Goal: Task Accomplishment & Management: Manage account settings

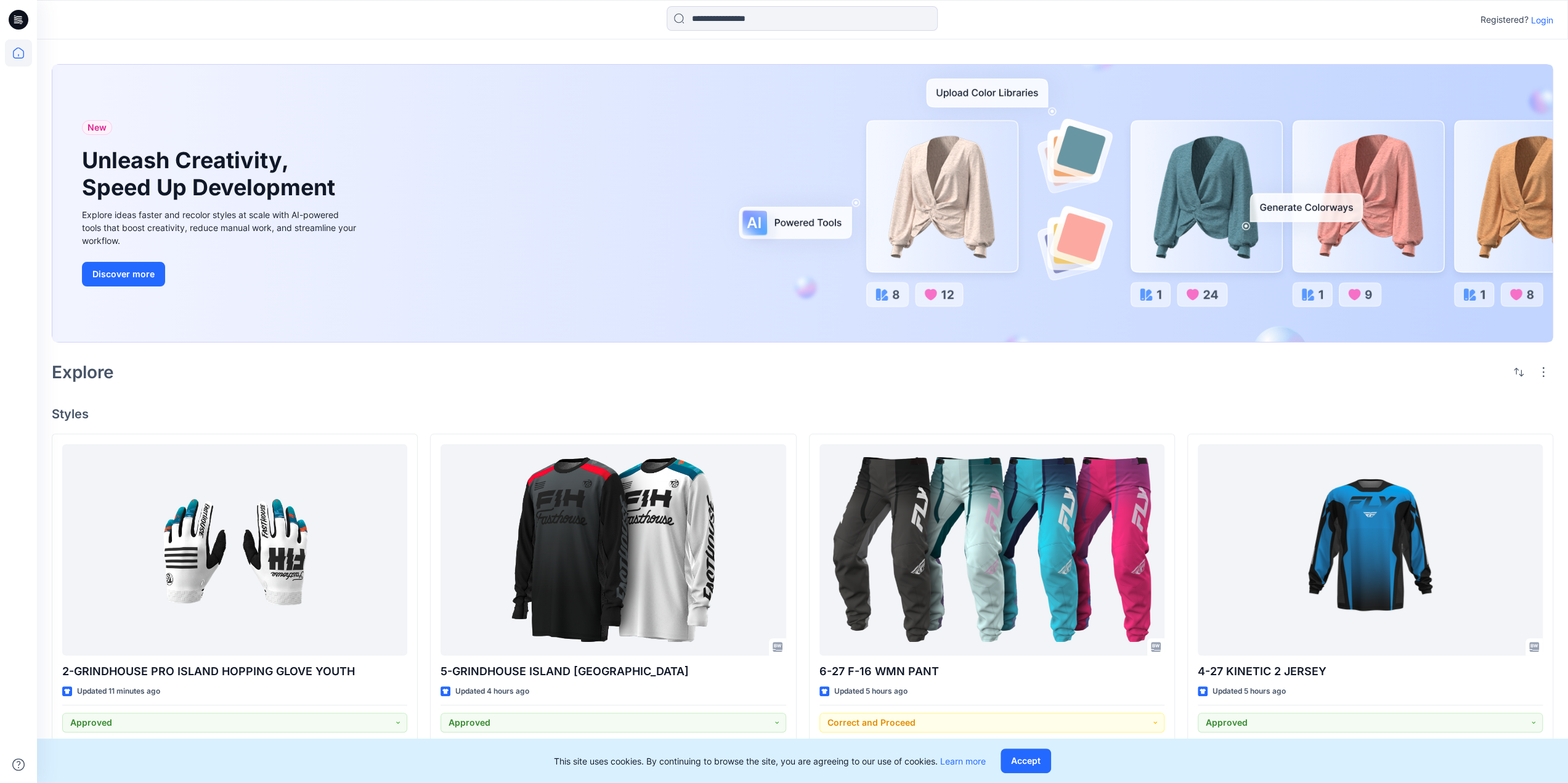
click at [1538, 18] on p "Login" at bounding box center [1542, 20] width 22 height 13
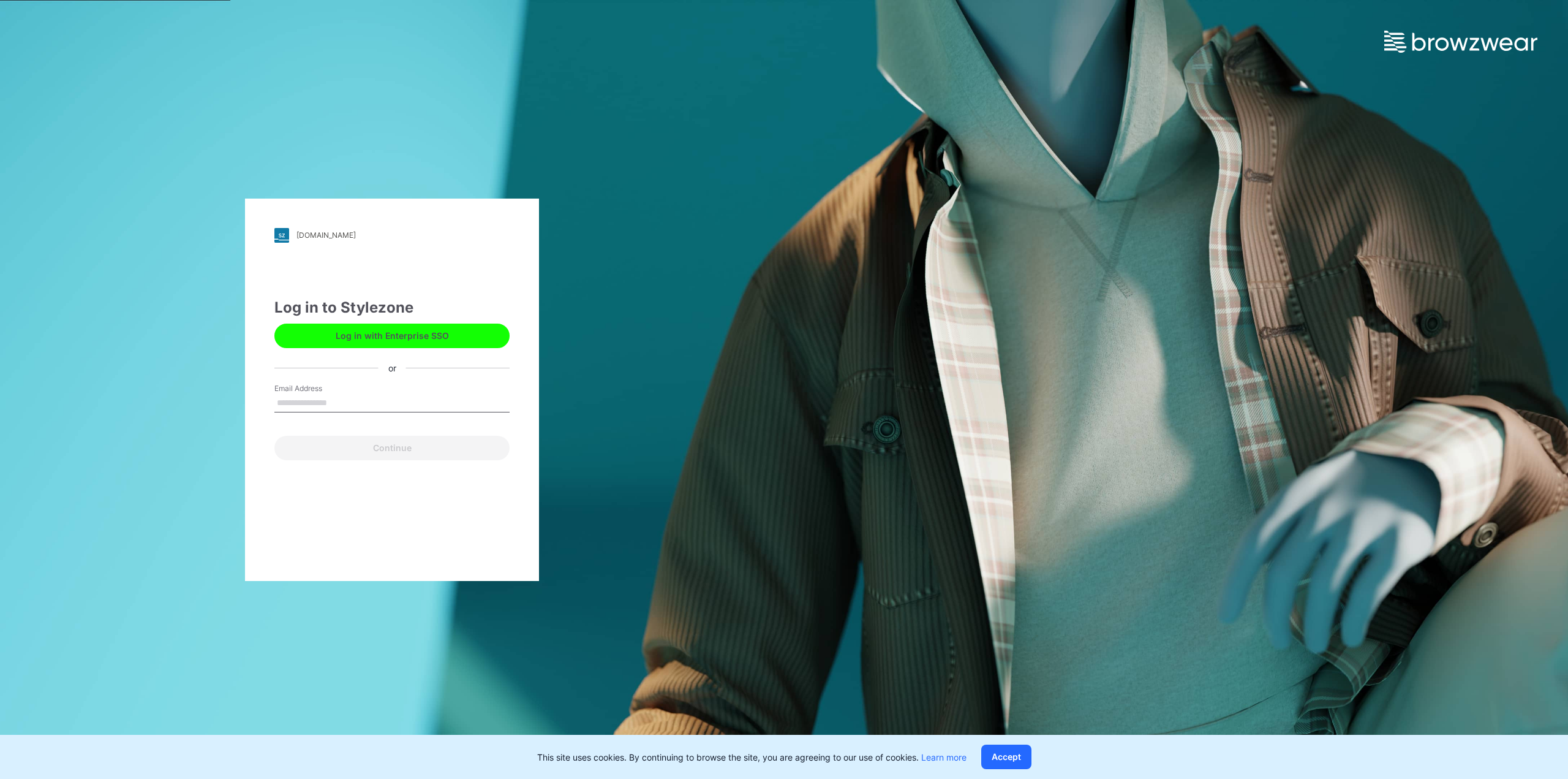
click at [412, 399] on input "Email Address" at bounding box center [392, 403] width 235 height 18
click at [700, 409] on div "hj.stylezone.com Loading... Log in to Stylezone Log in with Enterprise SSO or E…" at bounding box center [391, 390] width 784 height 779
click at [393, 399] on input "Email Address" at bounding box center [392, 403] width 235 height 18
type input "**********"
click at [379, 451] on button "Continue" at bounding box center [392, 447] width 235 height 24
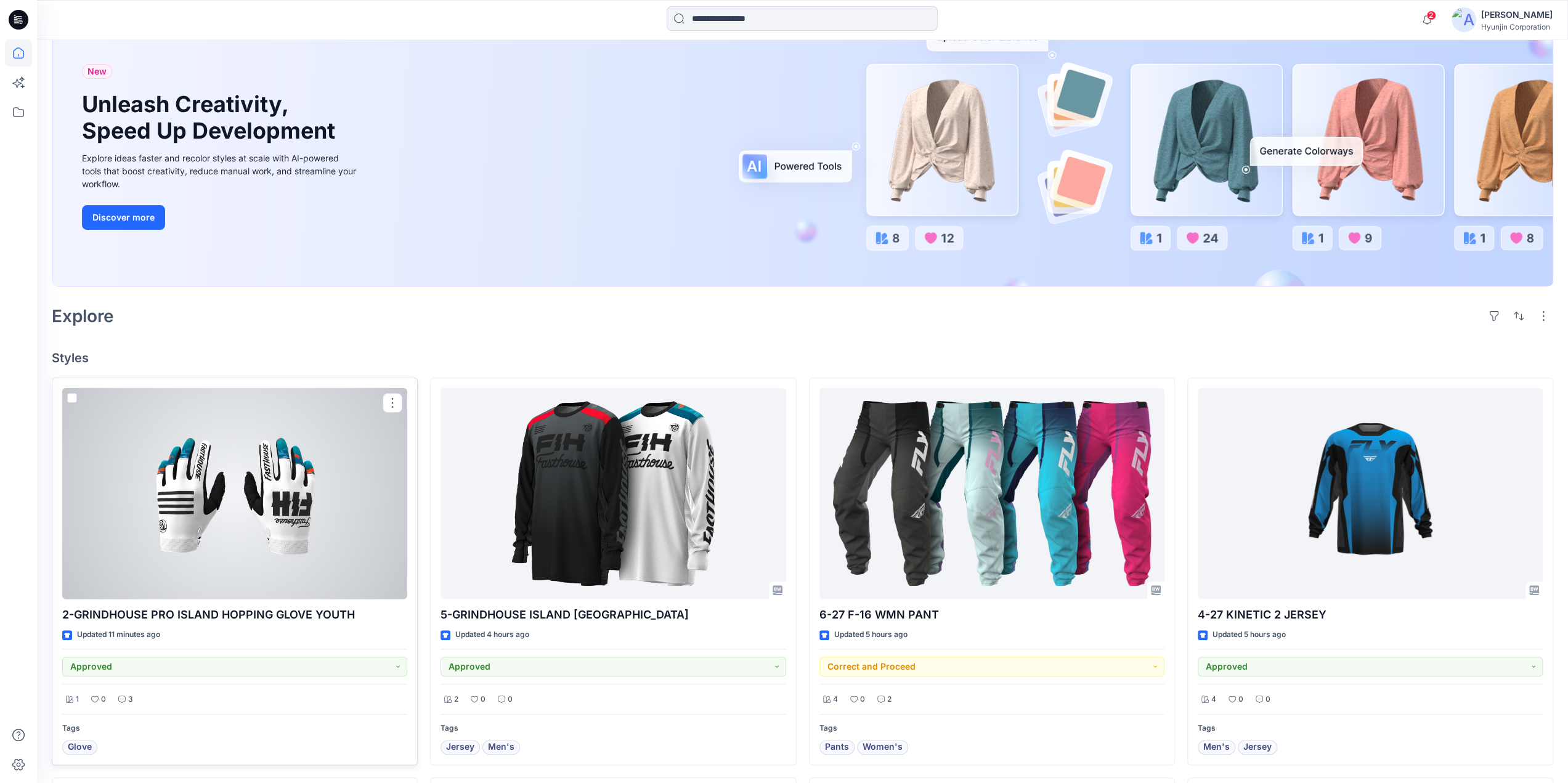
scroll to position [185, 0]
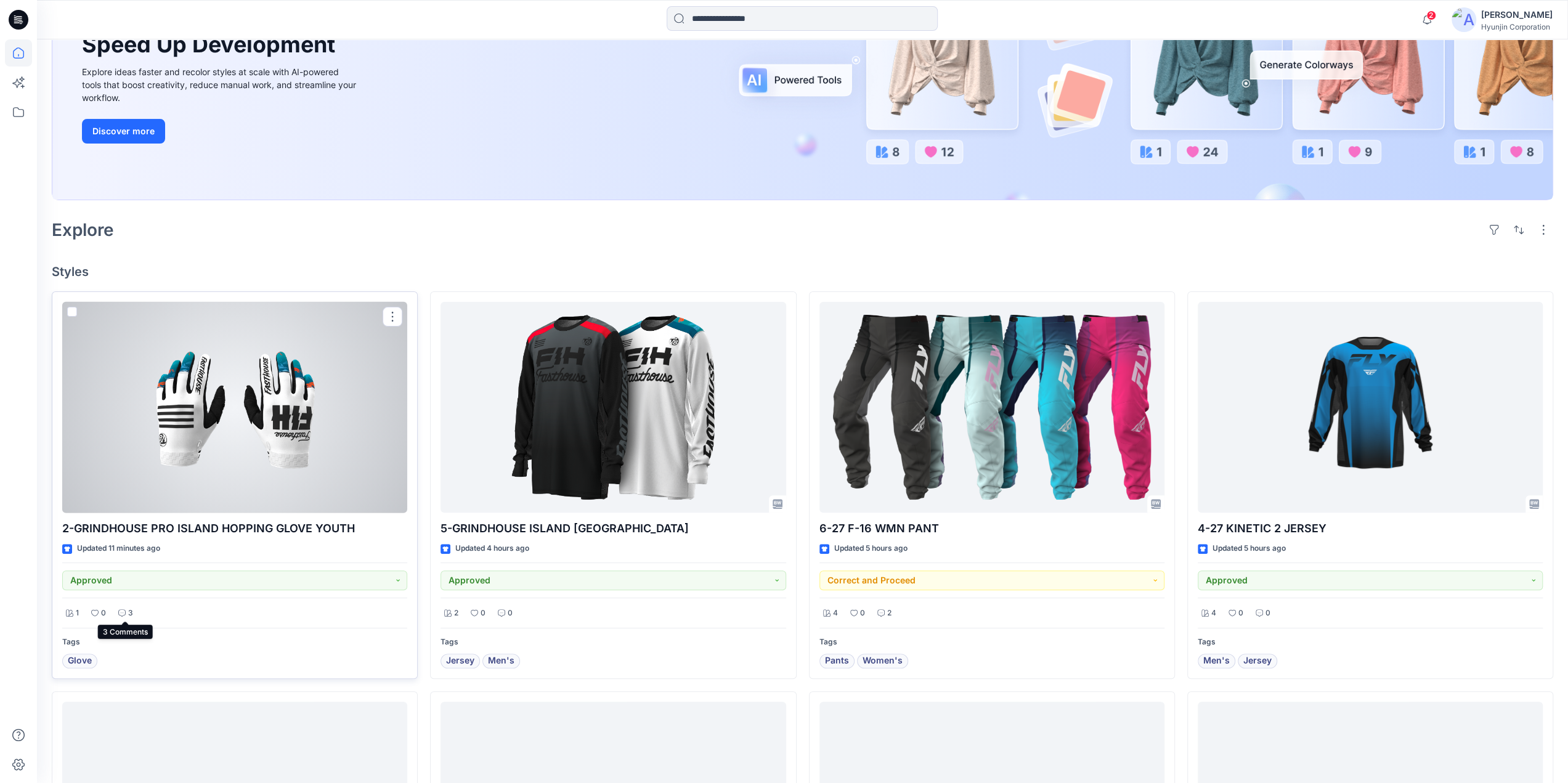
click at [124, 609] on icon at bounding box center [122, 612] width 8 height 8
click at [215, 452] on div at bounding box center [234, 408] width 345 height 211
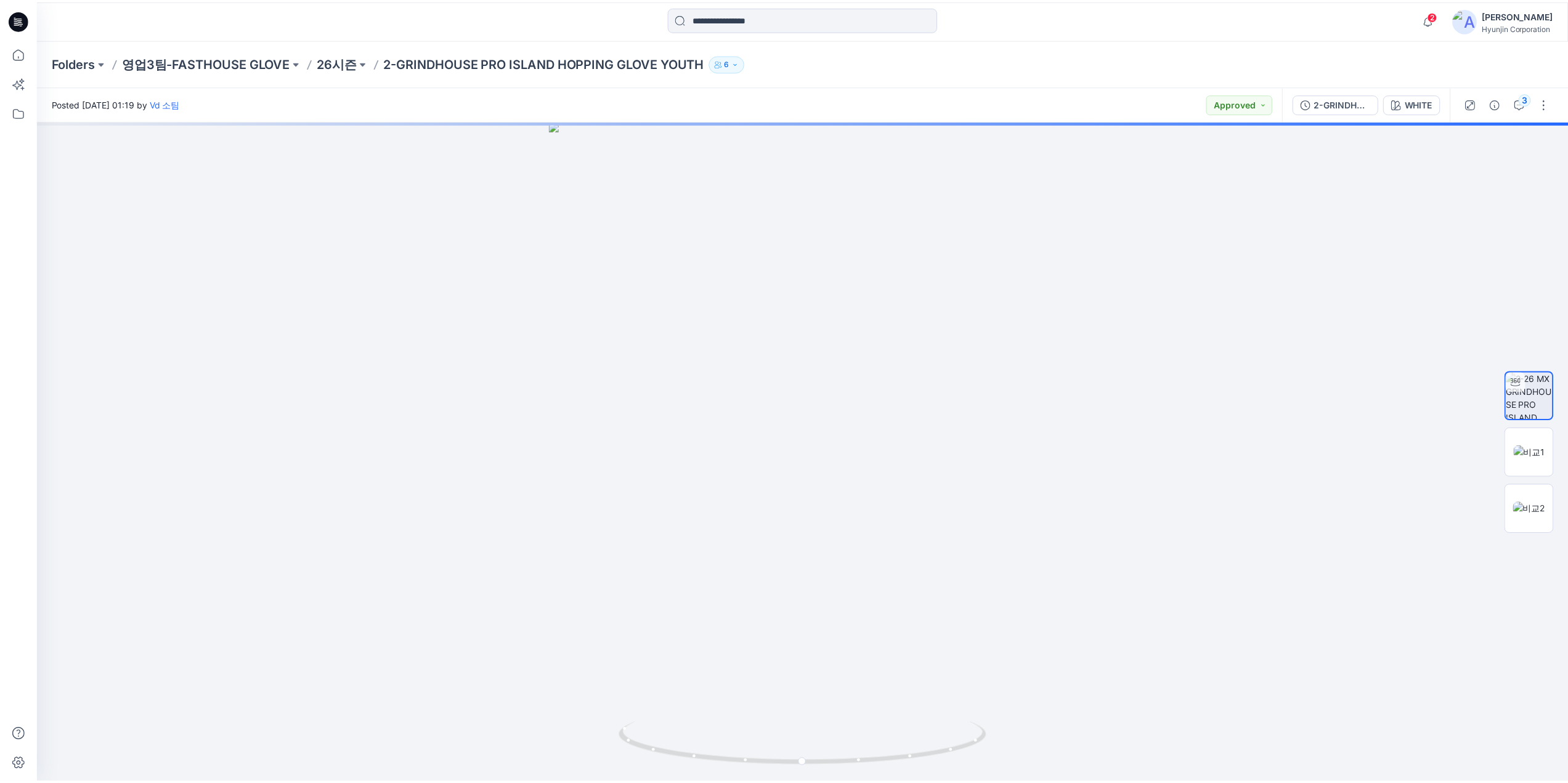
scroll to position [185, 0]
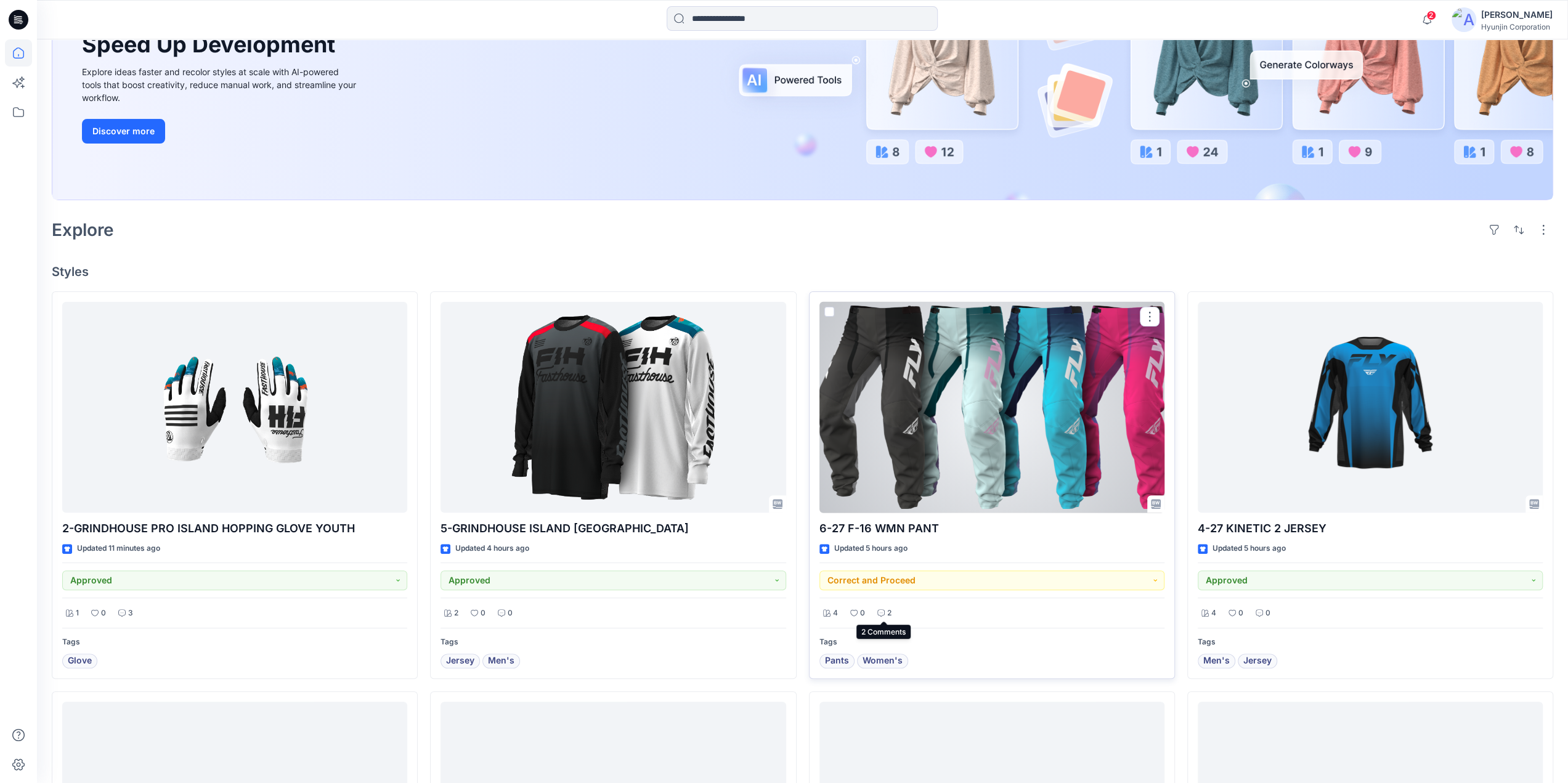
click at [889, 615] on p "2" at bounding box center [889, 613] width 4 height 13
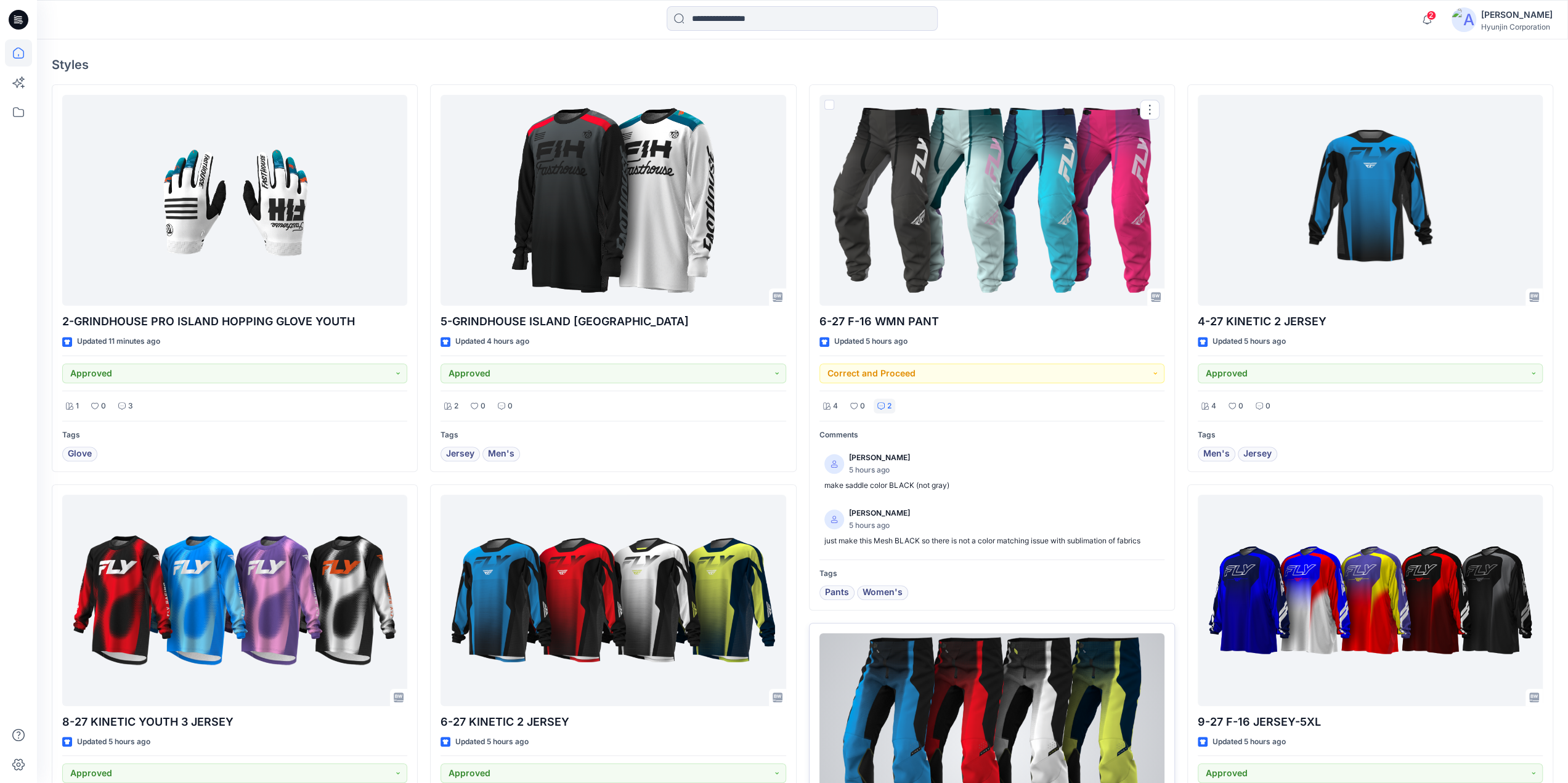
scroll to position [431, 0]
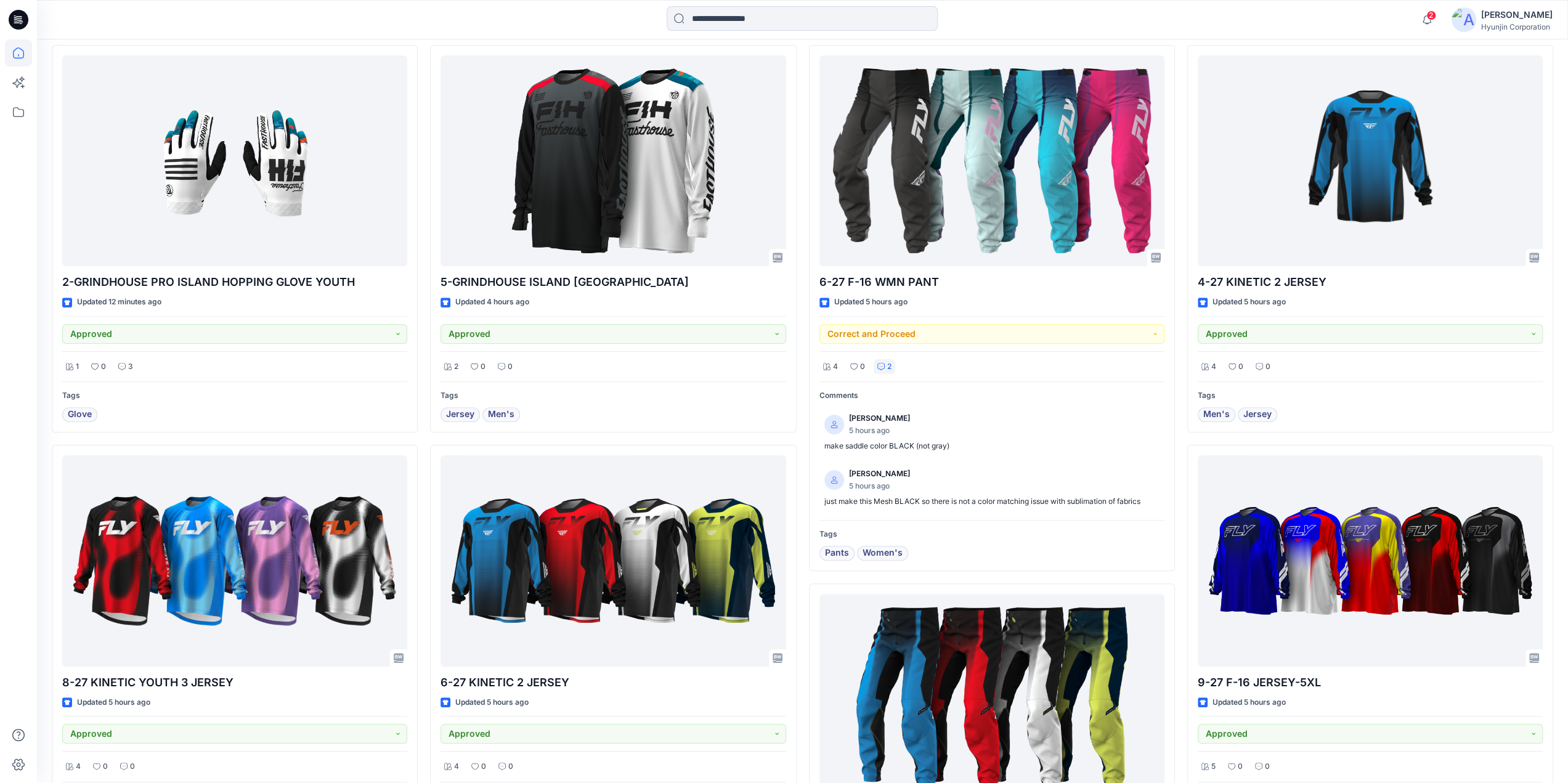
click at [22, 23] on icon at bounding box center [21, 23] width 3 height 1
click at [481, 28] on div at bounding box center [802, 20] width 765 height 27
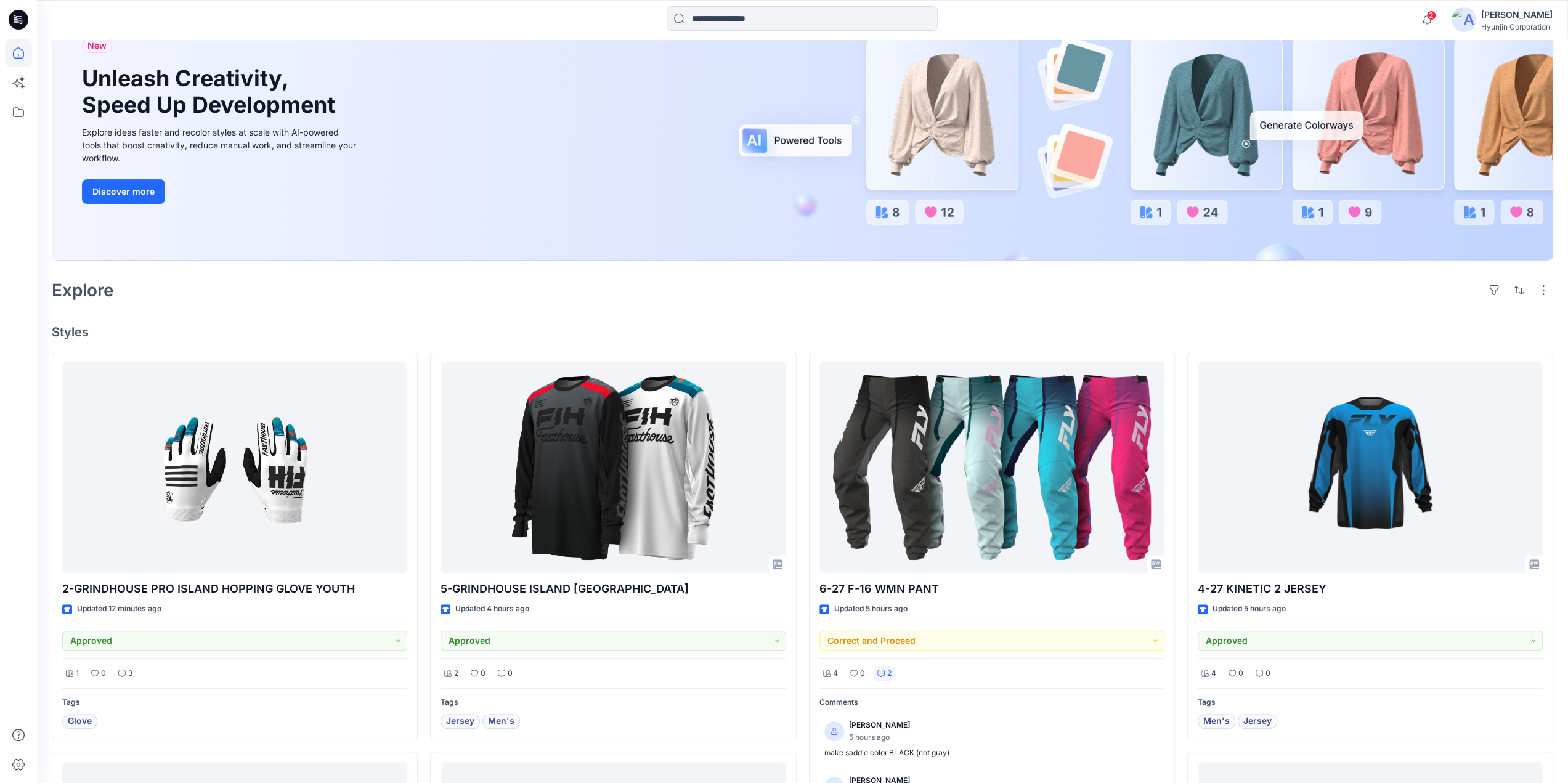
scroll to position [123, 0]
click at [1465, 23] on img at bounding box center [1463, 20] width 24 height 24
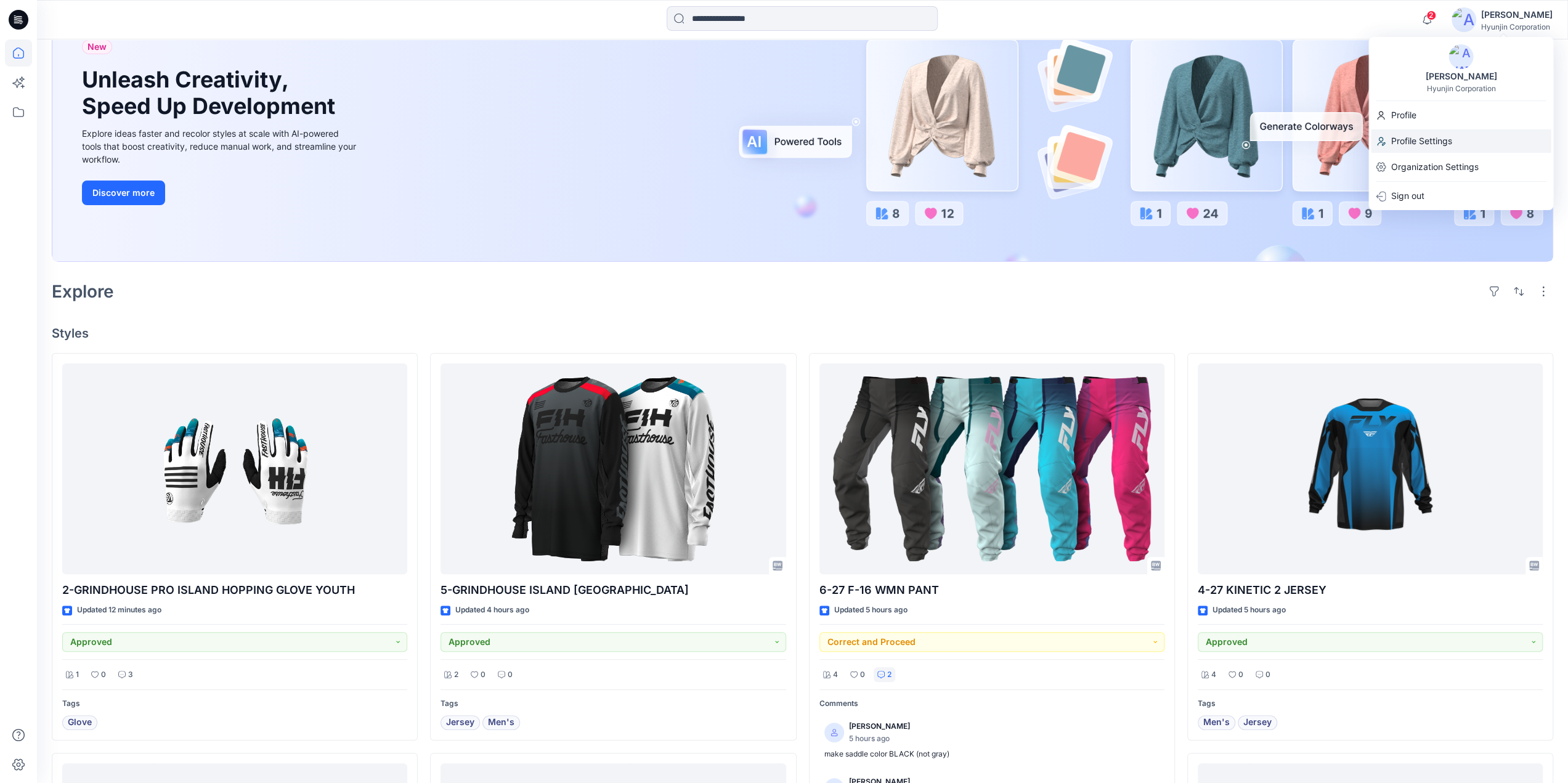
click at [1450, 141] on p "Profile Settings" at bounding box center [1420, 141] width 61 height 23
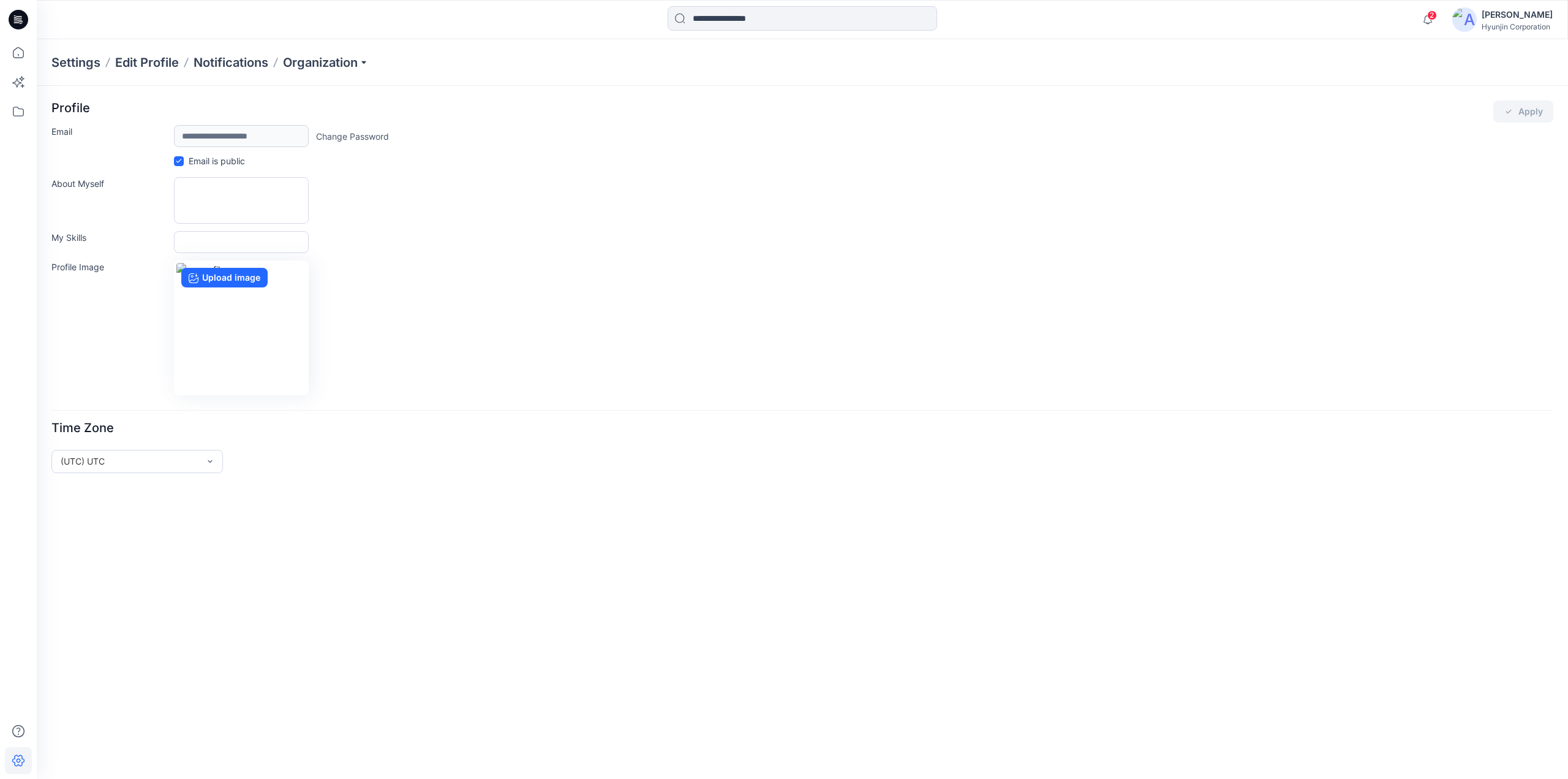
click at [342, 77] on div "Settings Edit Profile Notifications Organization" at bounding box center [802, 62] width 1531 height 47
click at [342, 70] on p "Organization" at bounding box center [325, 63] width 86 height 17
click at [335, 81] on link "Invite/Edit Users" at bounding box center [328, 90] width 179 height 24
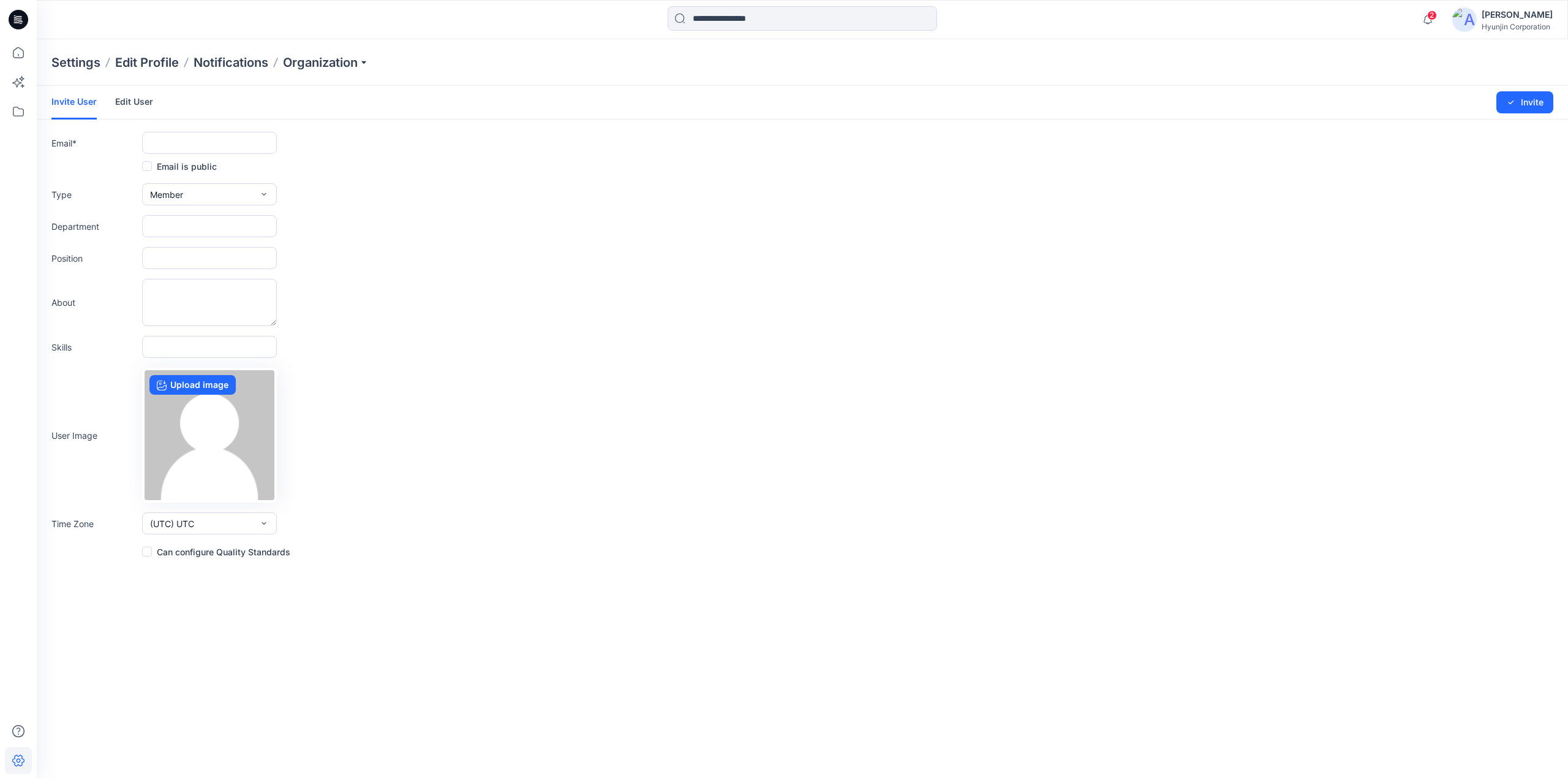
click at [155, 99] on div "Invite User Edit User" at bounding box center [111, 102] width 120 height 33
click at [140, 104] on link "Edit User" at bounding box center [134, 102] width 38 height 32
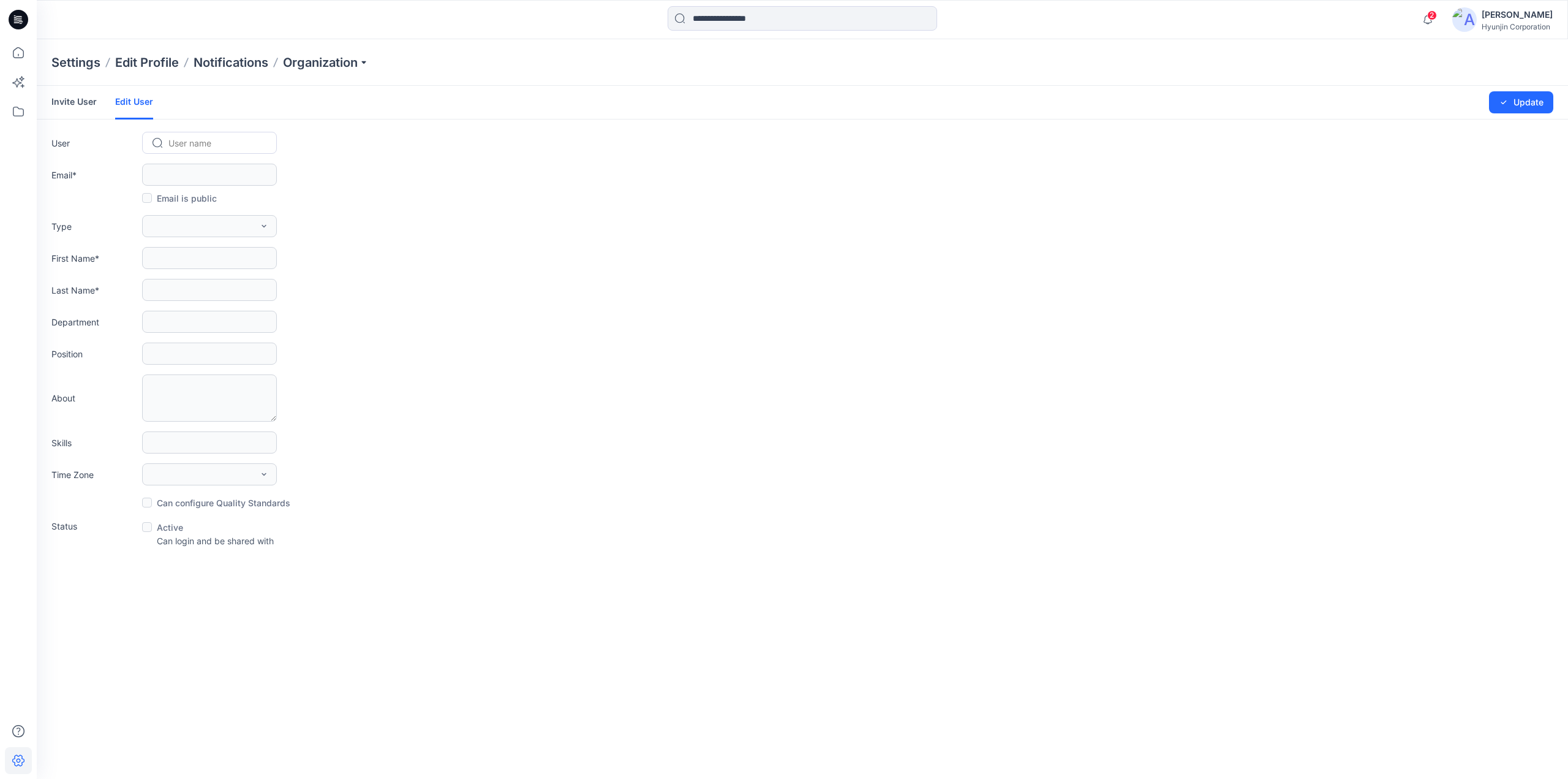
click at [198, 136] on div at bounding box center [216, 143] width 97 height 15
paste input "**********"
type input "**********"
click at [227, 167] on div "희서 희제 서" at bounding box center [209, 169] width 135 height 27
type input "**********"
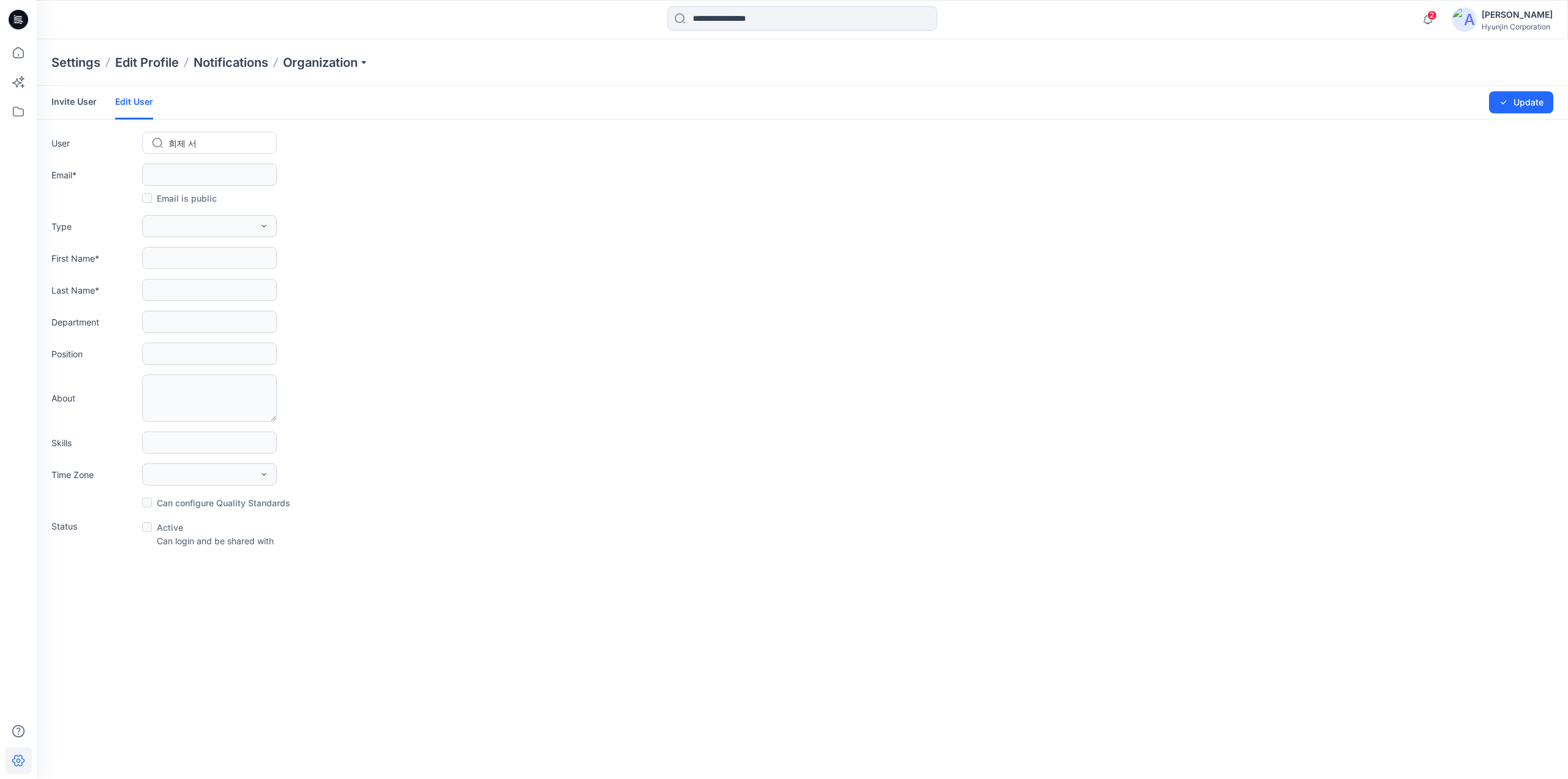
type input "**"
type input "*"
type input "*****"
type input "*******"
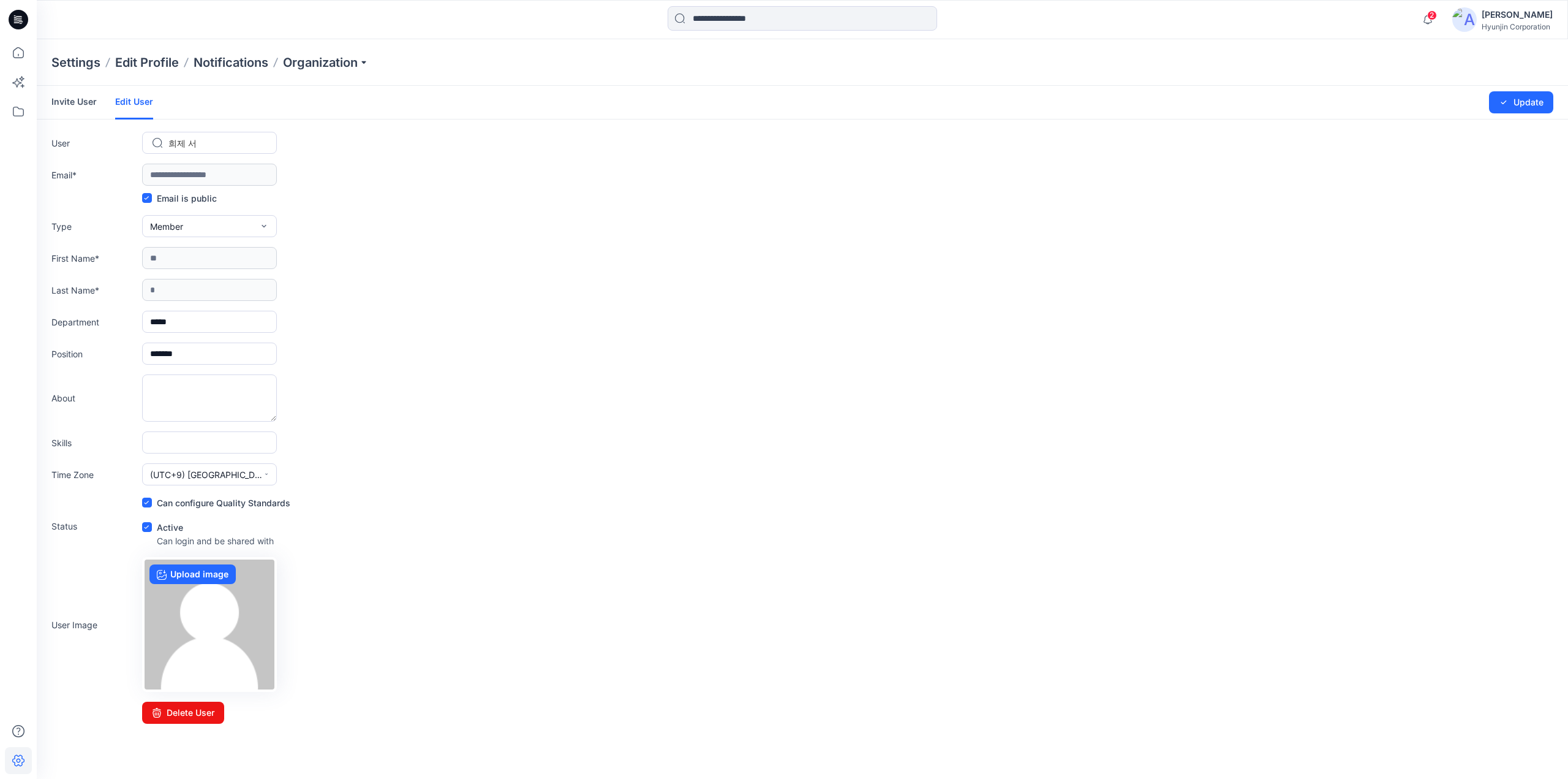
click at [22, 19] on icon at bounding box center [18, 19] width 19 height 19
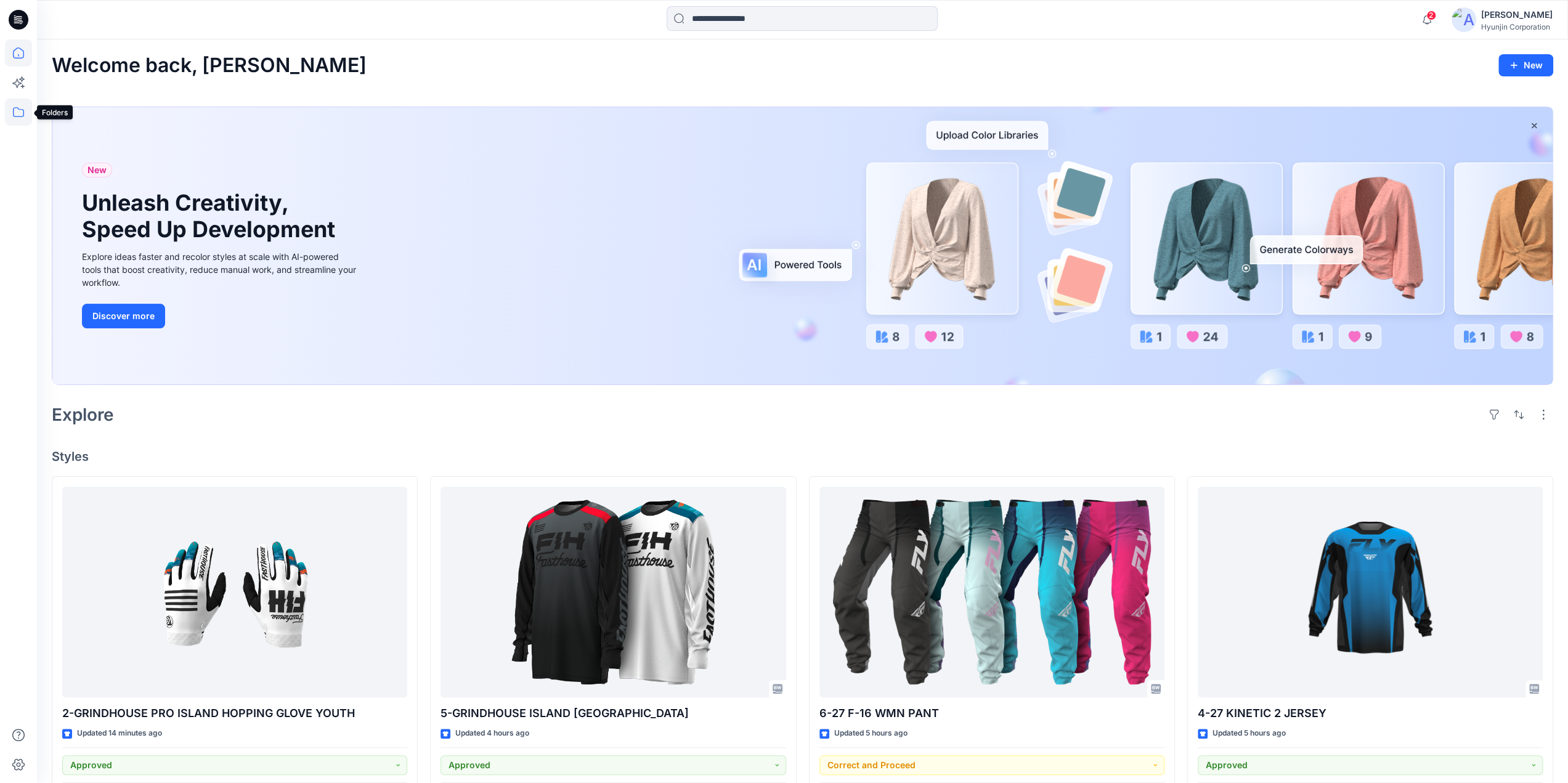
click at [23, 122] on icon at bounding box center [18, 112] width 27 height 27
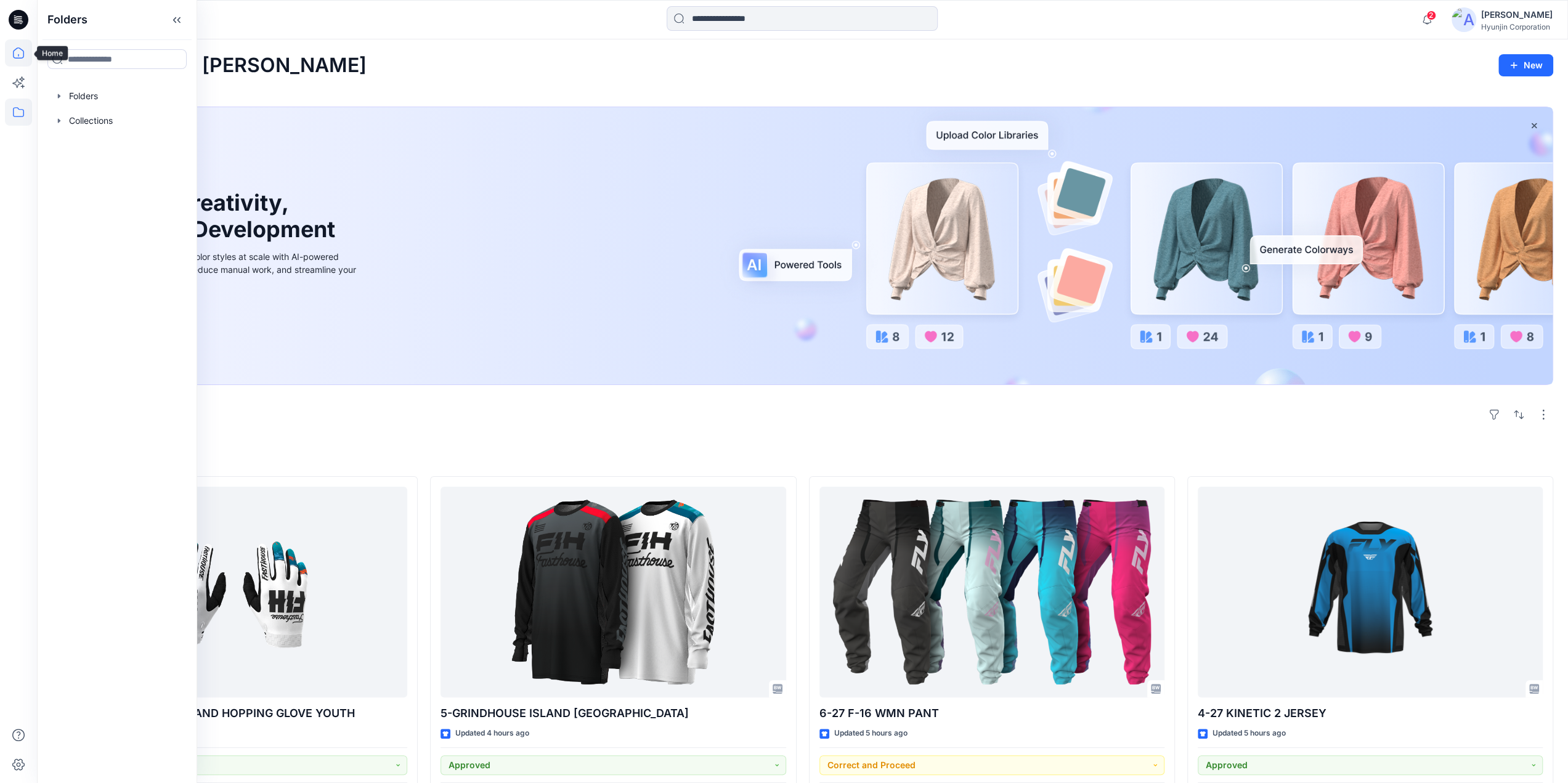
click at [15, 50] on icon at bounding box center [18, 52] width 27 height 27
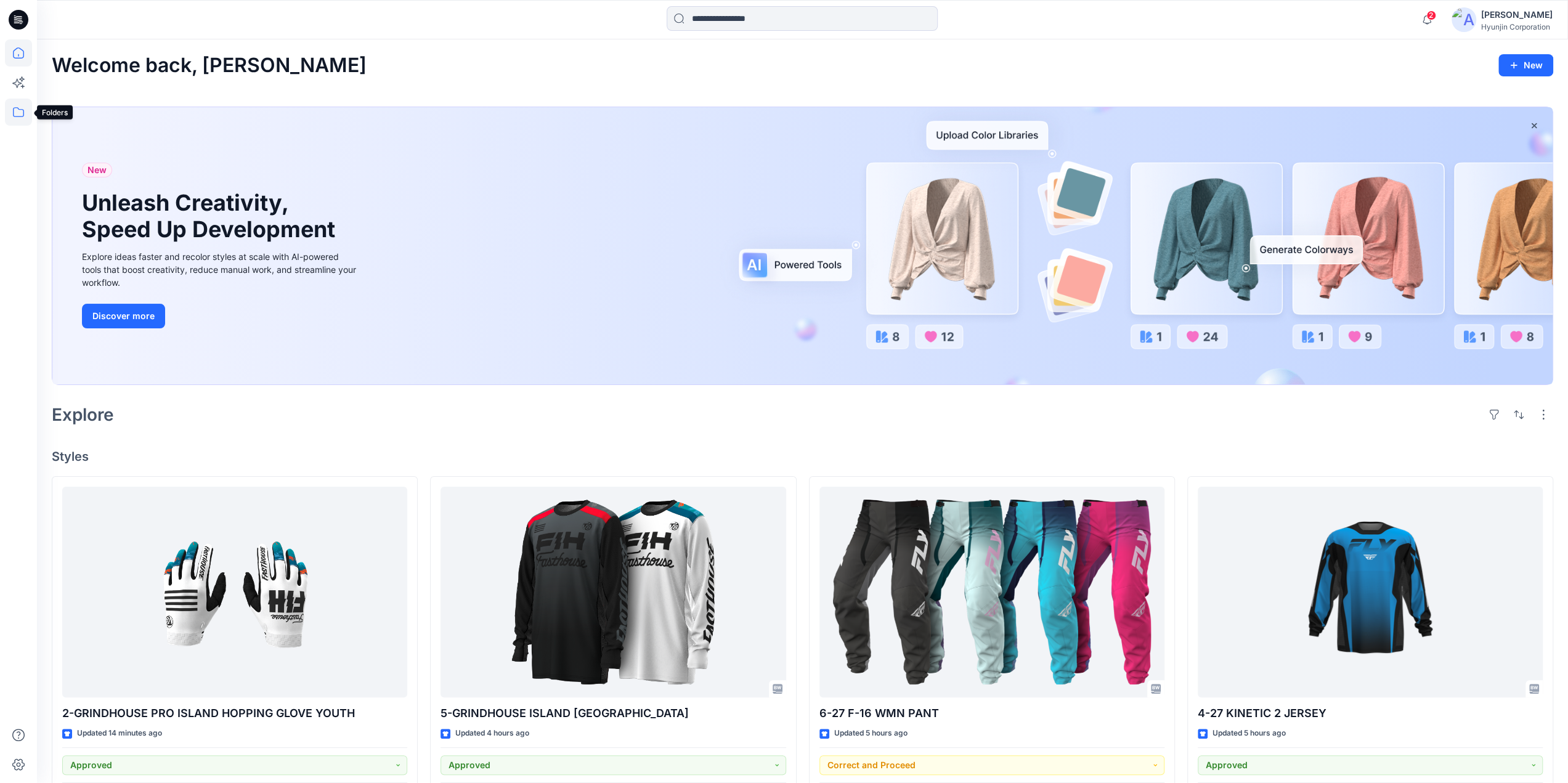
click at [13, 122] on icon at bounding box center [18, 112] width 27 height 27
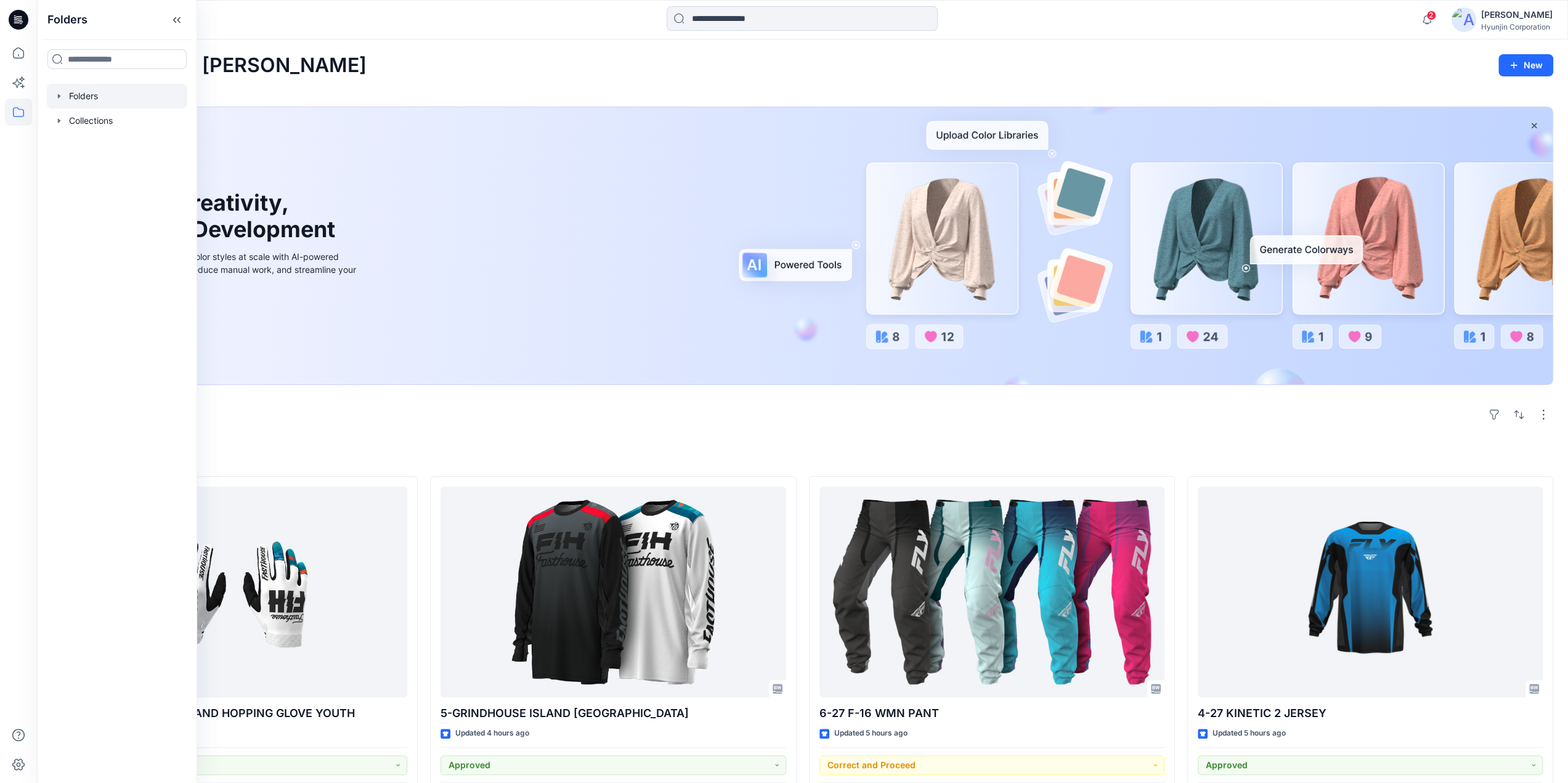
click at [107, 96] on div at bounding box center [117, 96] width 141 height 24
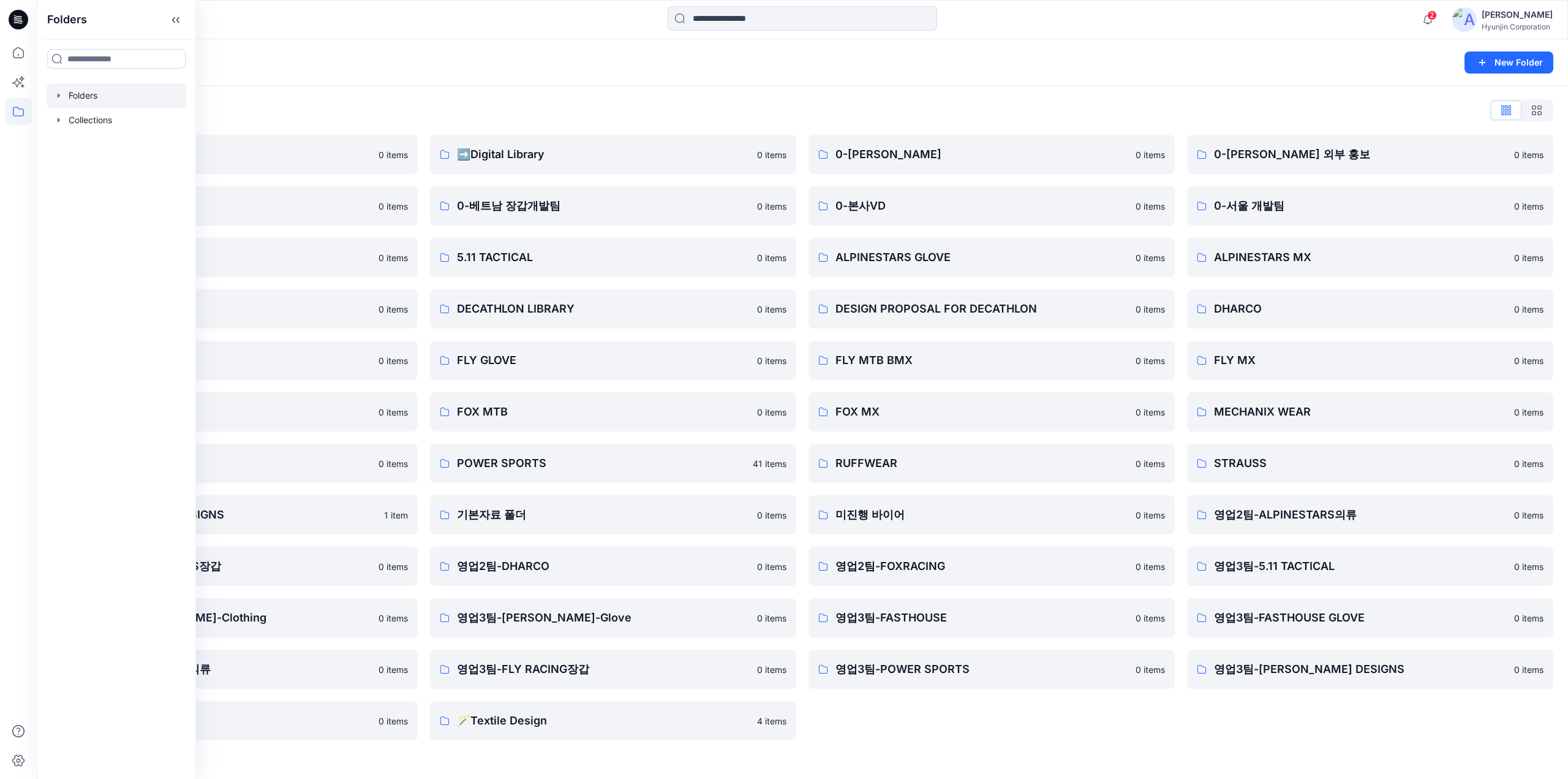
click at [830, 92] on div "Folders List ♻️Project 0 items 0-베트남 의류개발팀 0 items 0-서울 디자인팀 0 items DECATHLON …" at bounding box center [802, 420] width 1531 height 669
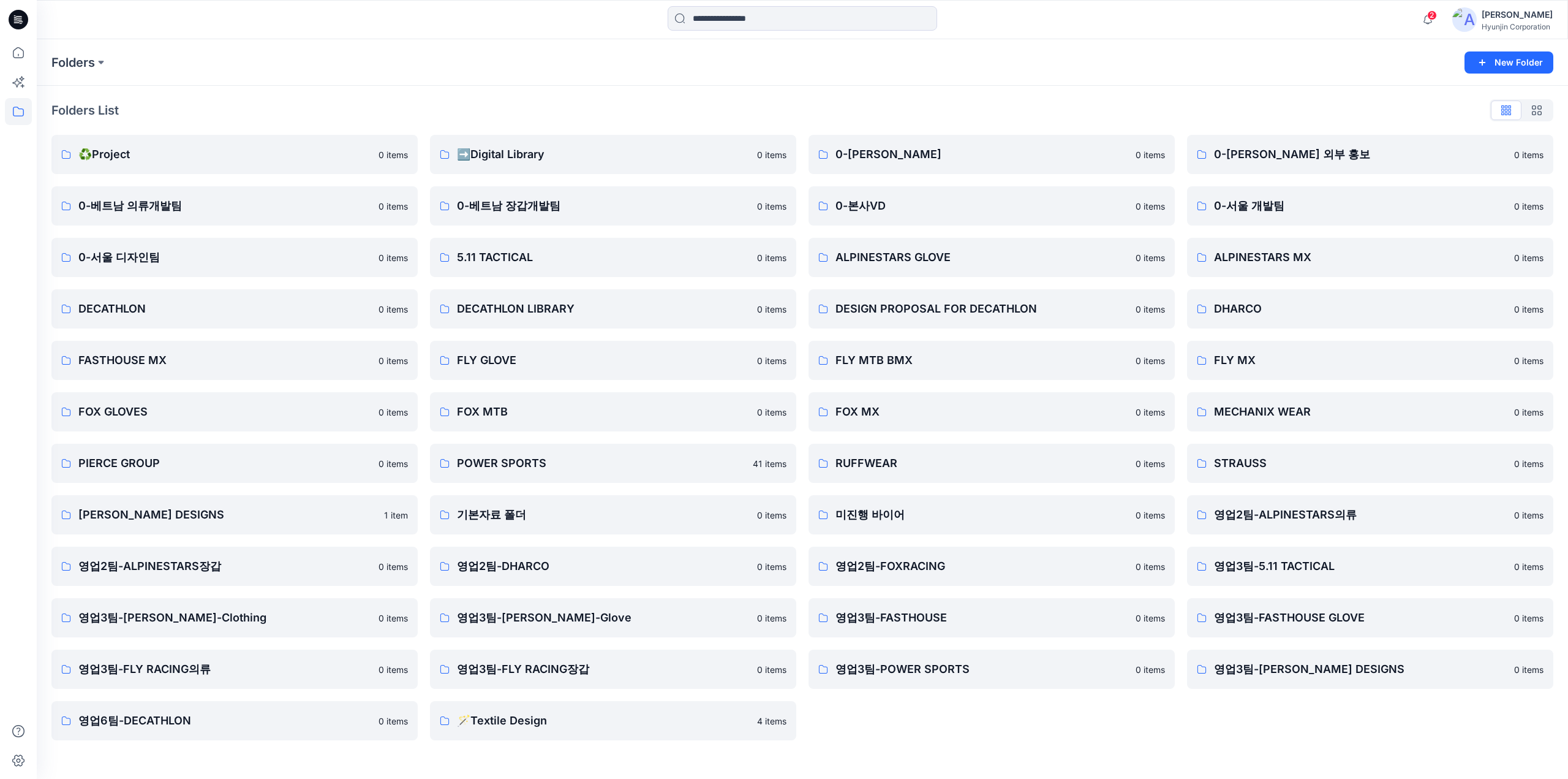
click at [17, 13] on icon at bounding box center [18, 19] width 19 height 19
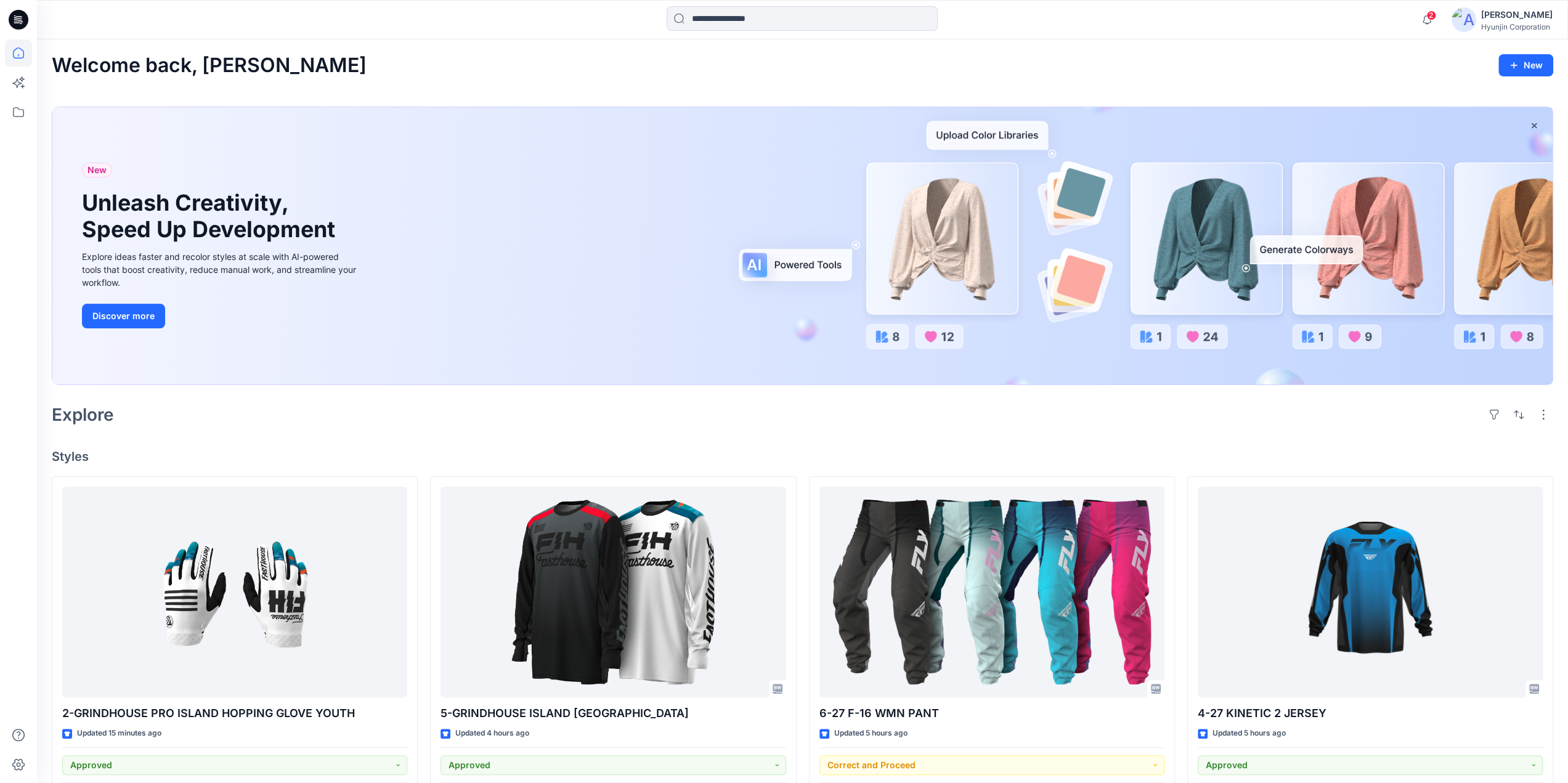
click at [542, 61] on div "Welcome back, Hyun New" at bounding box center [802, 66] width 1502 height 23
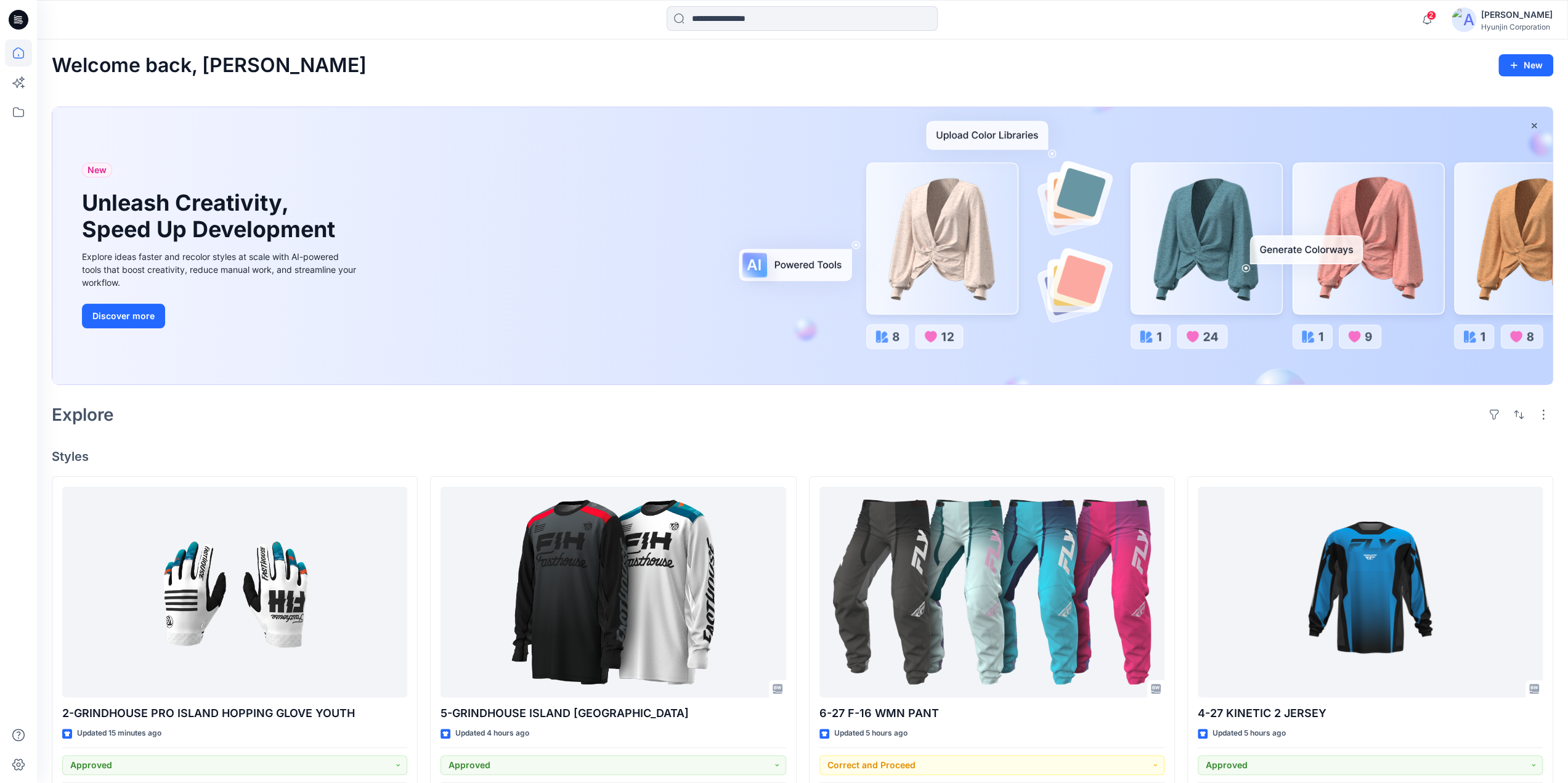
click at [1508, 25] on div "Hyunjin Corporation" at bounding box center [1517, 27] width 71 height 9
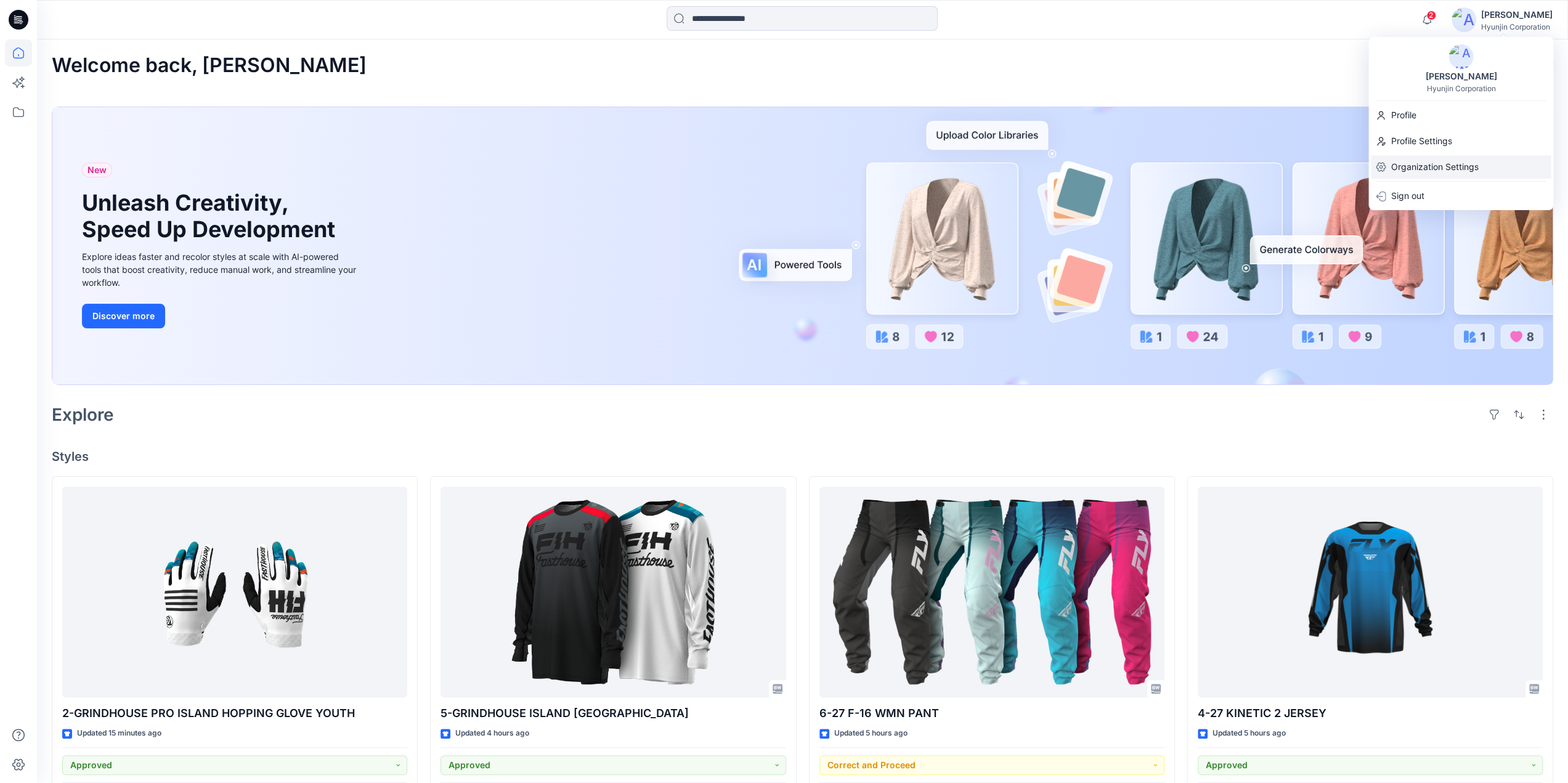
click at [1432, 168] on p "Organization Settings" at bounding box center [1434, 166] width 87 height 23
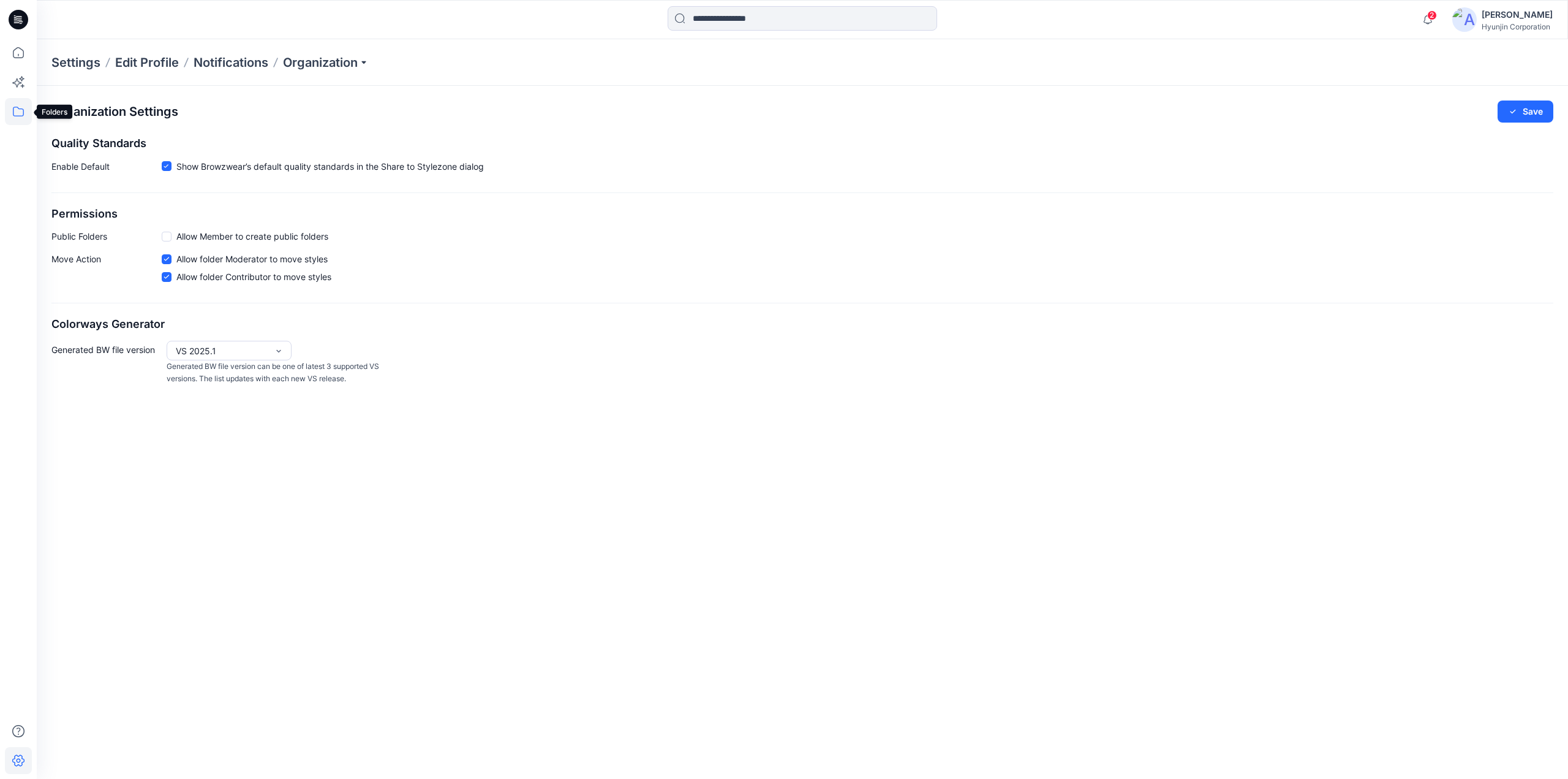
click at [21, 113] on icon at bounding box center [18, 111] width 27 height 27
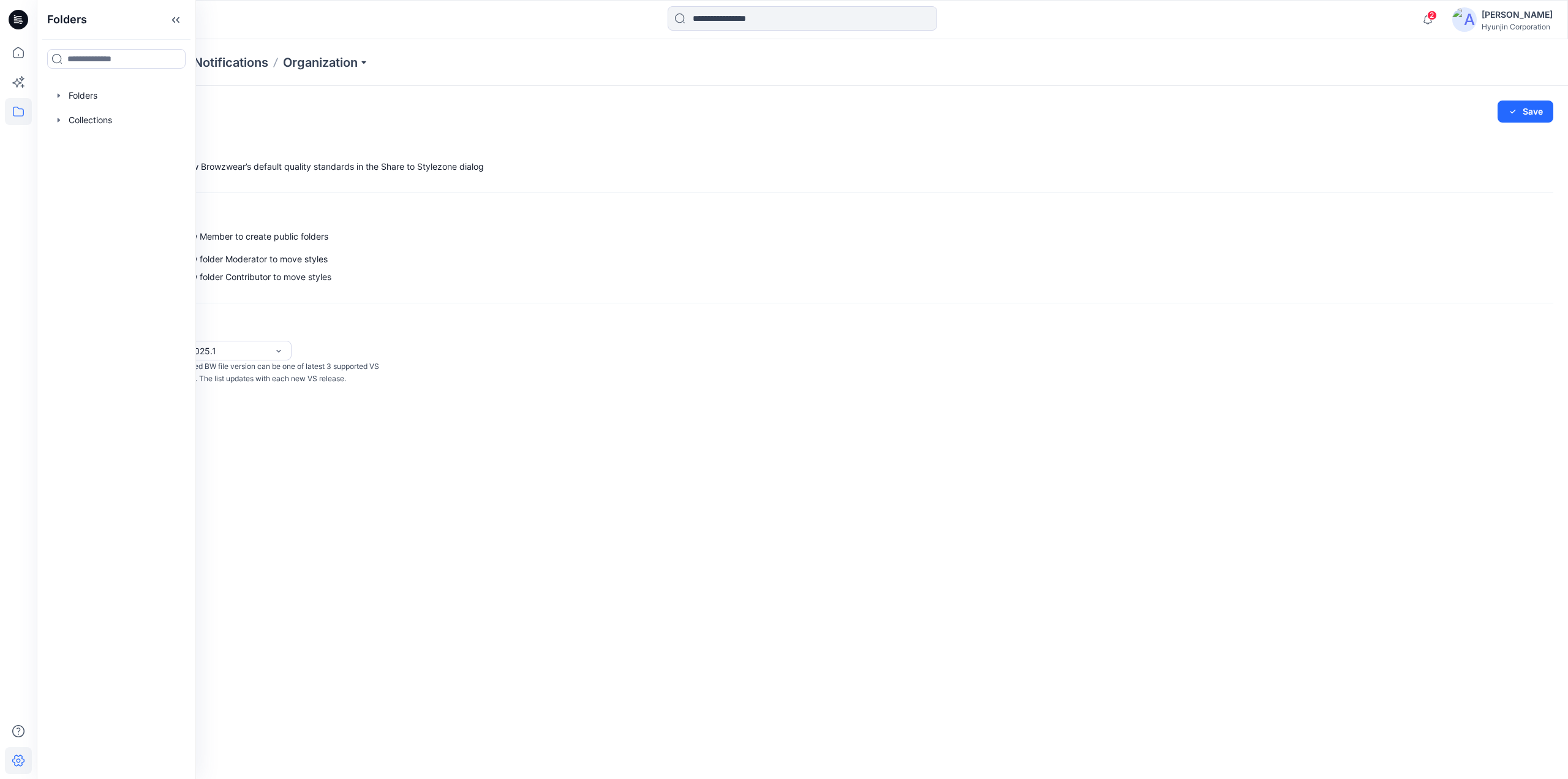
click at [1469, 33] on div "2 Notifications [PERSON_NAME] shared 1-27 KINETIC YOUTH DBK SET in 27 KINETIC Y…" at bounding box center [1484, 19] width 137 height 27
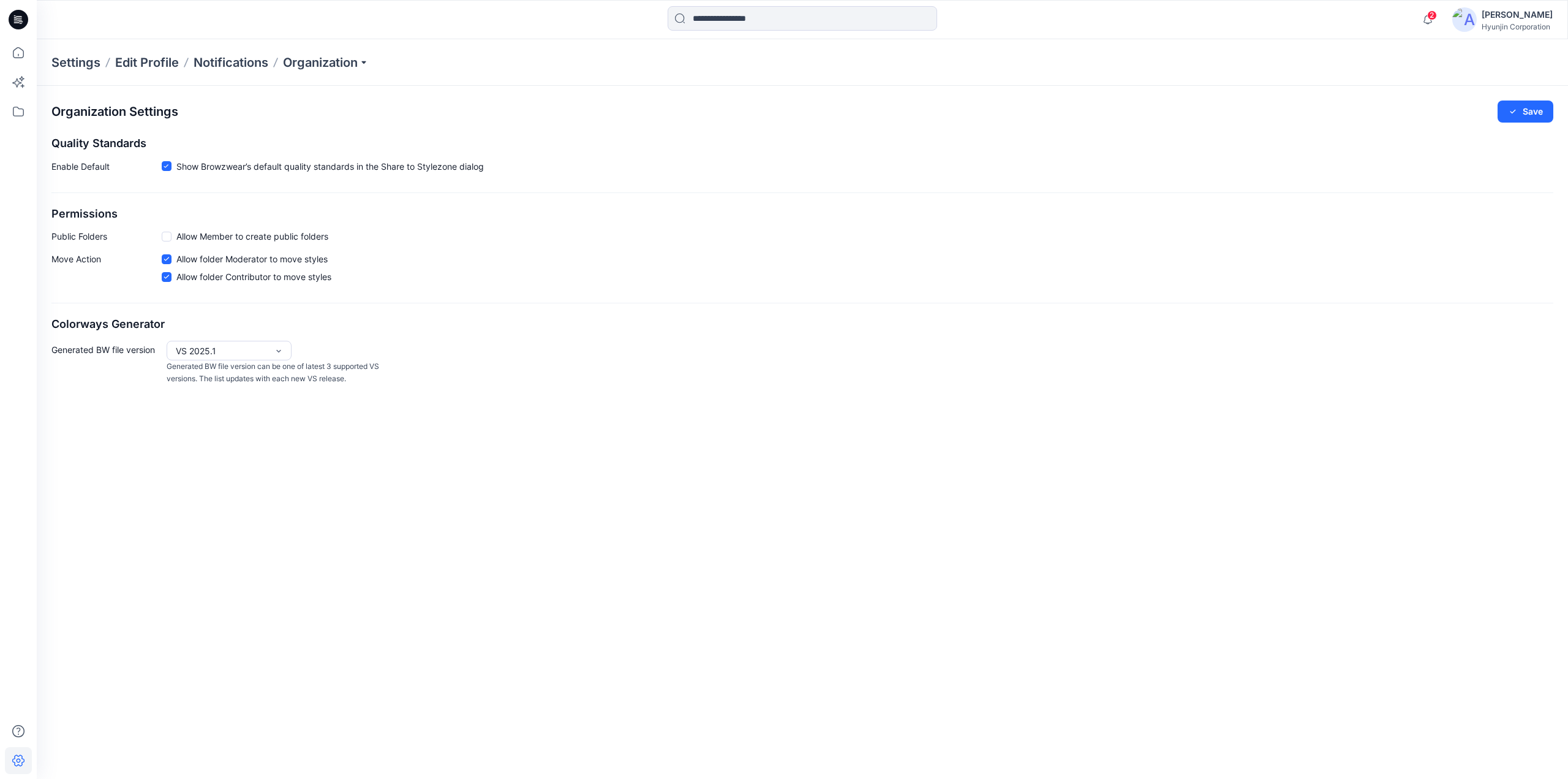
click at [1473, 21] on img at bounding box center [1464, 19] width 24 height 24
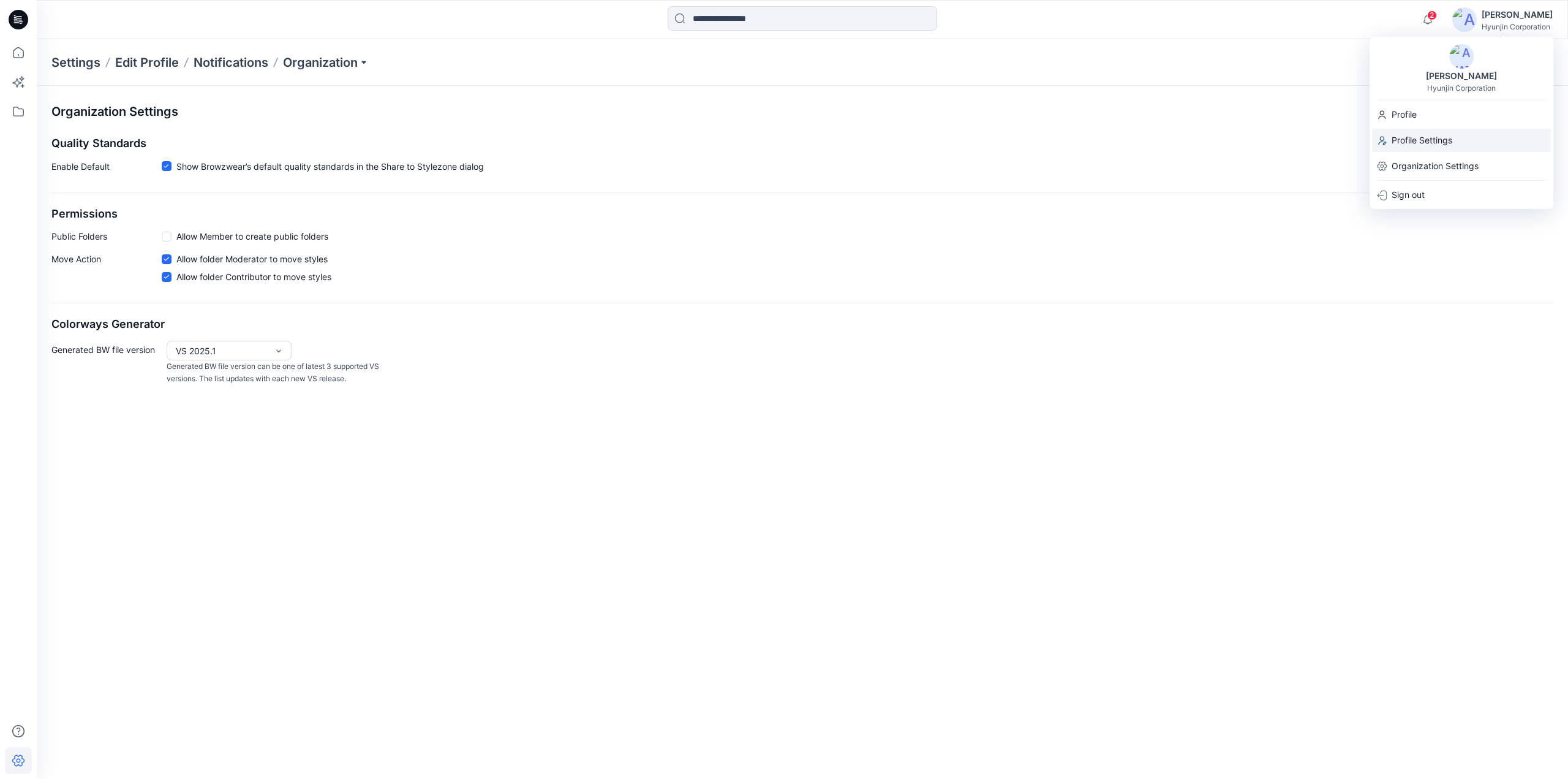
click at [1427, 141] on p "Profile Settings" at bounding box center [1421, 140] width 60 height 23
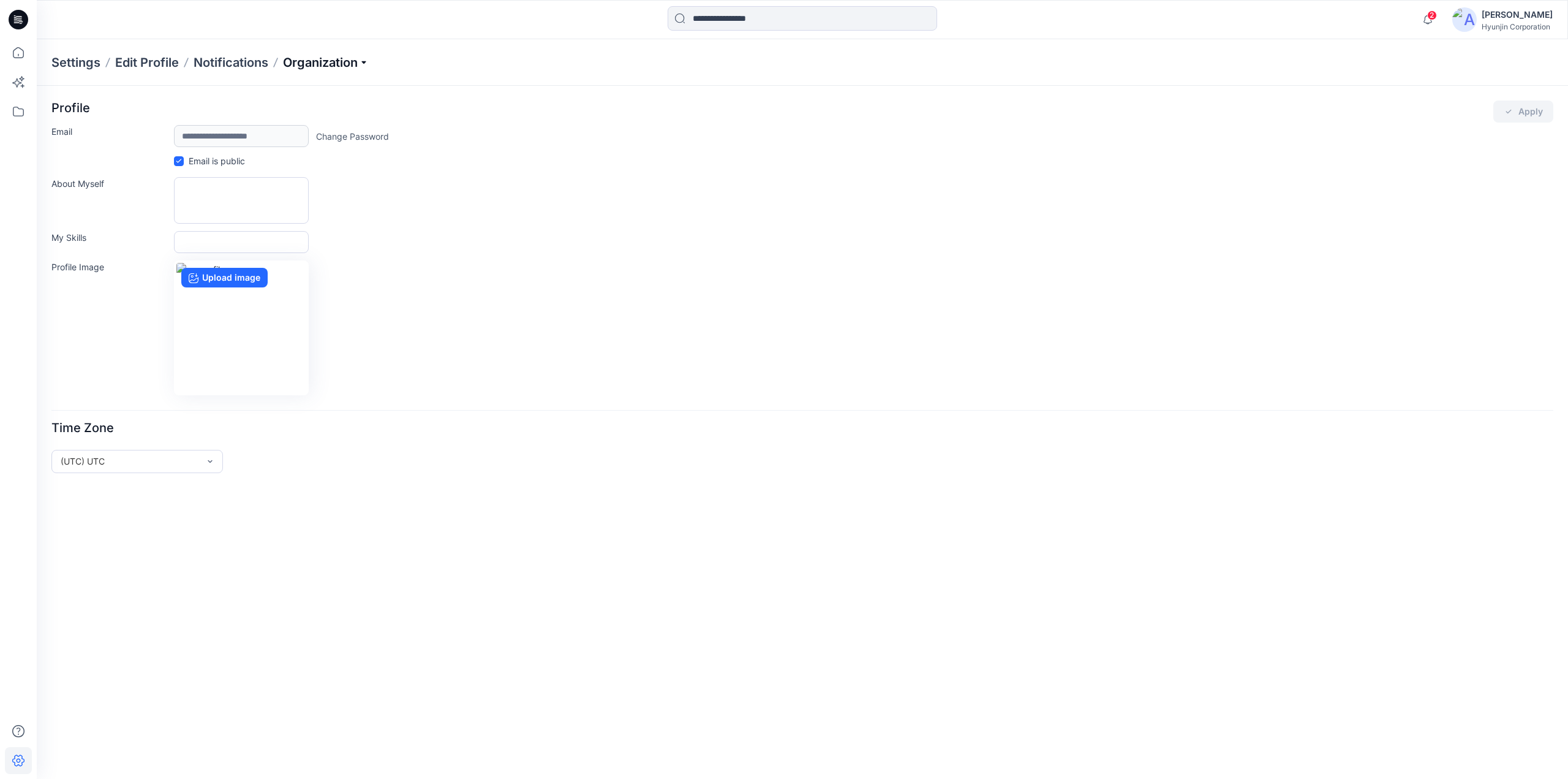
click at [306, 63] on p "Organization" at bounding box center [325, 63] width 86 height 17
click at [289, 94] on link "Invite/Edit Users" at bounding box center [328, 90] width 179 height 24
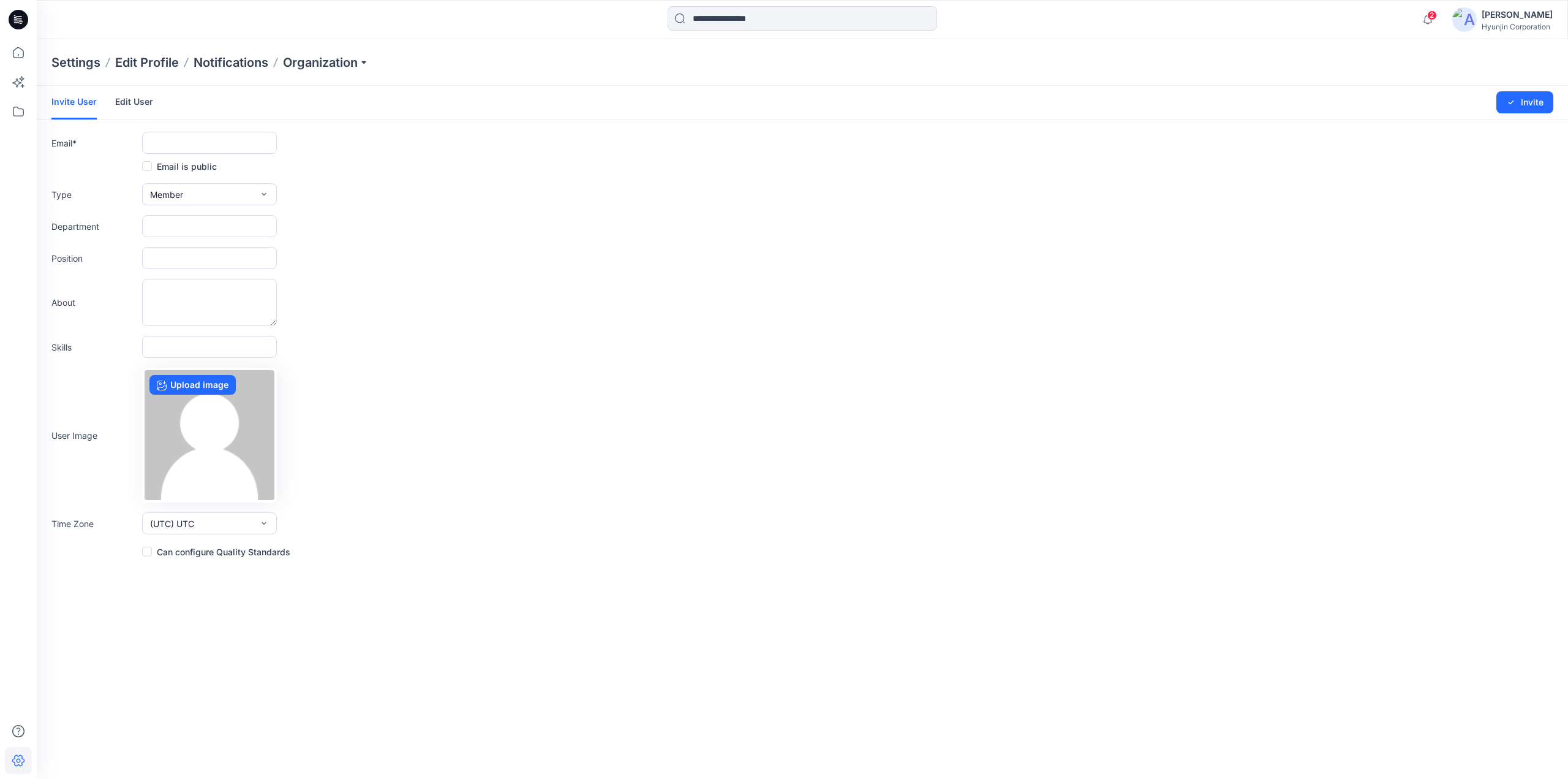
click at [125, 109] on link "Edit User" at bounding box center [134, 102] width 38 height 32
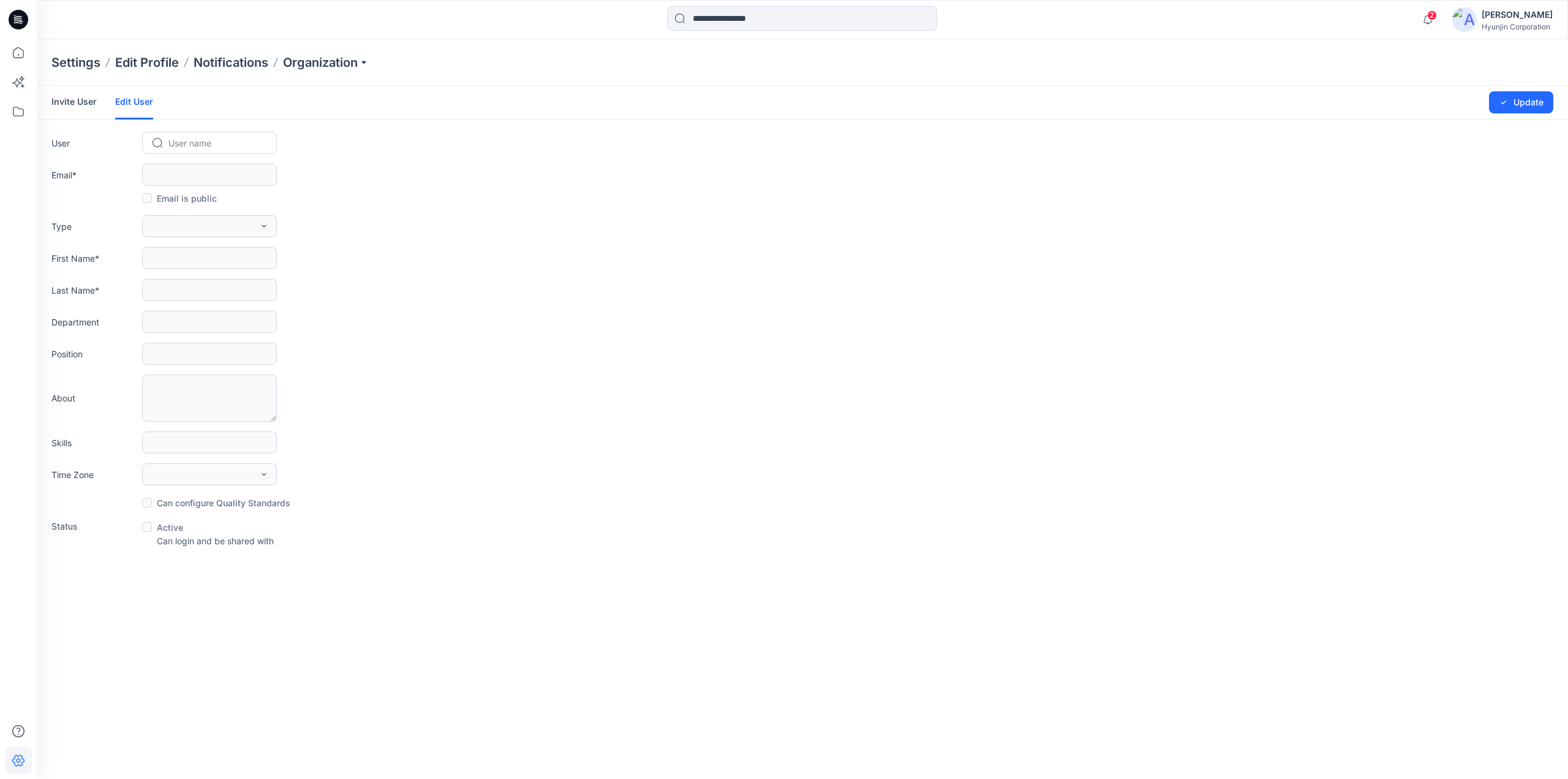
click at [171, 147] on div at bounding box center [216, 143] width 97 height 15
type input "*"
click at [192, 167] on span "희제 서" at bounding box center [184, 168] width 29 height 13
type input "**********"
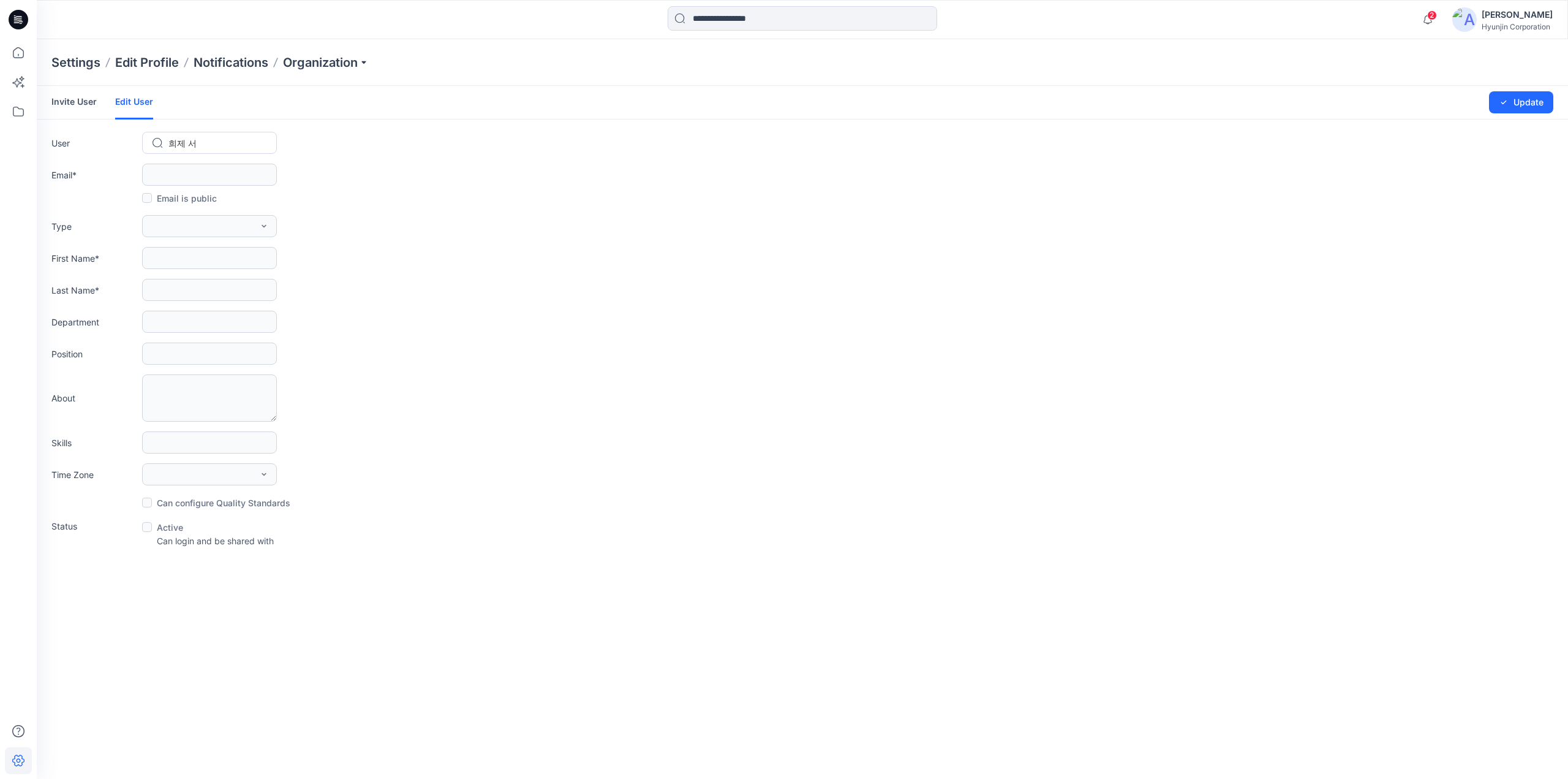
type input "**"
type input "*"
type input "*****"
type input "*******"
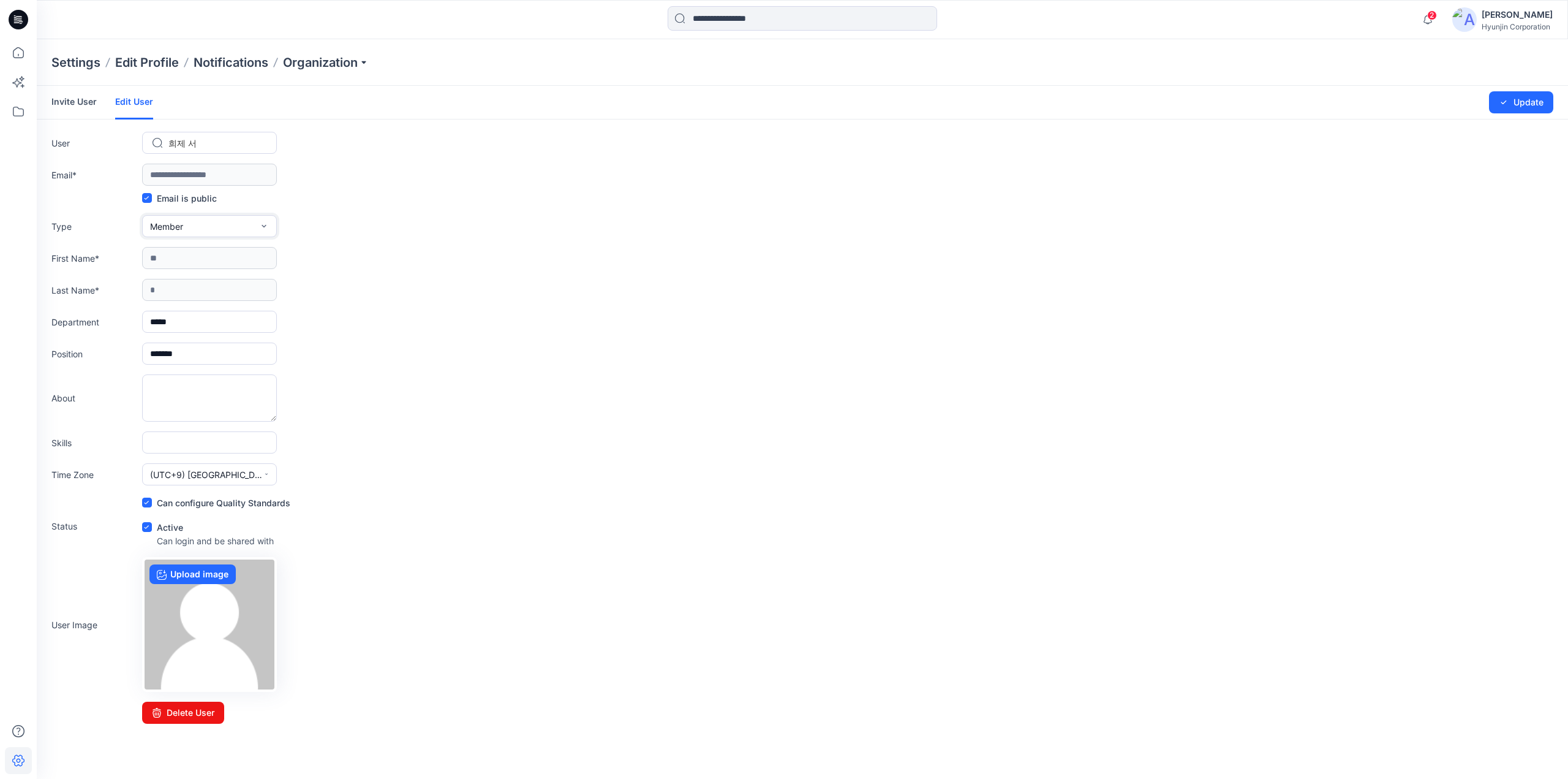
click at [177, 224] on span "Member" at bounding box center [167, 226] width 33 height 13
click at [616, 242] on form "**********" at bounding box center [802, 404] width 1531 height 638
click at [23, 113] on icon at bounding box center [18, 111] width 27 height 27
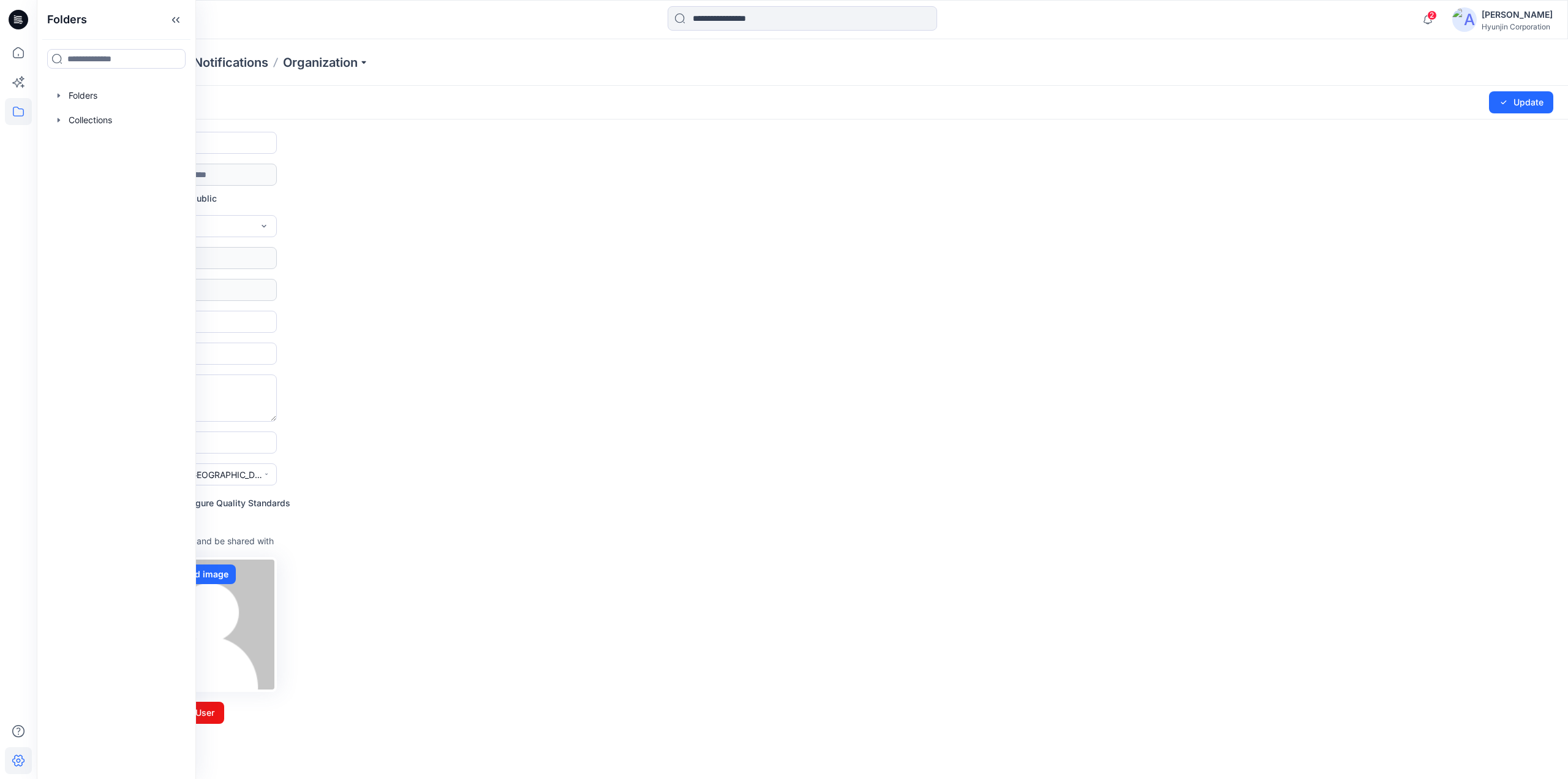
drag, startPoint x: 608, startPoint y: 231, endPoint x: 569, endPoint y: 540, distance: 311.5
click at [609, 232] on div "Type Member External Member Admin" at bounding box center [802, 226] width 1502 height 22
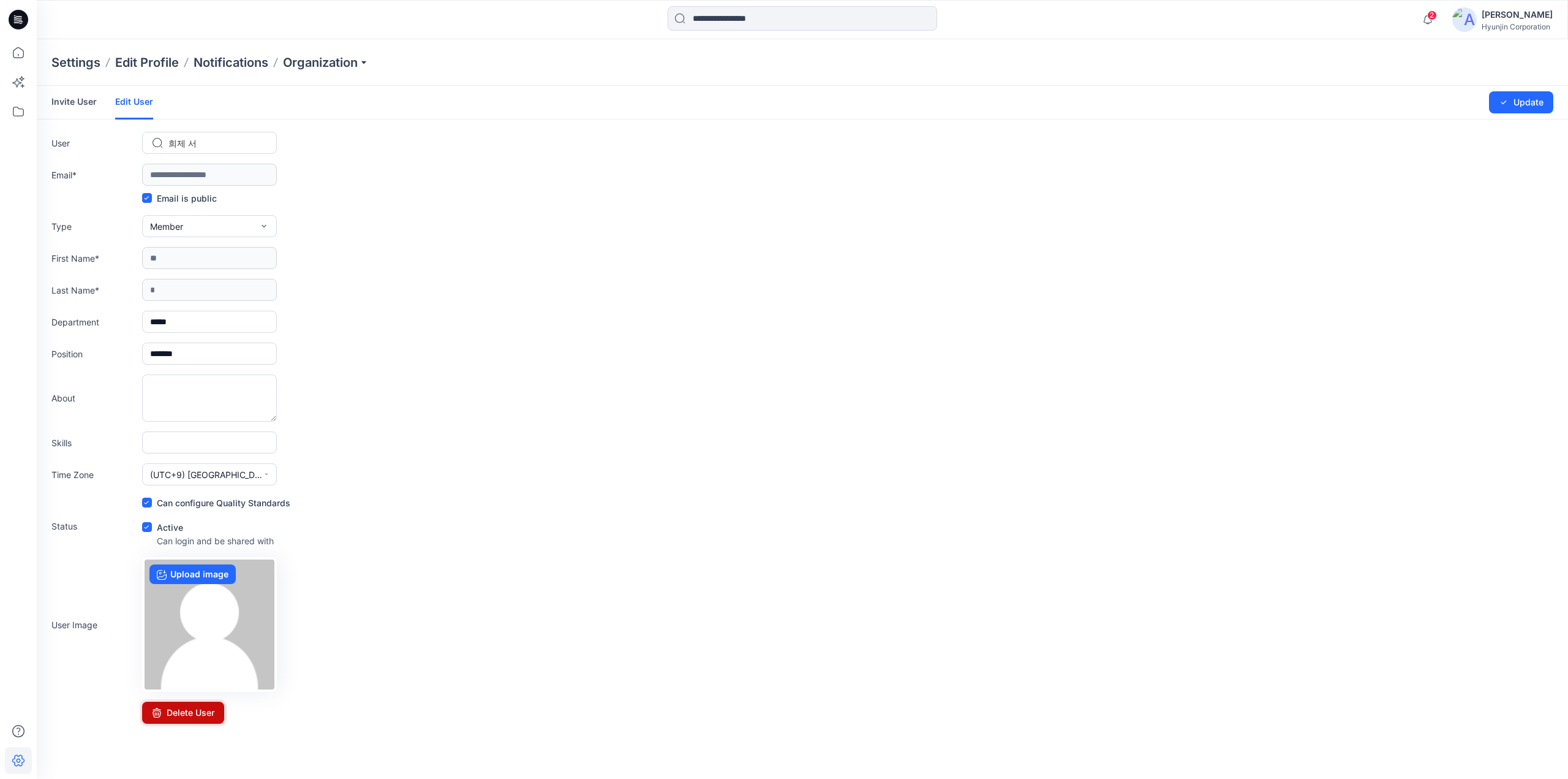
click at [188, 717] on button "Delete User" at bounding box center [183, 713] width 82 height 22
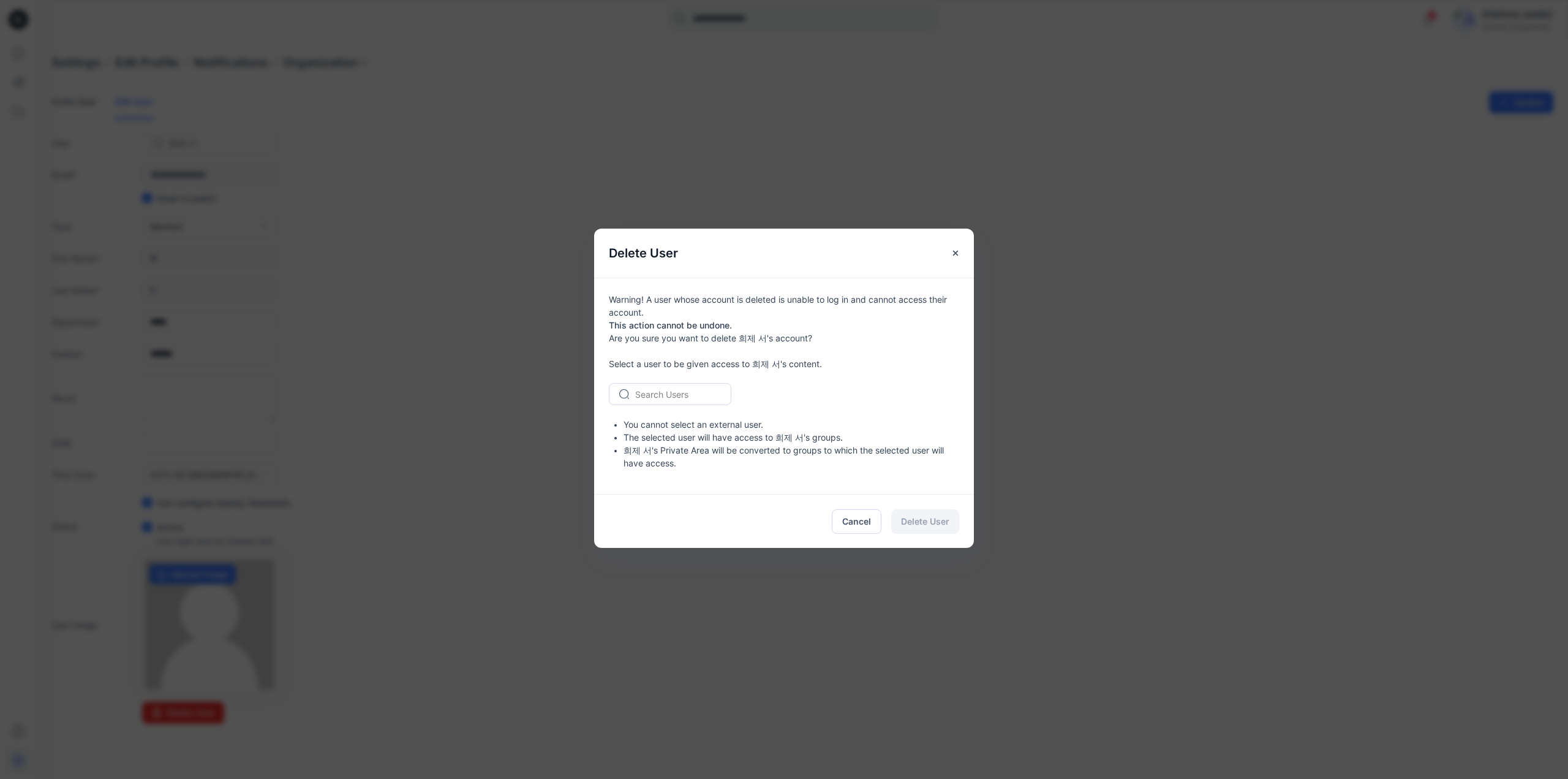
click at [688, 400] on div at bounding box center [677, 394] width 85 height 15
type input "*"
type input "**"
click at [928, 519] on span "Delete User" at bounding box center [926, 521] width 49 height 13
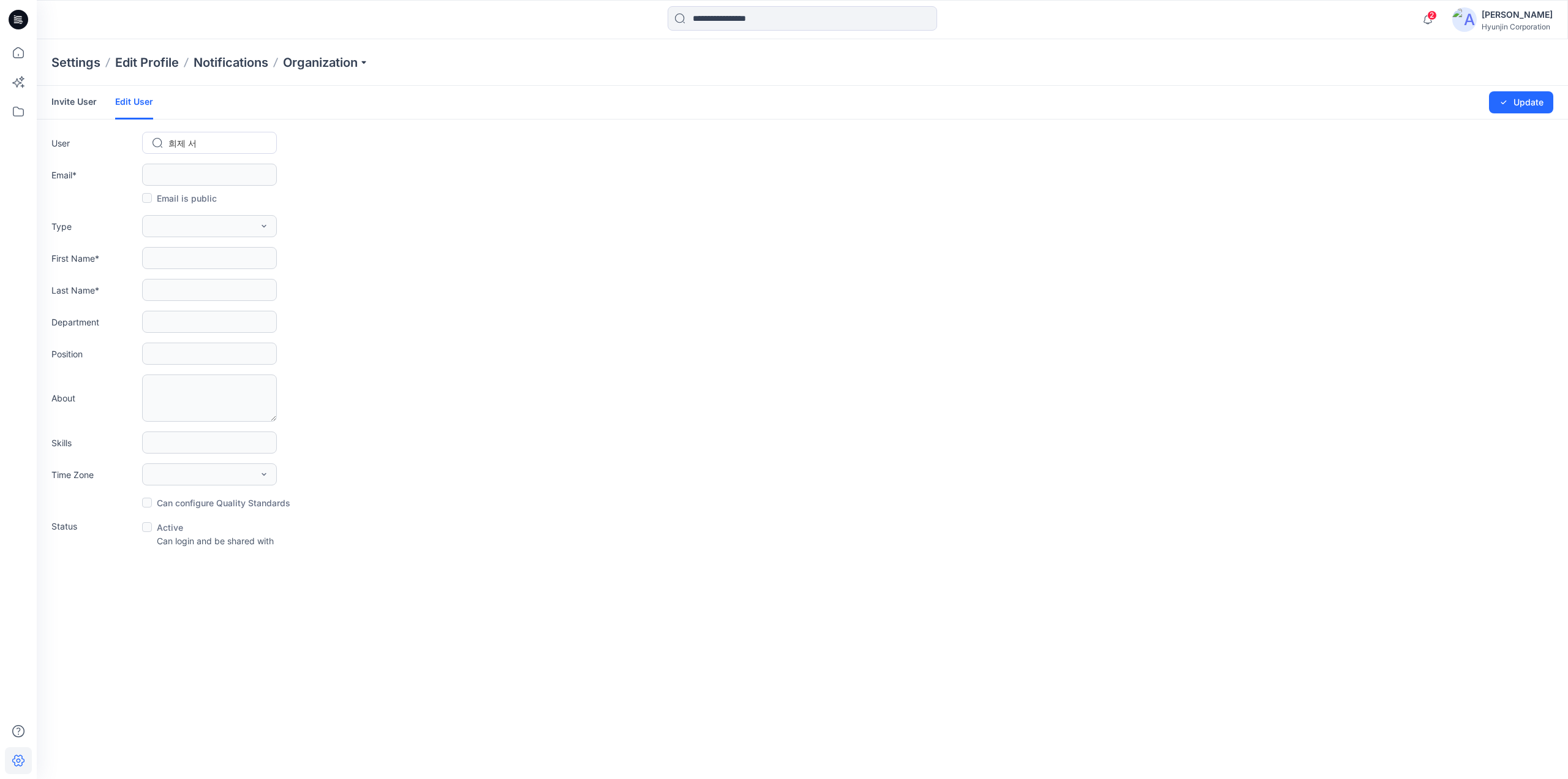
click at [892, 511] on form "Invite User Edit User Changes Saved Update User 희제 서 Email * Email is public Ty…" at bounding box center [802, 316] width 1531 height 461
click at [19, 120] on icon at bounding box center [18, 111] width 27 height 27
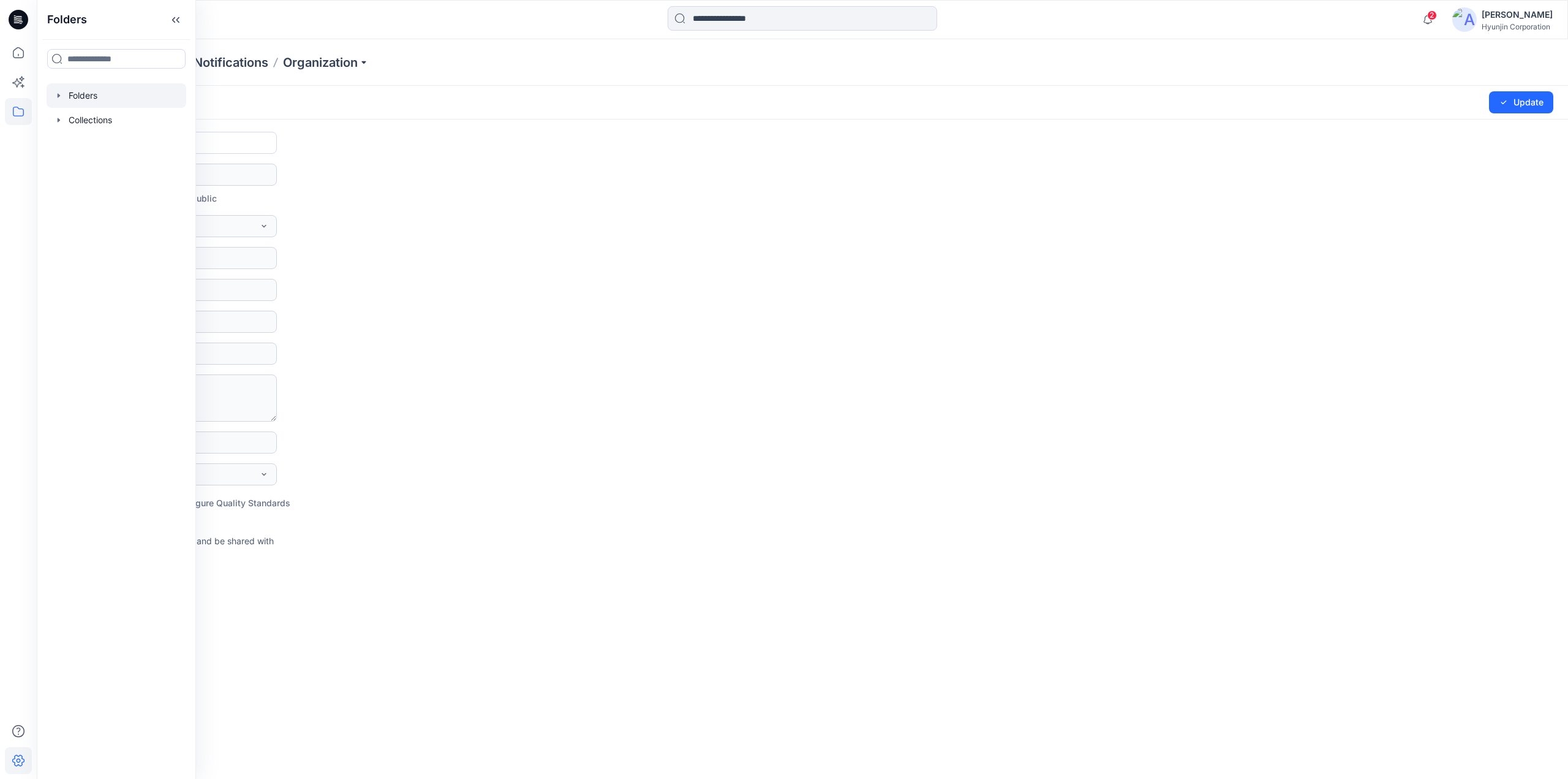
click at [72, 101] on div at bounding box center [116, 95] width 140 height 24
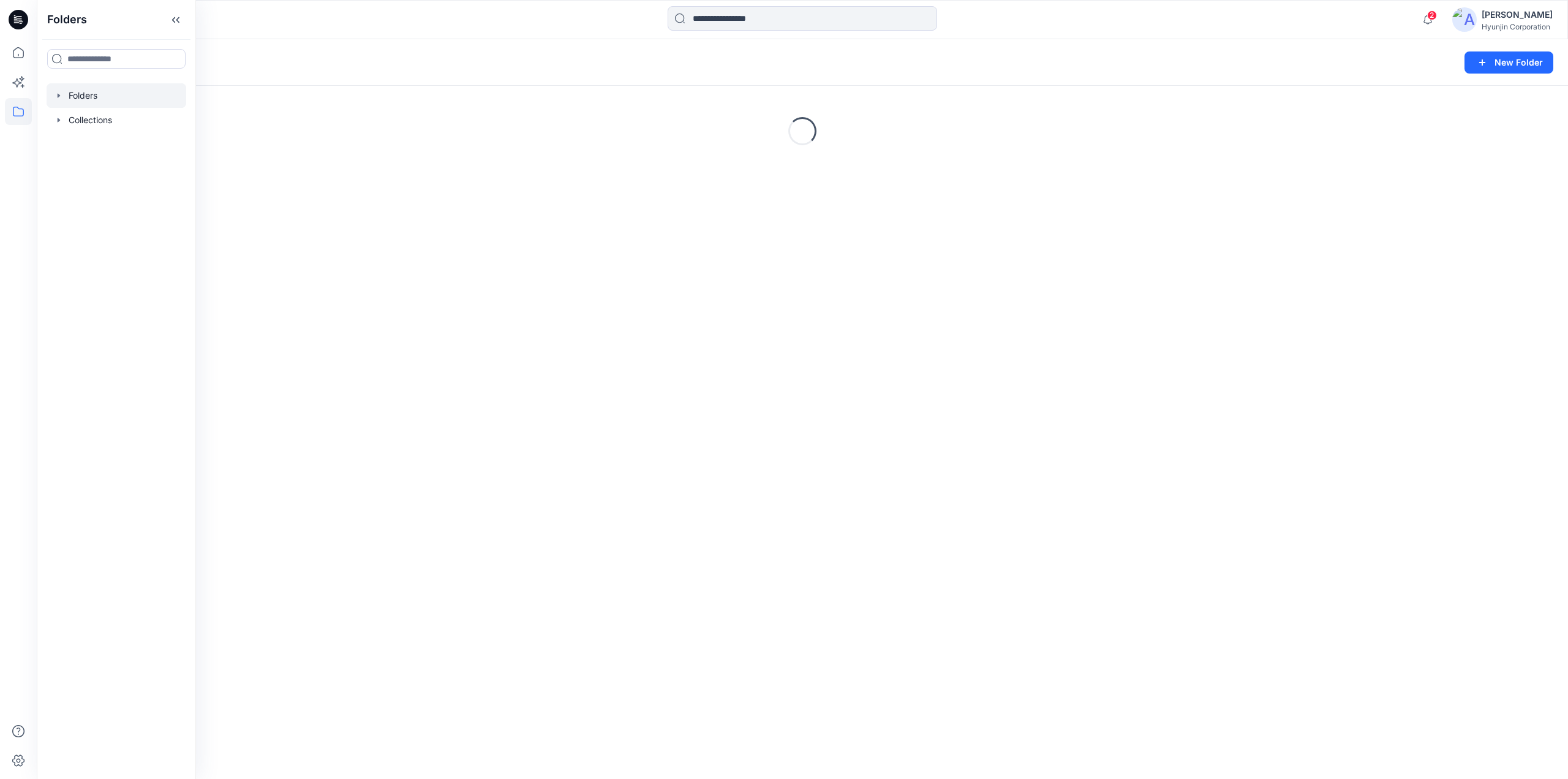
click at [790, 263] on div "Folders New Folder Loading..." at bounding box center [802, 408] width 1531 height 739
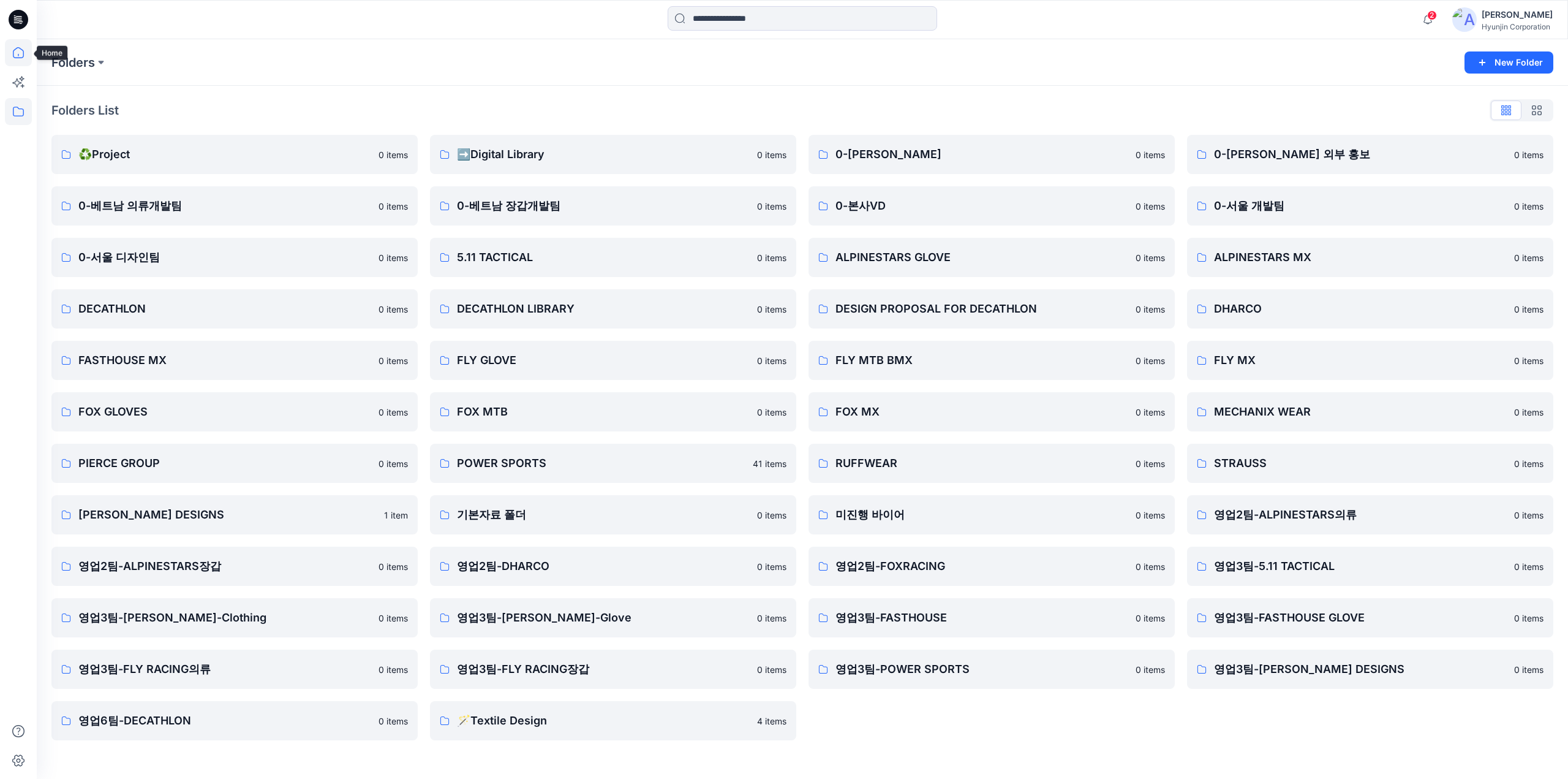
click at [15, 51] on icon at bounding box center [18, 52] width 27 height 27
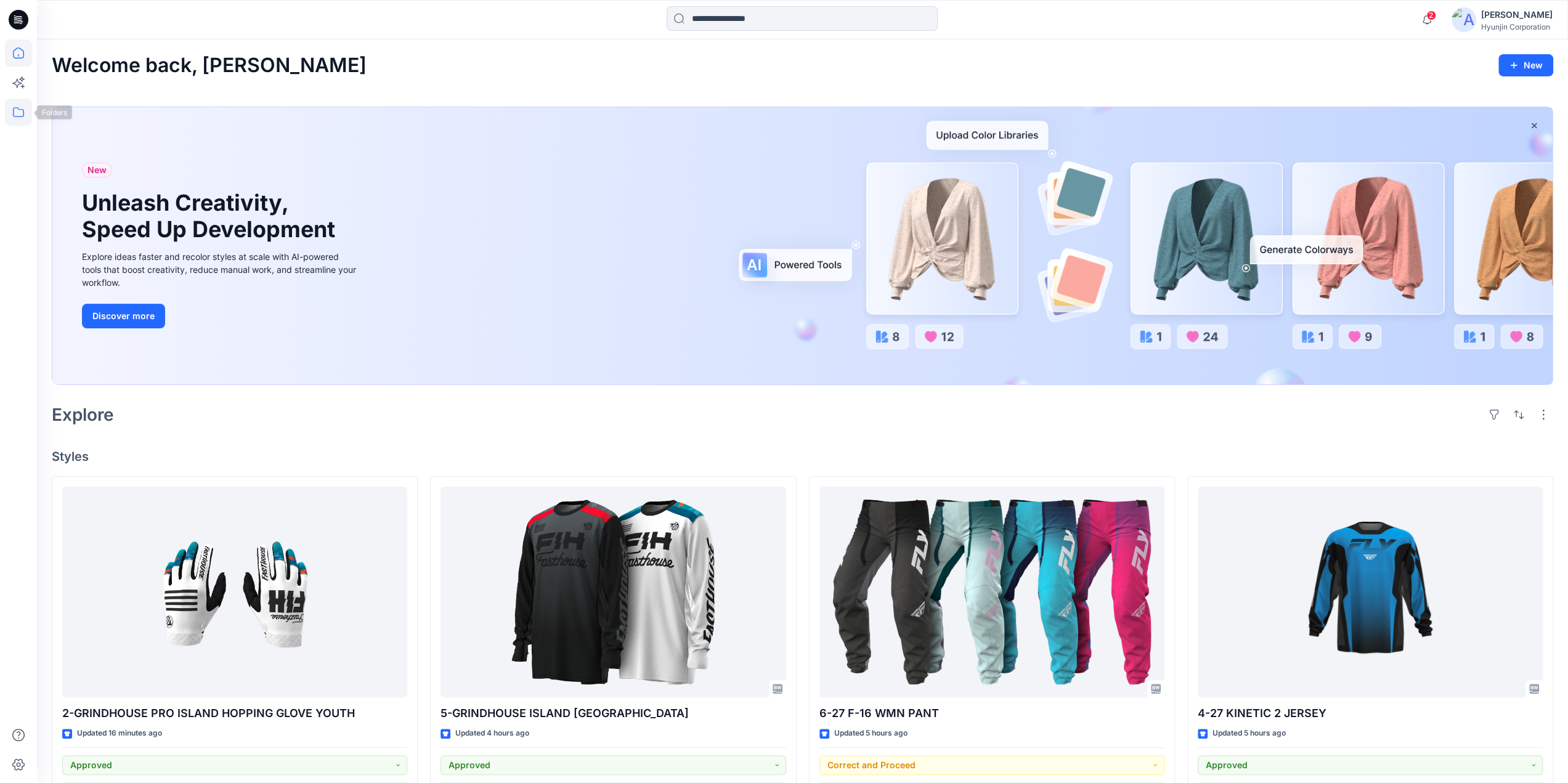
click at [22, 116] on icon at bounding box center [18, 112] width 27 height 27
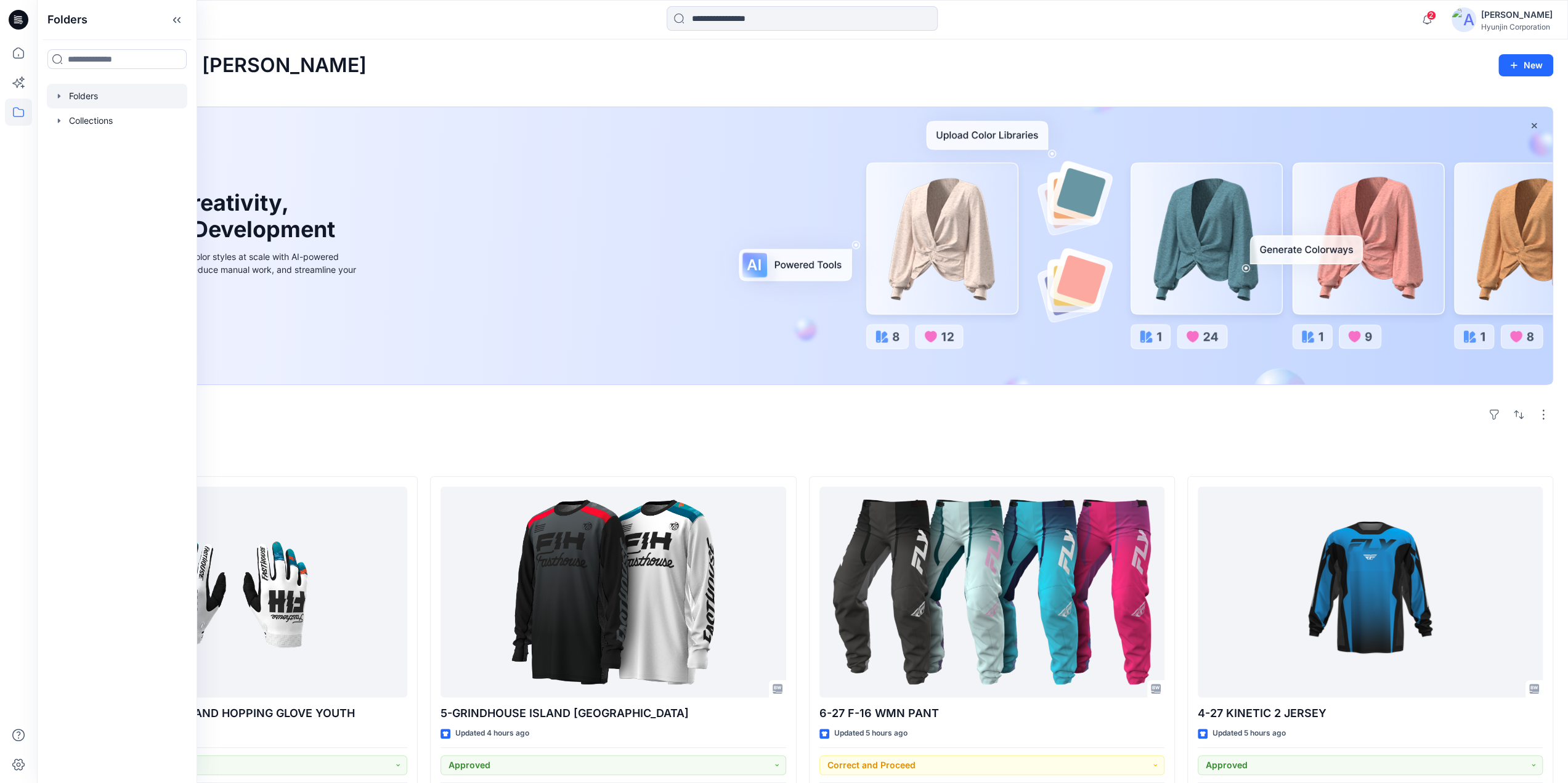
click at [76, 101] on div at bounding box center [117, 96] width 141 height 24
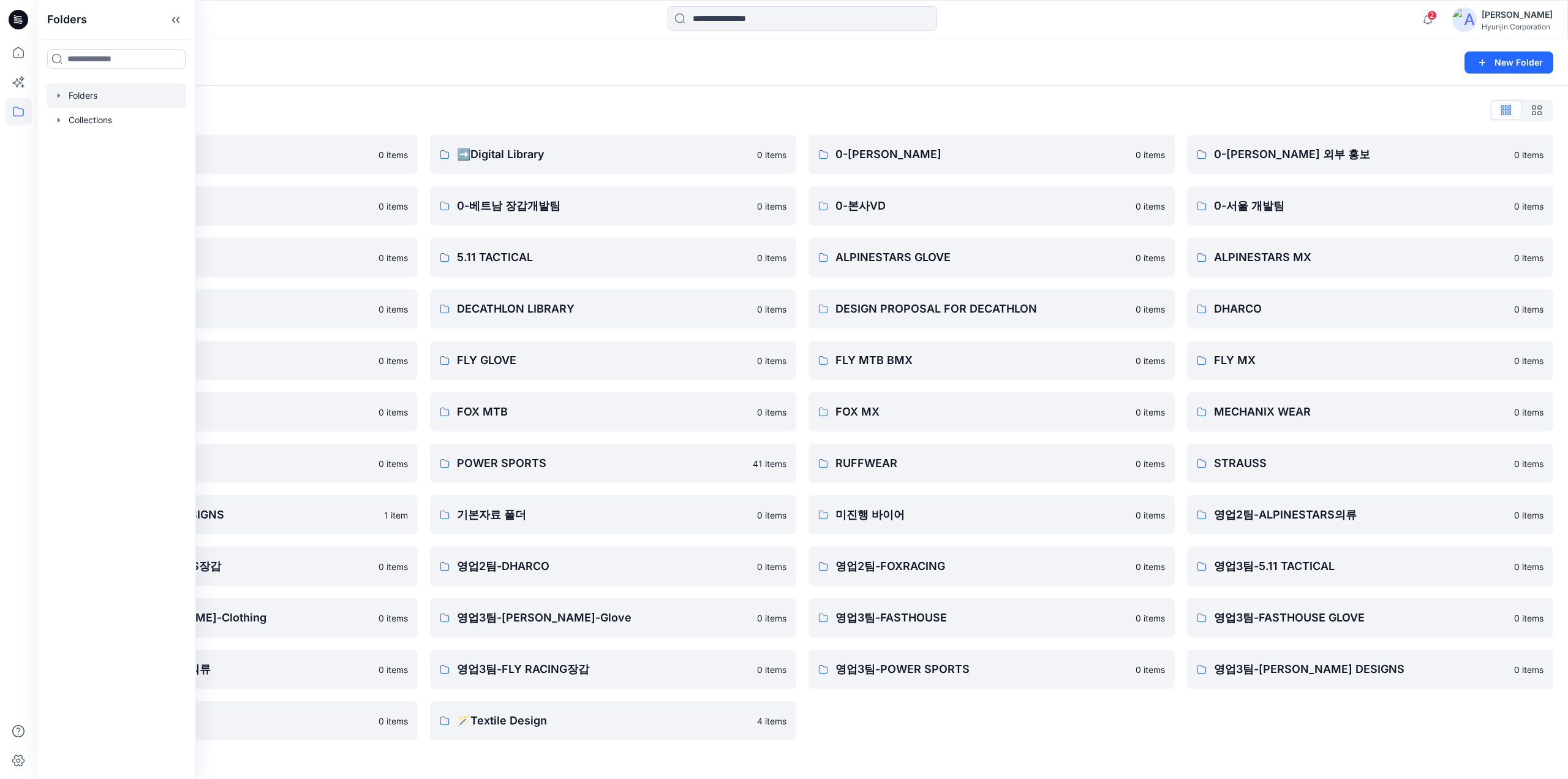
click at [1490, 27] on div "Hyunjin Corporation" at bounding box center [1517, 26] width 71 height 9
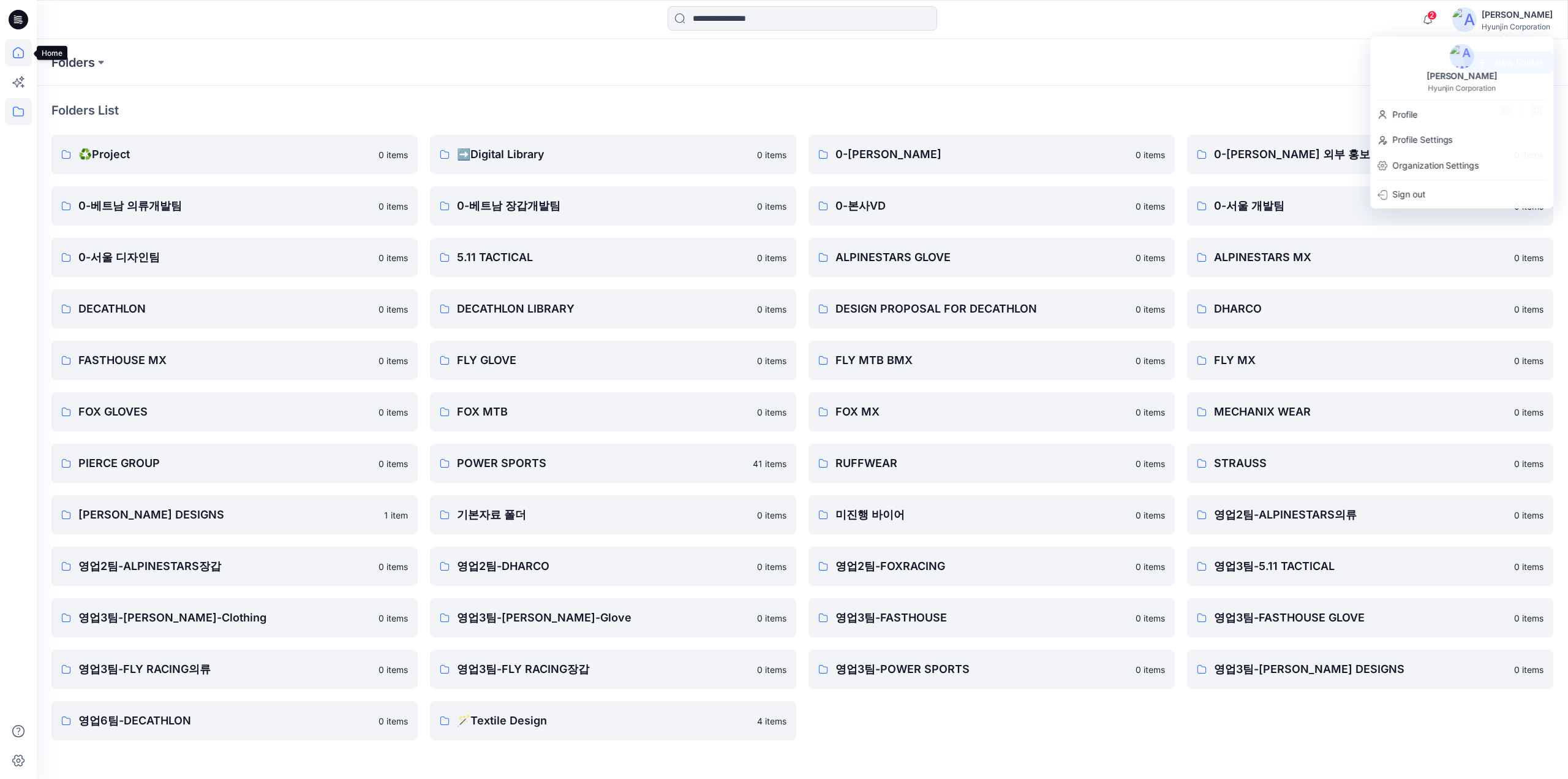
click at [13, 47] on icon at bounding box center [18, 52] width 27 height 27
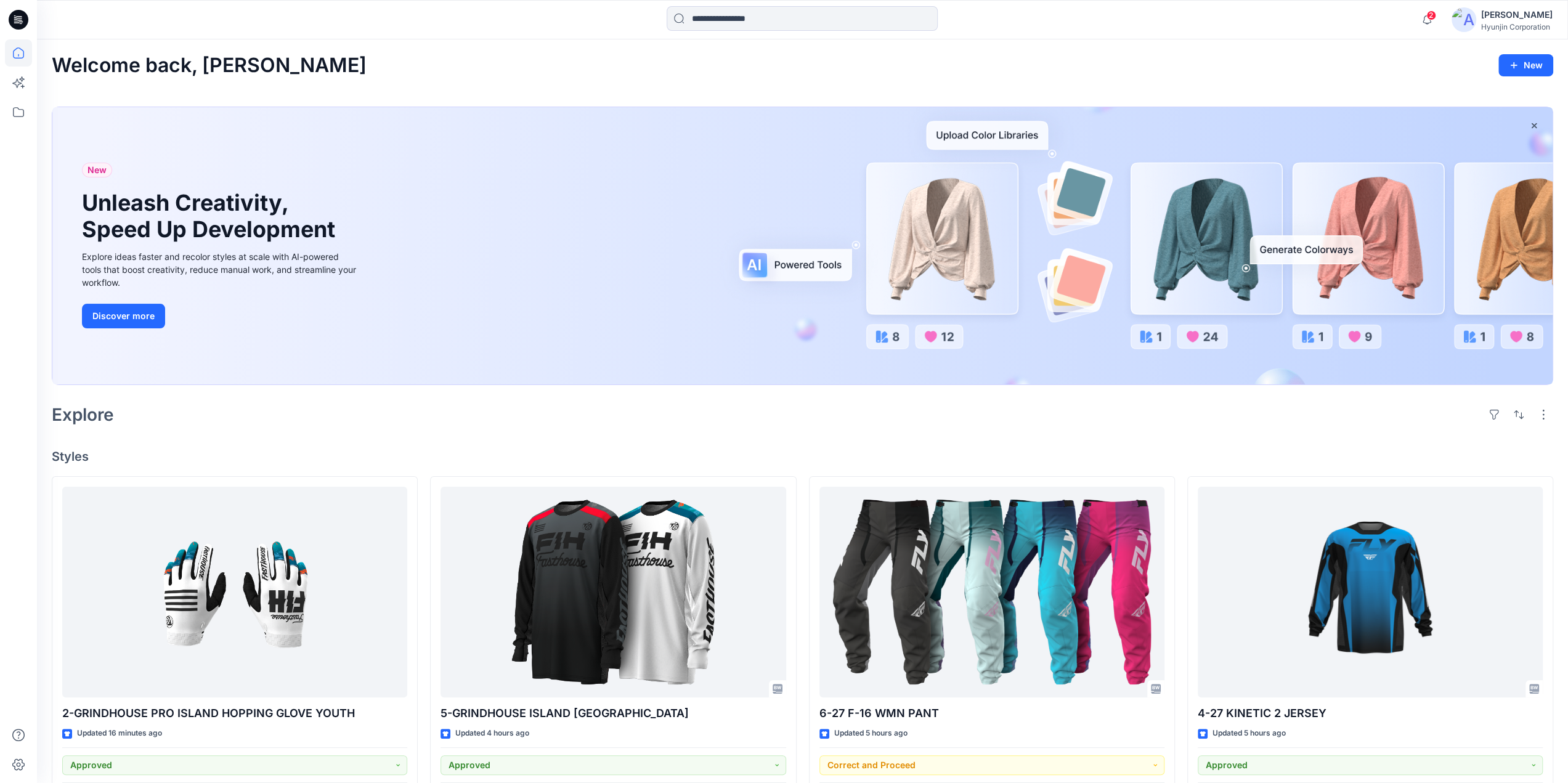
click at [1492, 17] on div "[PERSON_NAME]" at bounding box center [1517, 15] width 71 height 15
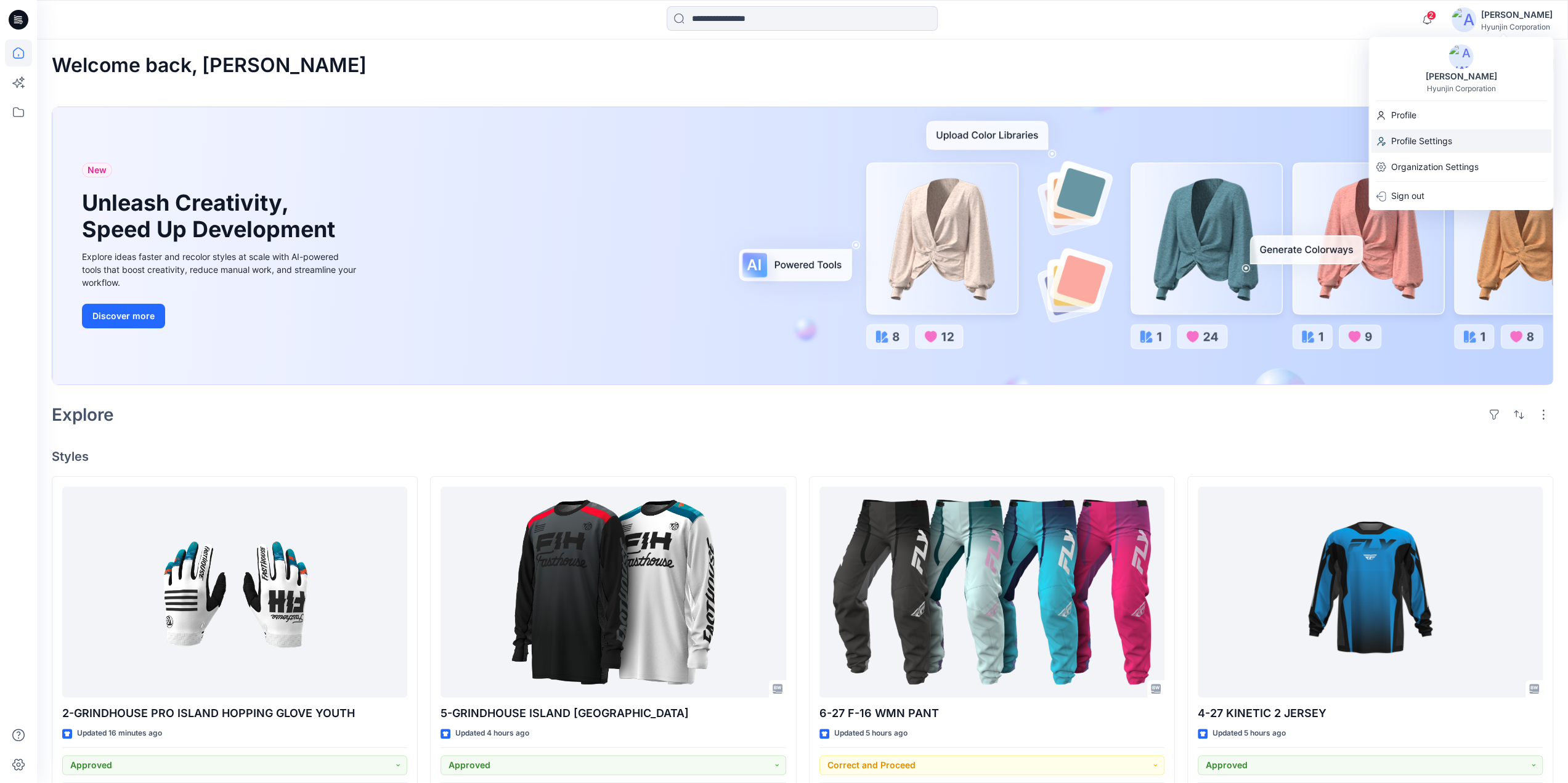
click at [1455, 142] on div "Profile Settings" at bounding box center [1460, 141] width 180 height 23
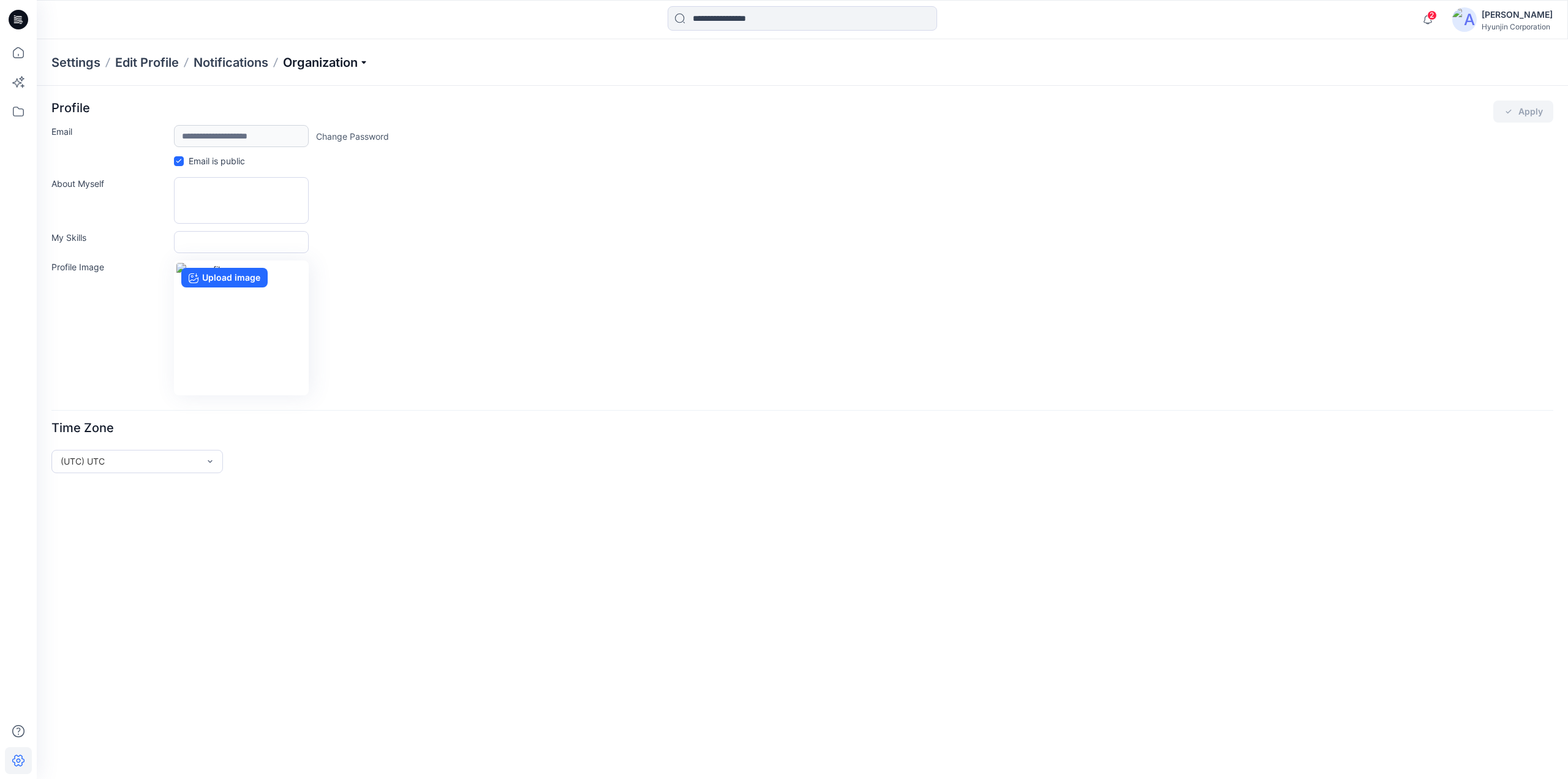
click at [309, 65] on p "Organization" at bounding box center [325, 63] width 86 height 17
click at [291, 88] on link "Invite/Edit Users" at bounding box center [328, 90] width 179 height 24
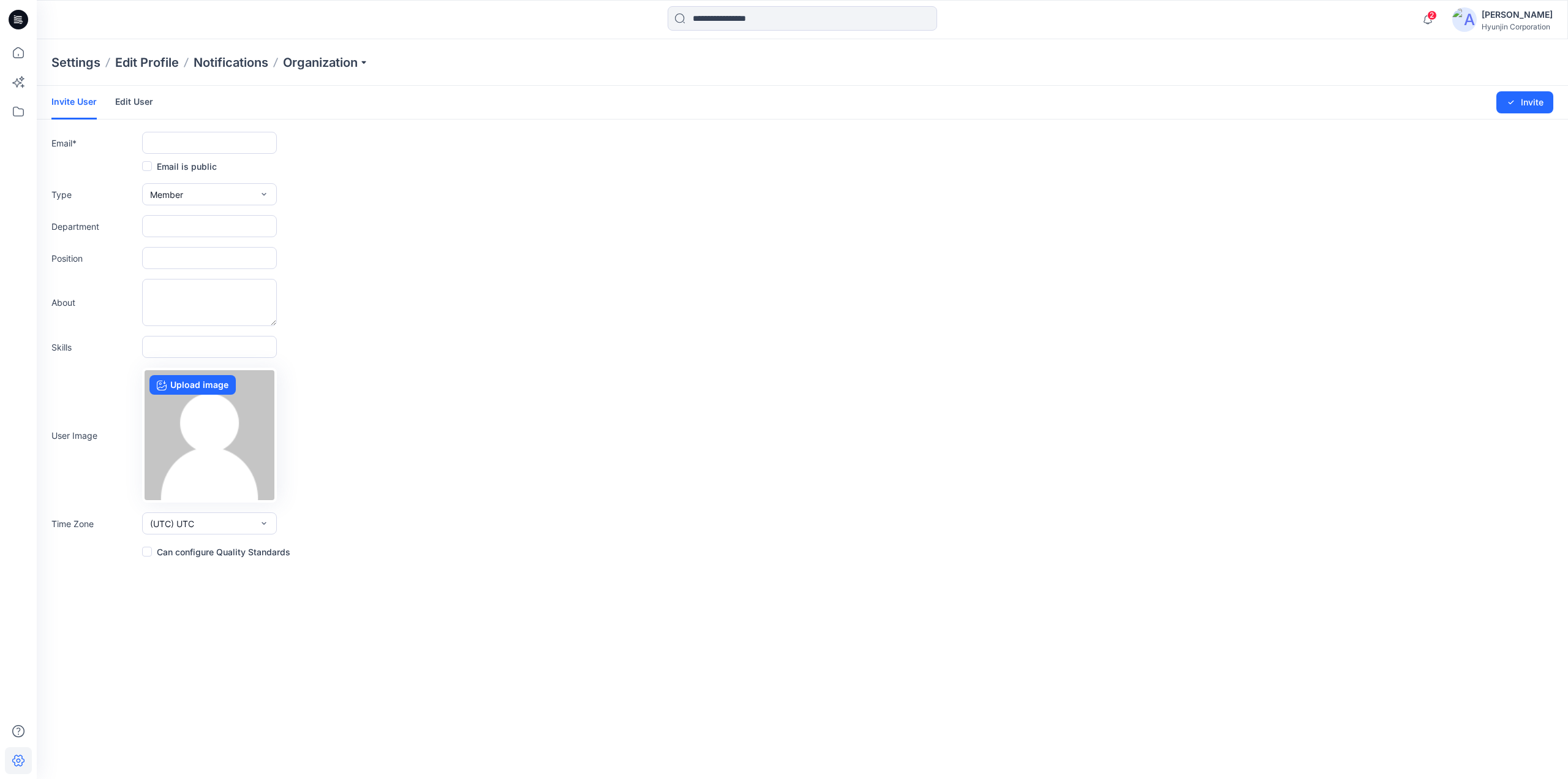
click at [121, 100] on link "Edit User" at bounding box center [134, 102] width 38 height 32
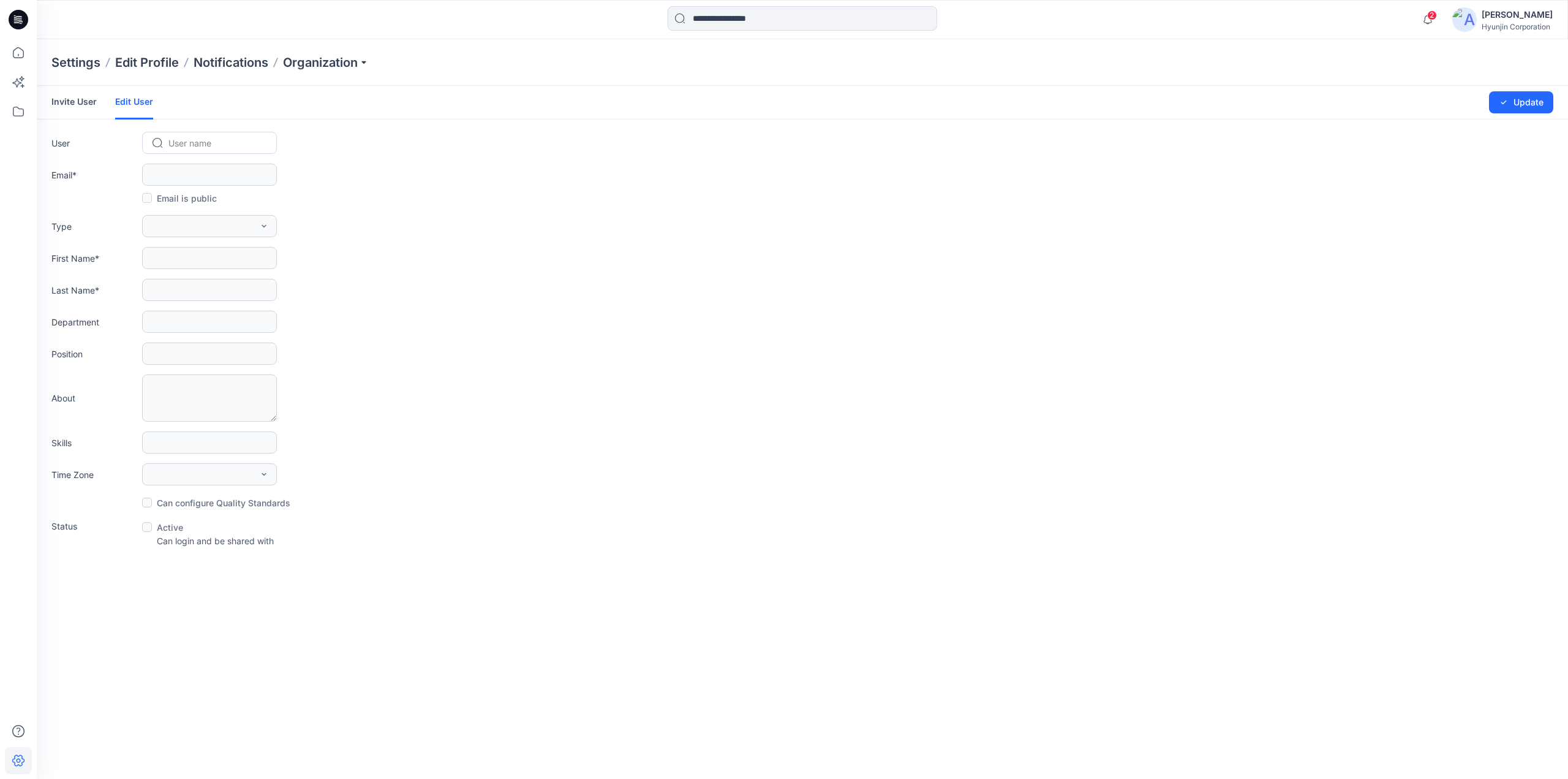
click at [197, 140] on div at bounding box center [216, 143] width 97 height 15
paste input "**********"
type input "**********"
click at [425, 235] on div "Type External Member Admin" at bounding box center [802, 226] width 1502 height 22
click at [44, 101] on div "Invite User Edit User Changes Saved Update" at bounding box center [802, 102] width 1531 height 33
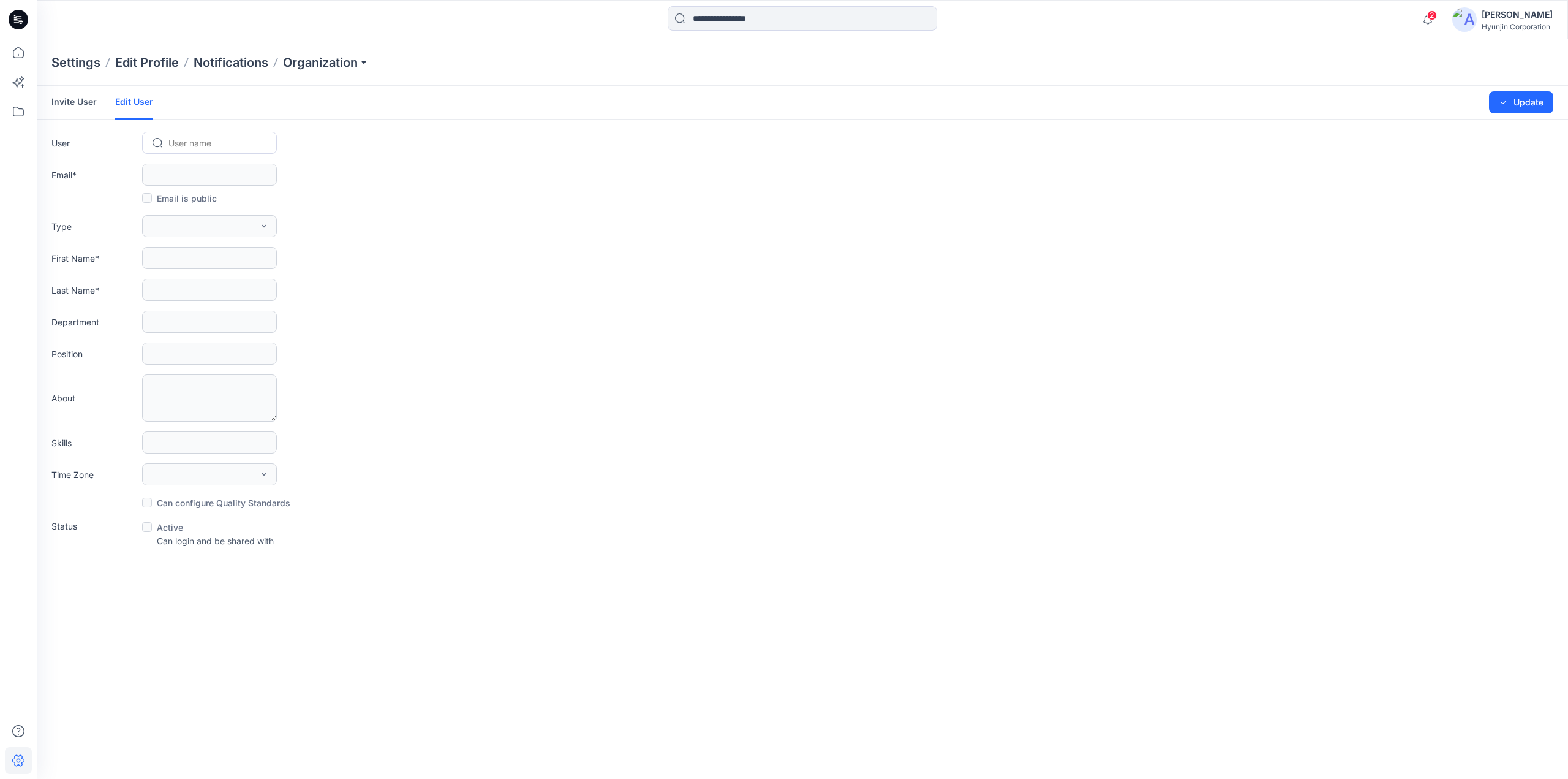
click at [92, 100] on link "Invite User" at bounding box center [74, 102] width 45 height 32
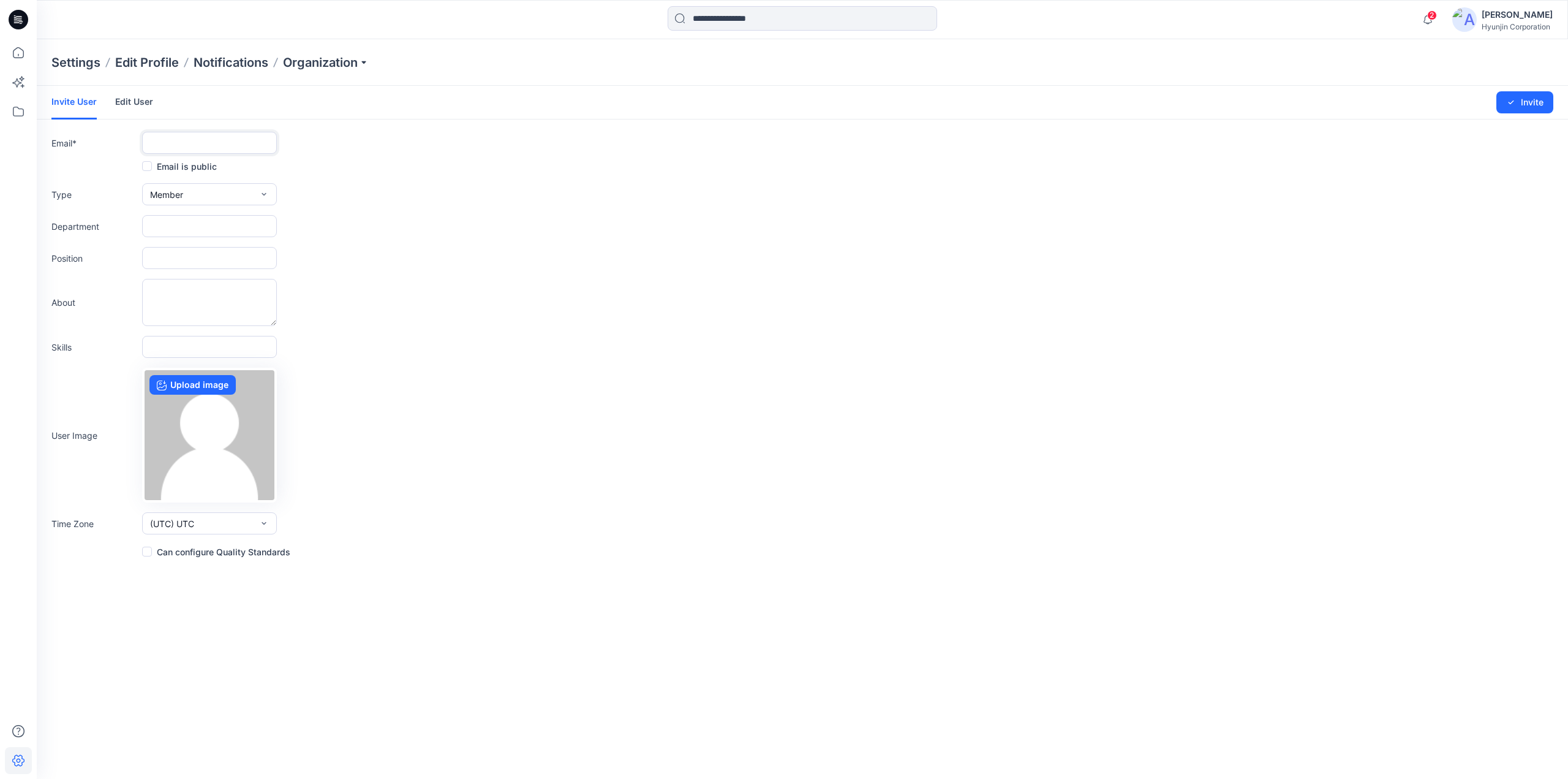
click at [182, 135] on input "text" at bounding box center [209, 143] width 135 height 22
paste input "**********"
type input "**********"
click at [144, 163] on span at bounding box center [147, 166] width 10 height 10
click at [239, 234] on input "text" at bounding box center [209, 226] width 135 height 22
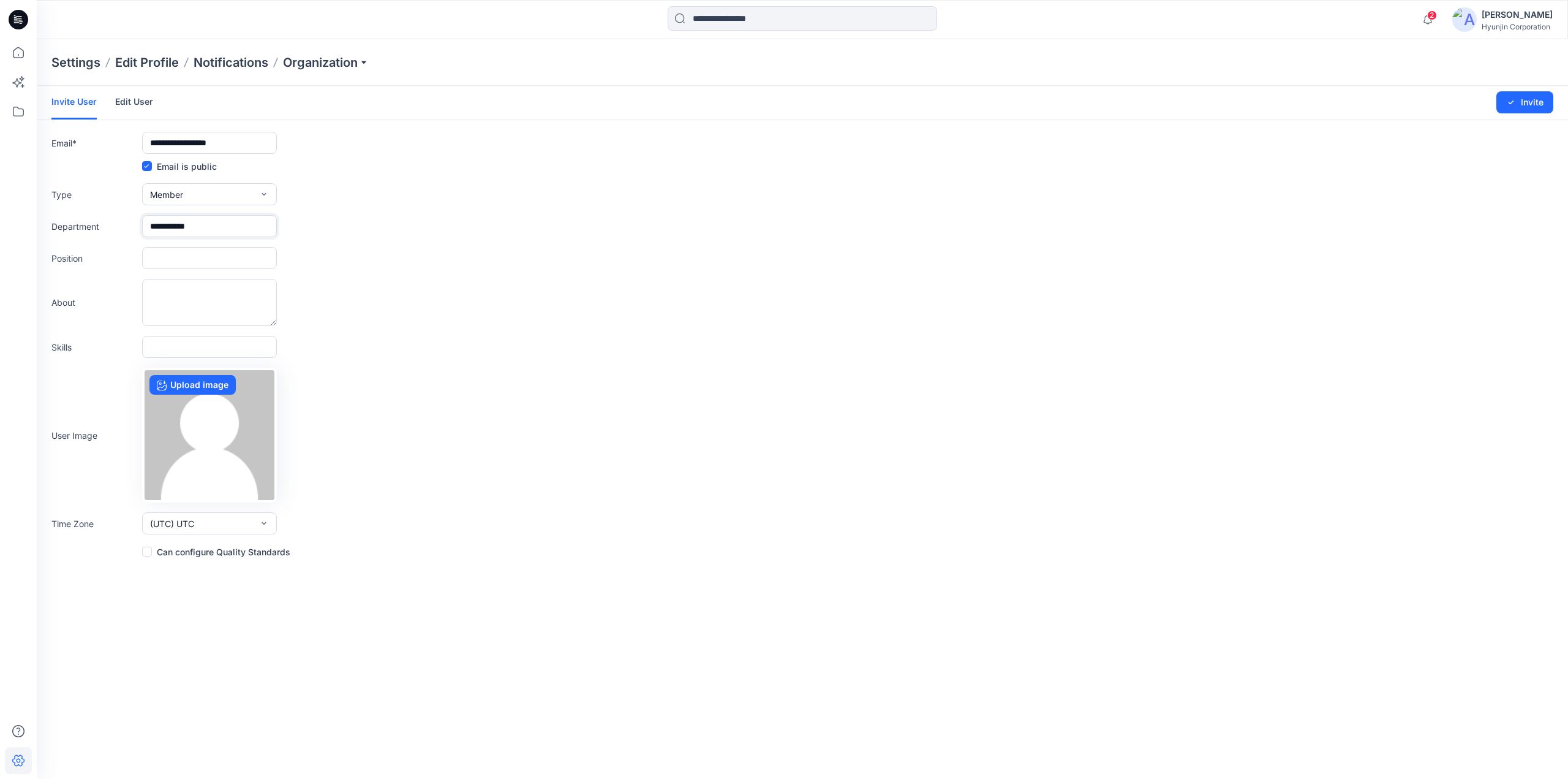
click at [177, 230] on input "**********" at bounding box center [209, 226] width 135 height 22
type input "**********"
click at [236, 522] on button "(UTC) UTC" at bounding box center [209, 523] width 135 height 22
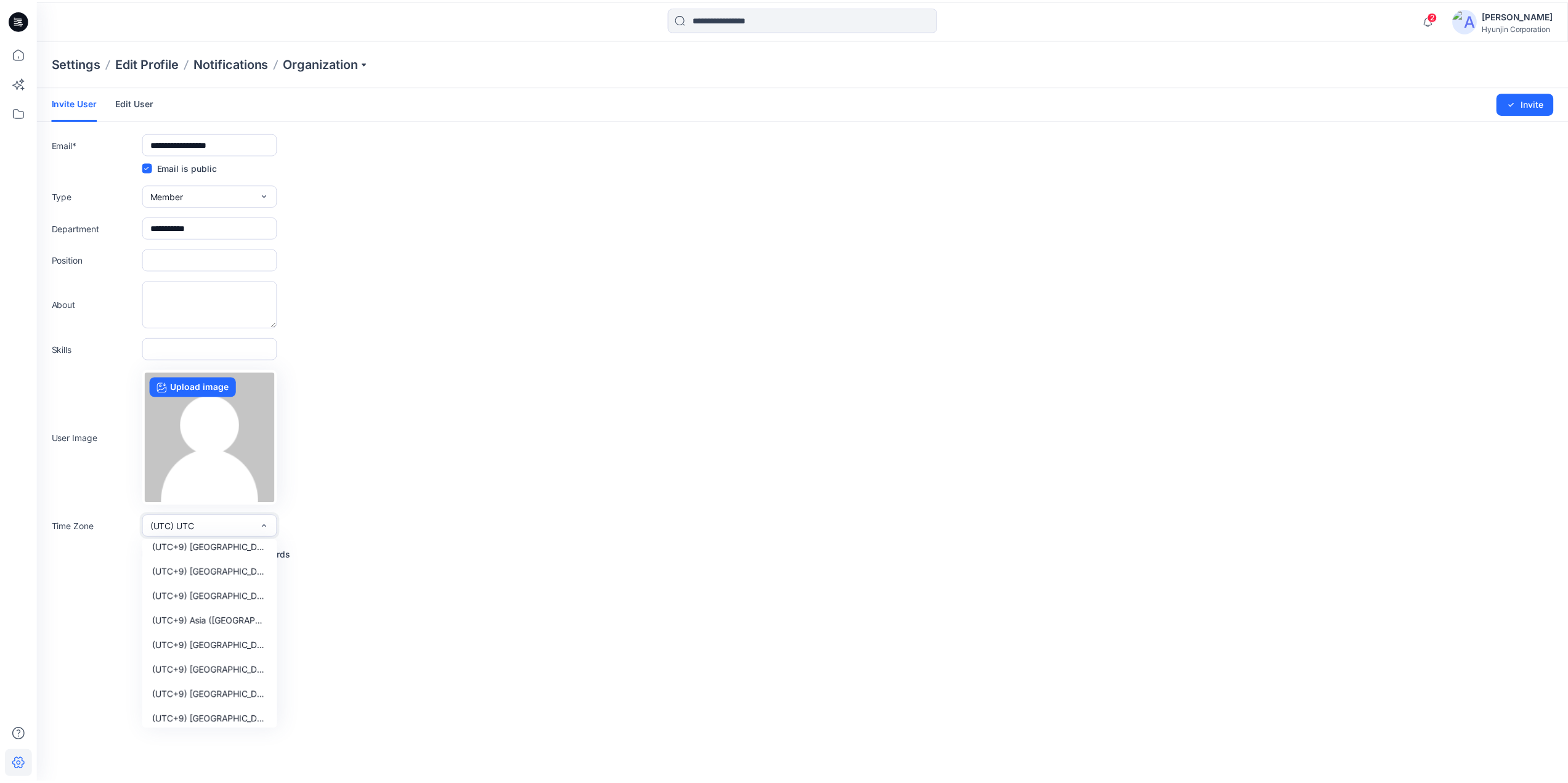
scroll to position [9483, 0]
click at [235, 650] on span "(UTC+9) [GEOGRAPHIC_DATA] ([GEOGRAPHIC_DATA])" at bounding box center [211, 653] width 116 height 13
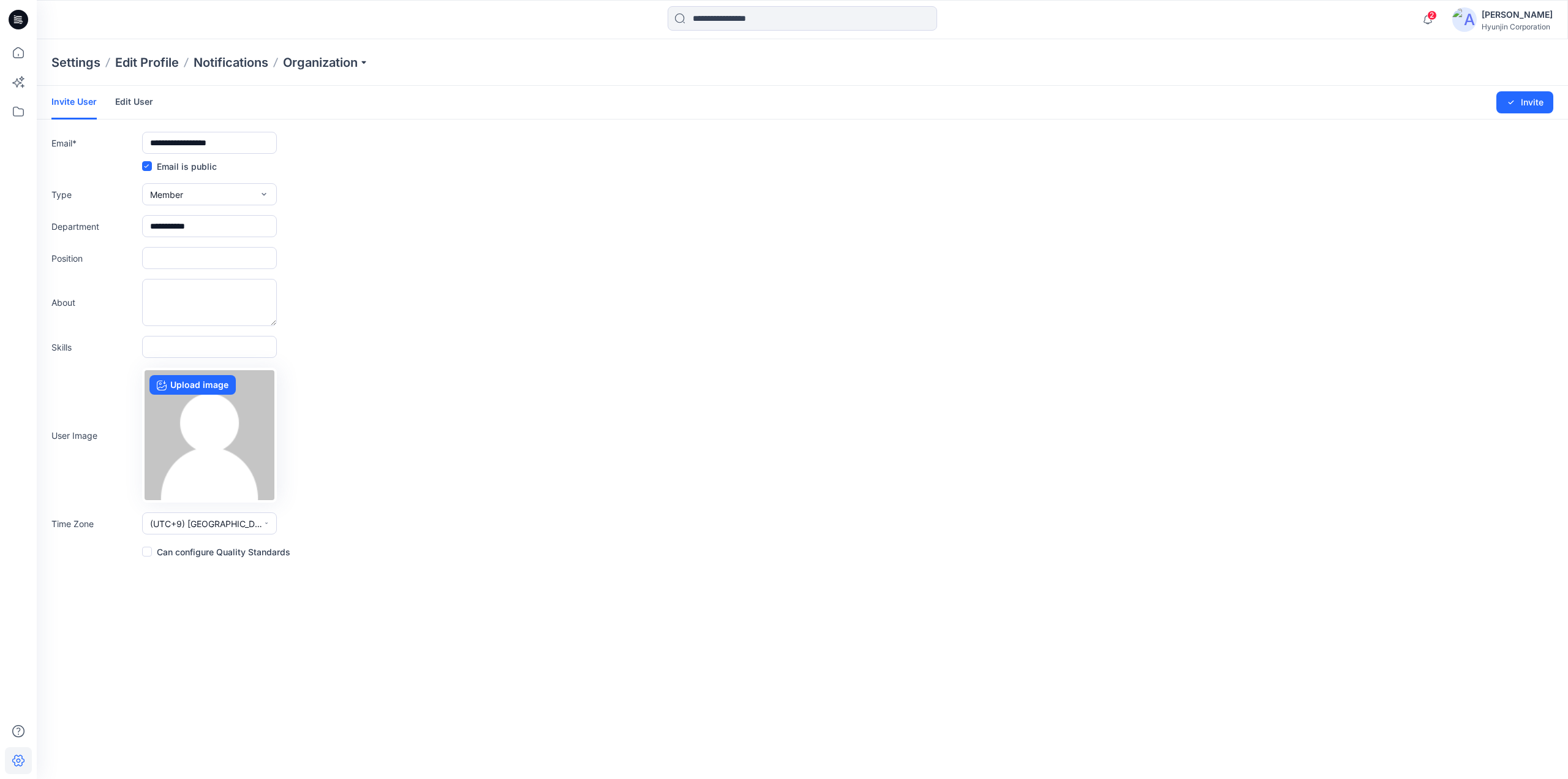
click at [146, 552] on span at bounding box center [147, 552] width 10 height 10
click at [1517, 101] on button "Invite" at bounding box center [1525, 102] width 57 height 22
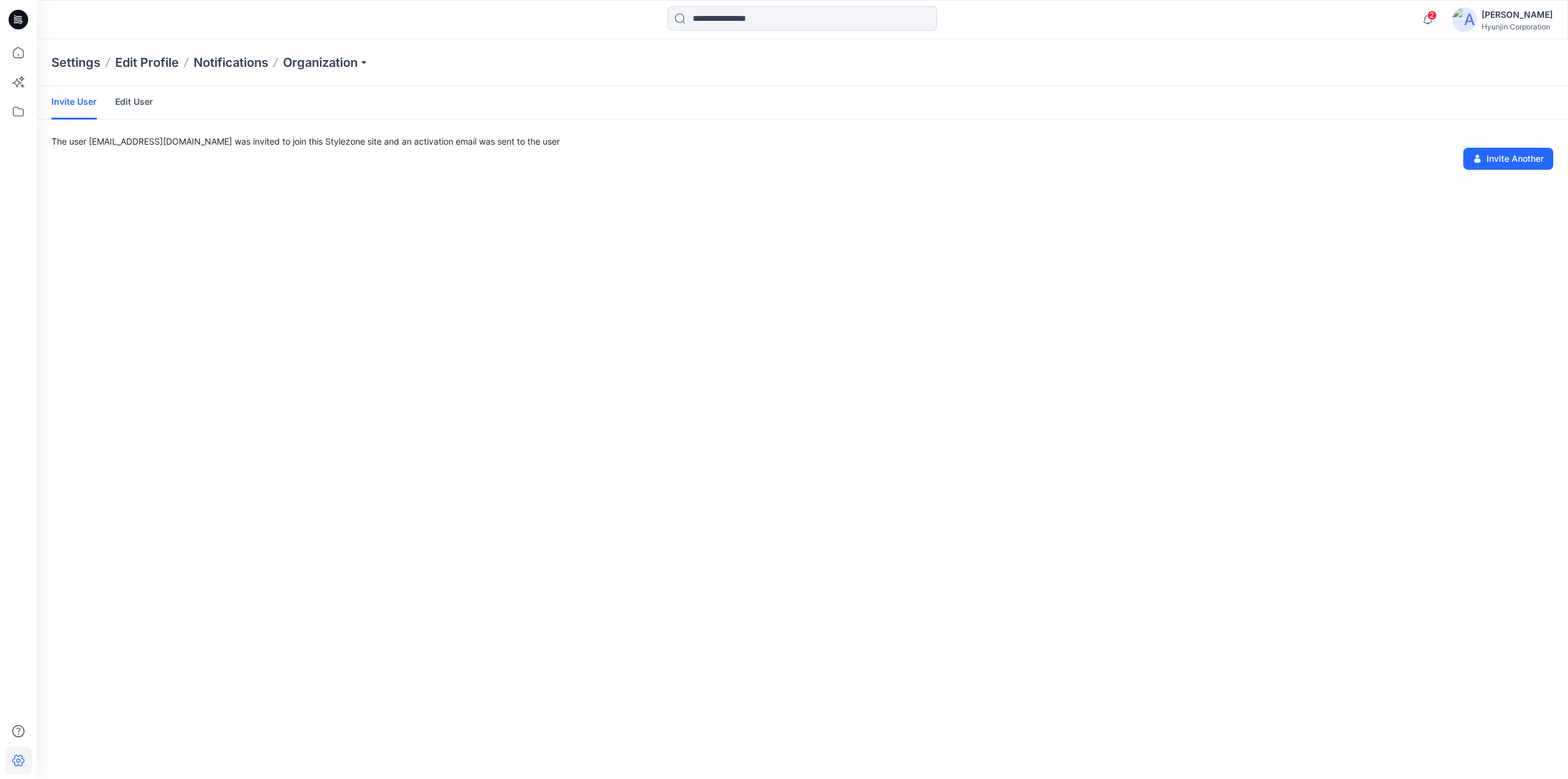
click at [598, 513] on div "Invite User Edit User The user [PERSON_NAME][EMAIL_ADDRESS][DOMAIN_NAME] was in…" at bounding box center [802, 432] width 1531 height 693
click at [17, 22] on icon at bounding box center [18, 19] width 19 height 19
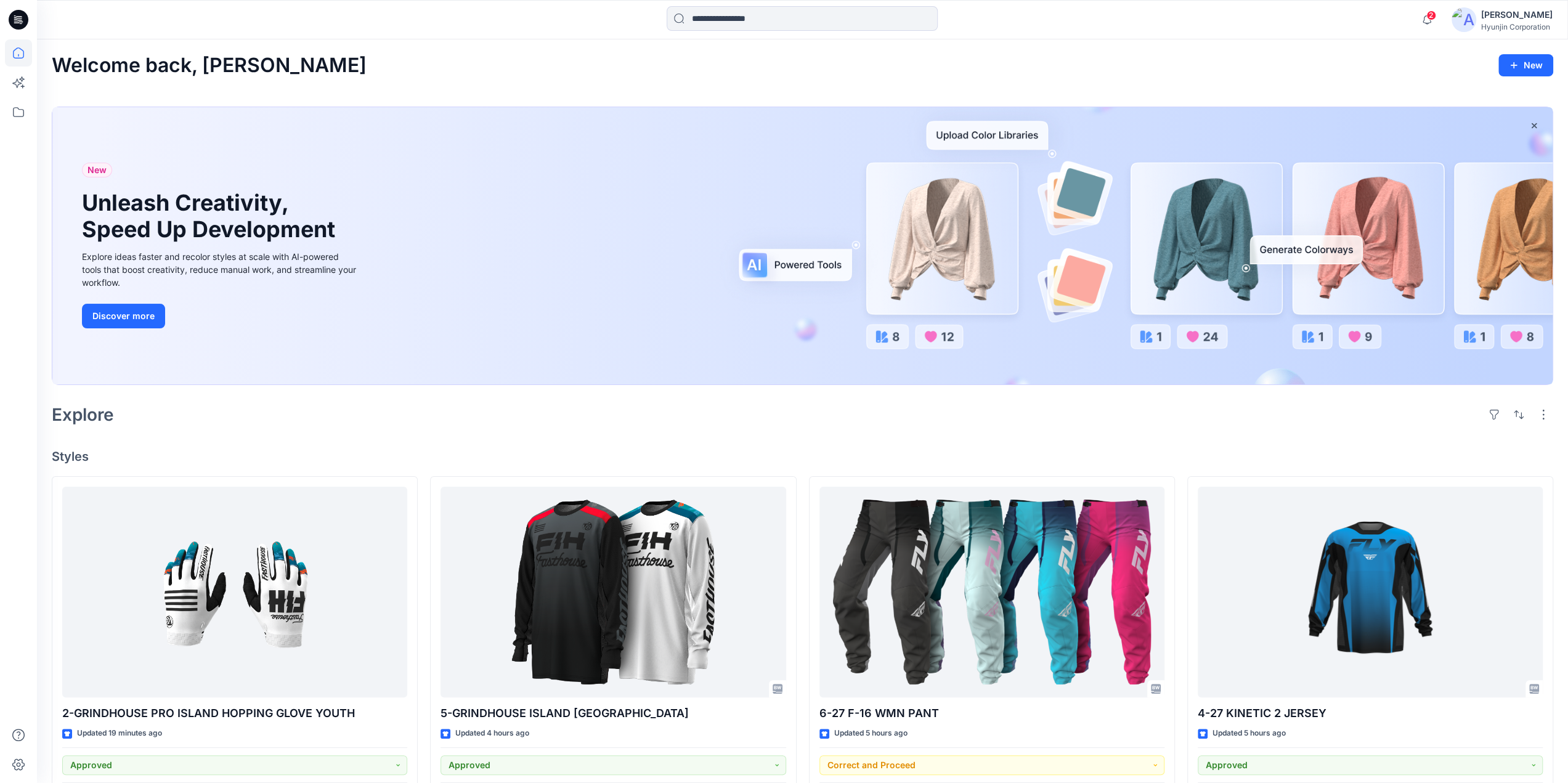
click at [10, 15] on icon at bounding box center [18, 20] width 20 height 20
click at [13, 27] on icon at bounding box center [18, 20] width 20 height 20
click at [15, 110] on icon at bounding box center [18, 112] width 27 height 27
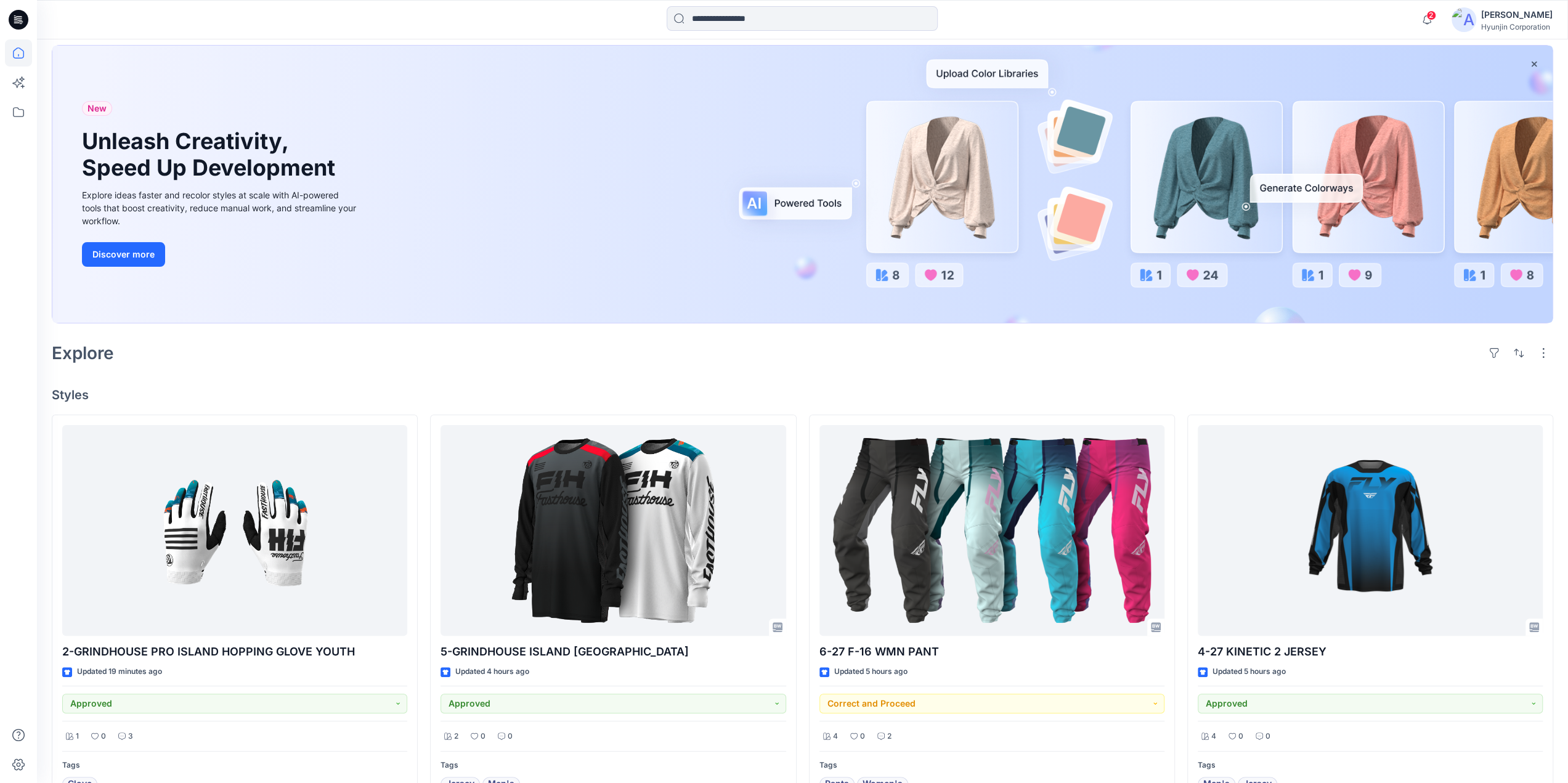
click at [20, 23] on icon at bounding box center [21, 23] width 3 height 1
click at [19, 115] on icon at bounding box center [18, 112] width 27 height 27
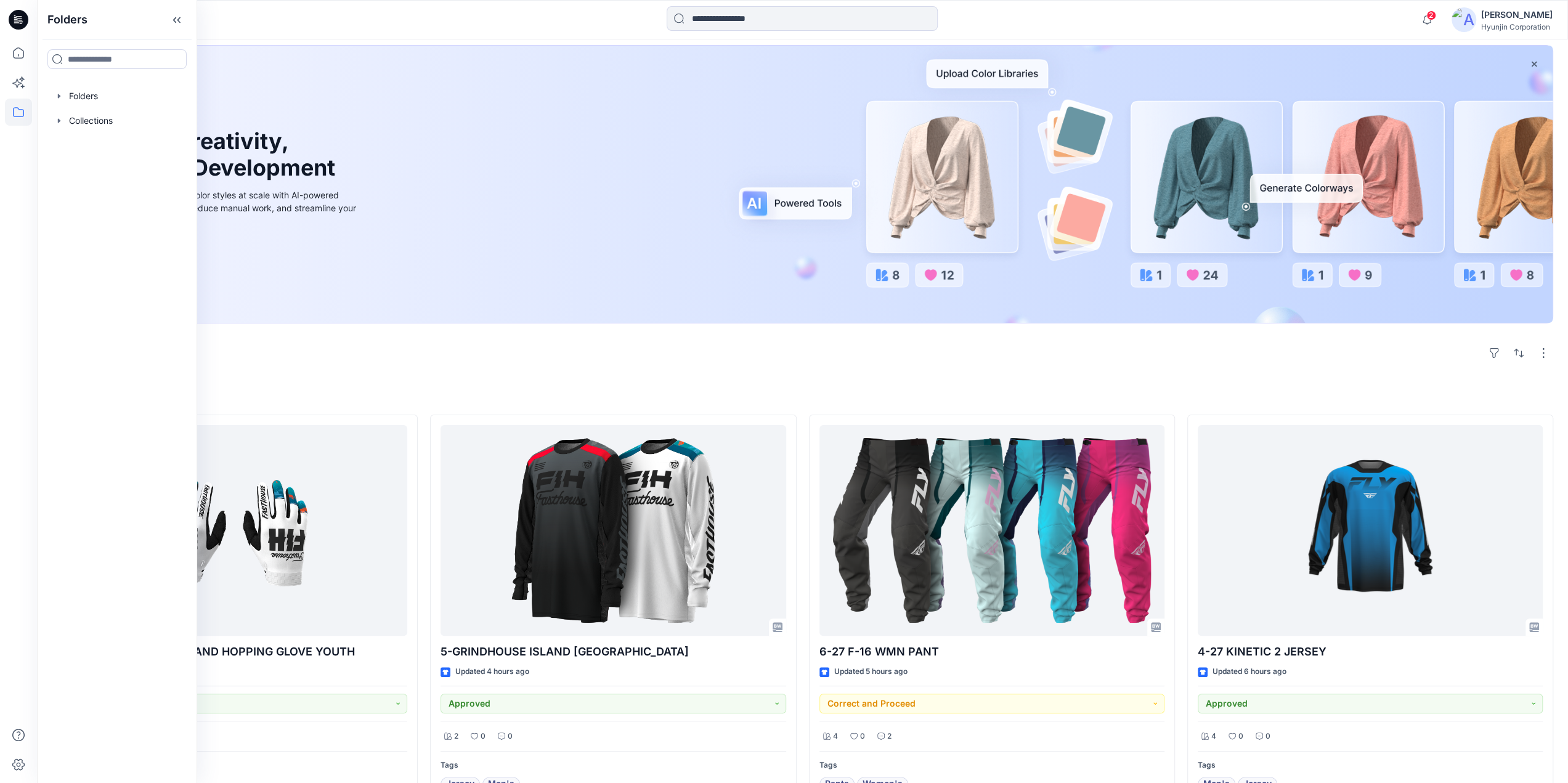
click at [1522, 10] on div "[PERSON_NAME]" at bounding box center [1517, 15] width 71 height 15
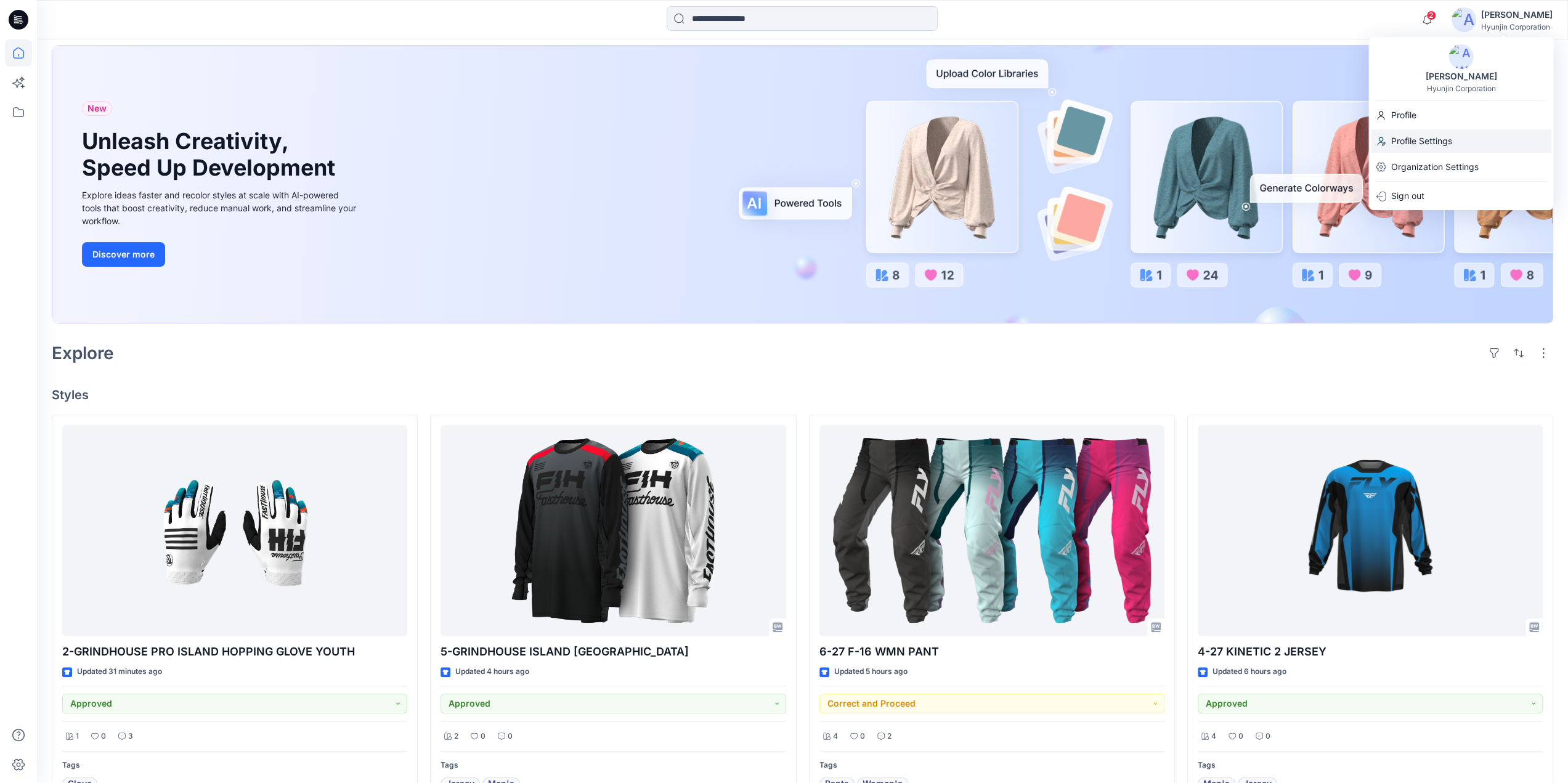
click at [1411, 141] on p "Profile Settings" at bounding box center [1420, 141] width 61 height 23
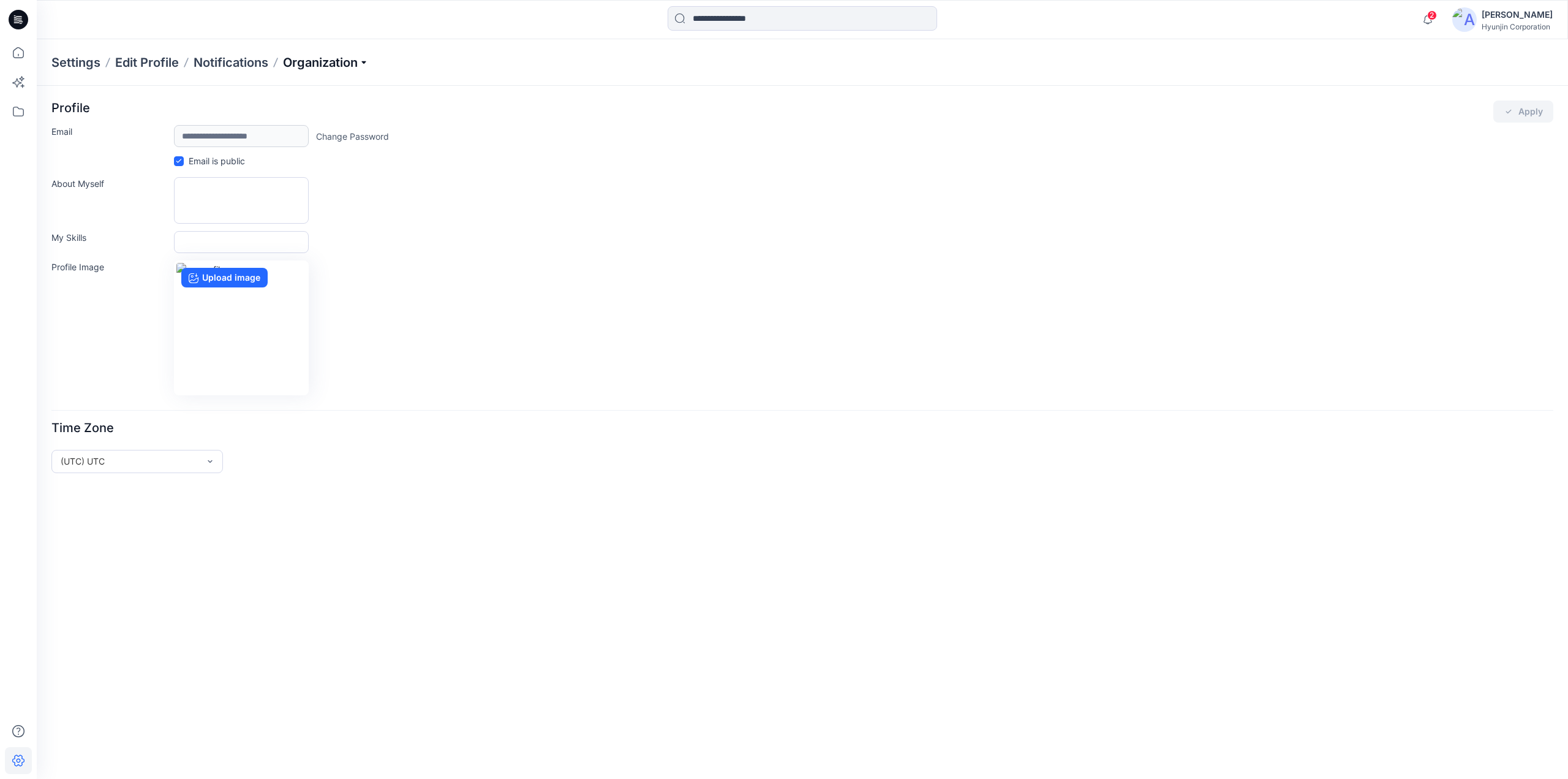
click at [344, 62] on p "Organization" at bounding box center [325, 63] width 86 height 17
click at [293, 92] on link "Invite/Edit Users" at bounding box center [328, 90] width 179 height 24
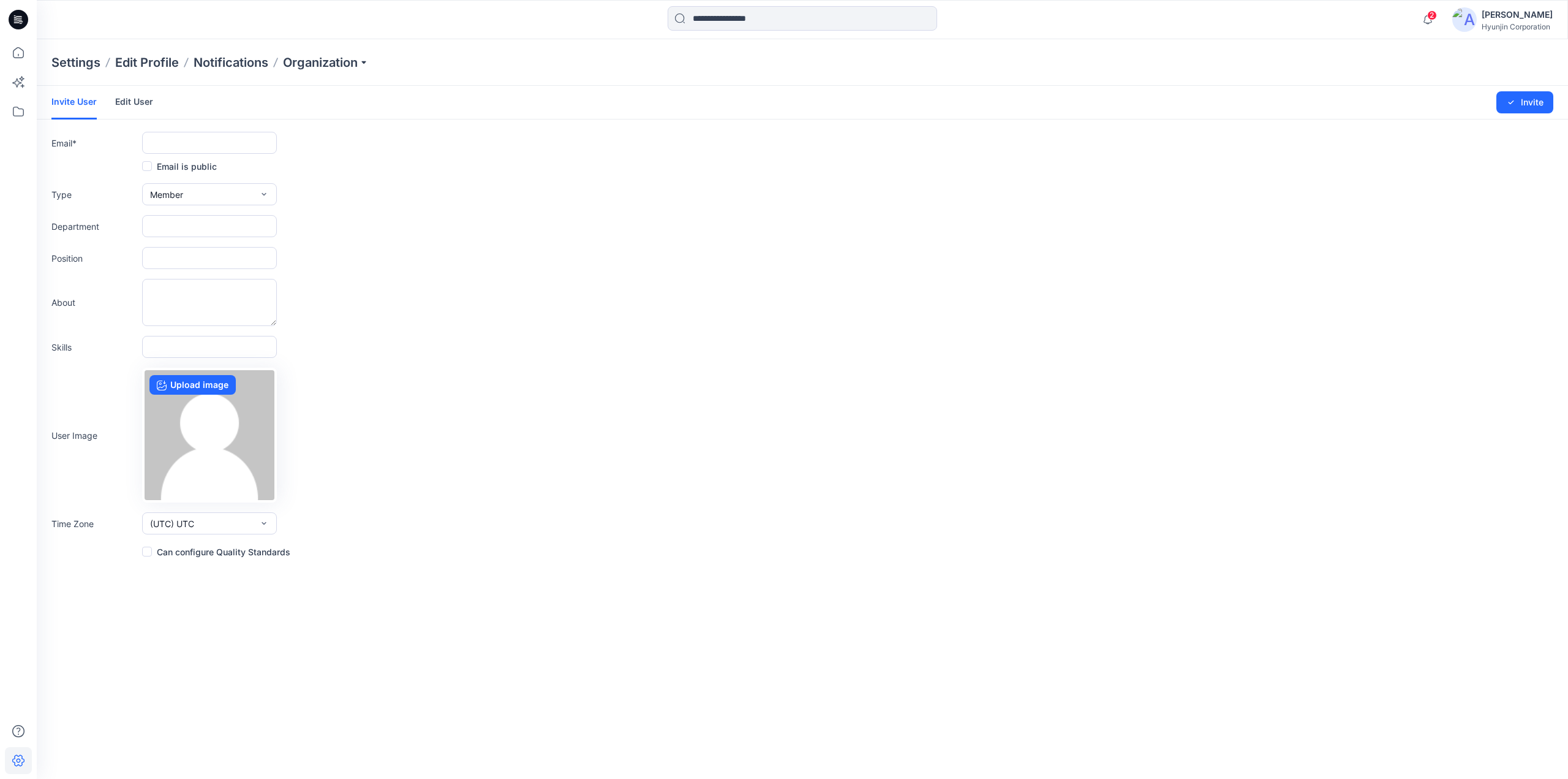
click at [127, 102] on link "Edit User" at bounding box center [134, 102] width 38 height 32
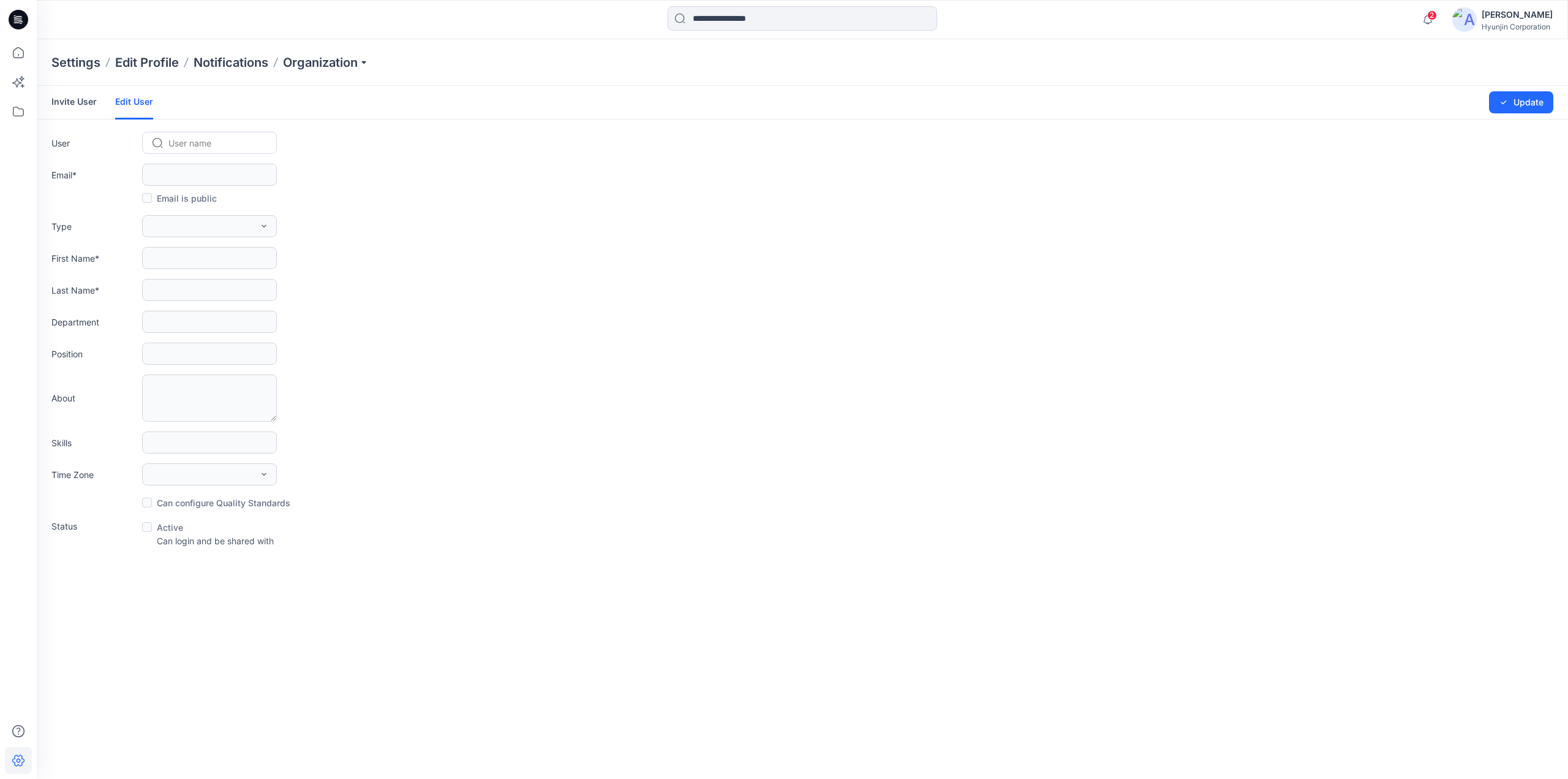
click at [188, 144] on div at bounding box center [216, 143] width 97 height 15
paste input "**********"
type input "**********"
click at [209, 172] on span "Jenna Seo" at bounding box center [205, 168] width 70 height 13
type input "**********"
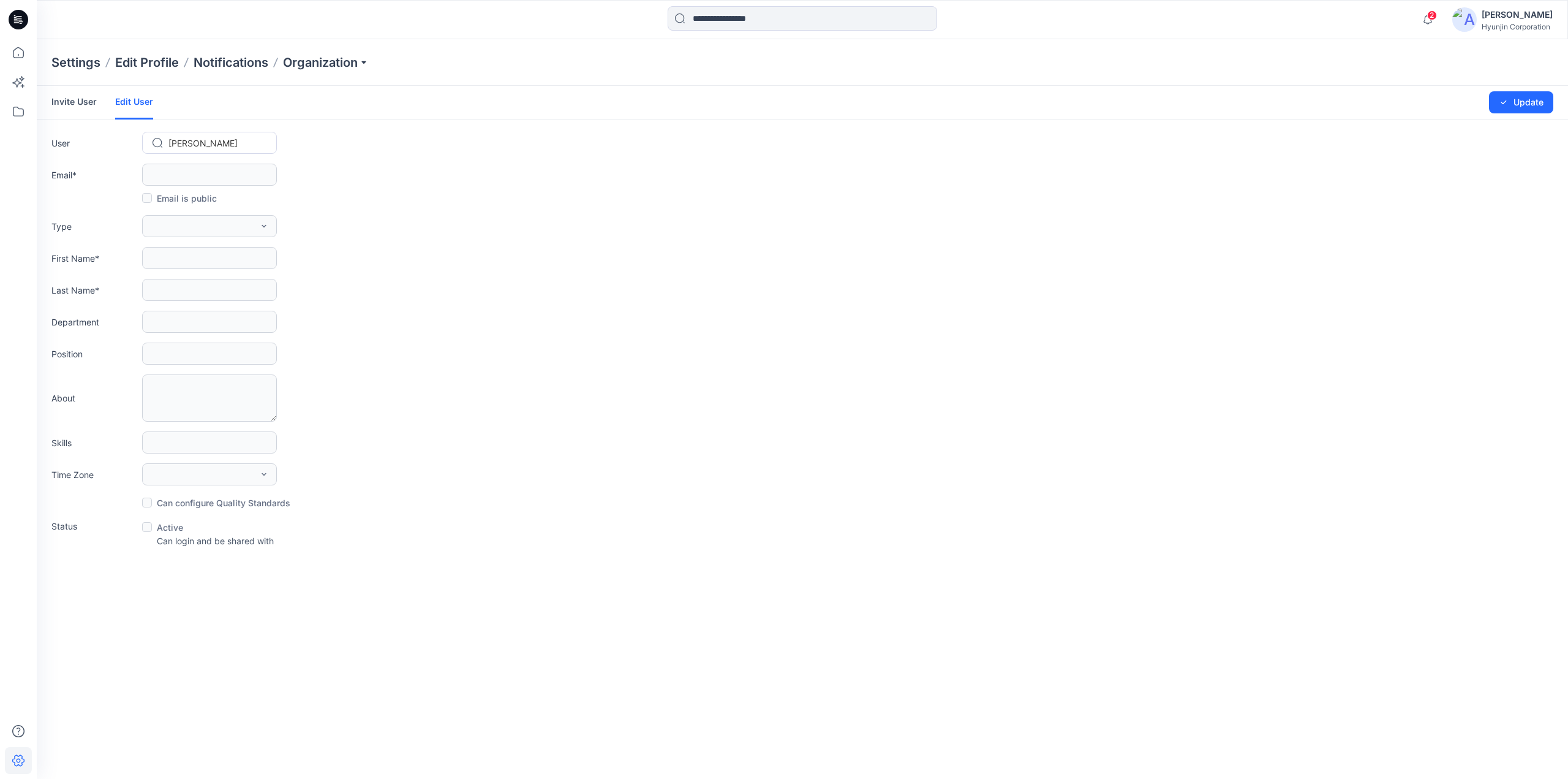
type input "*****"
type input "***"
type input "**********"
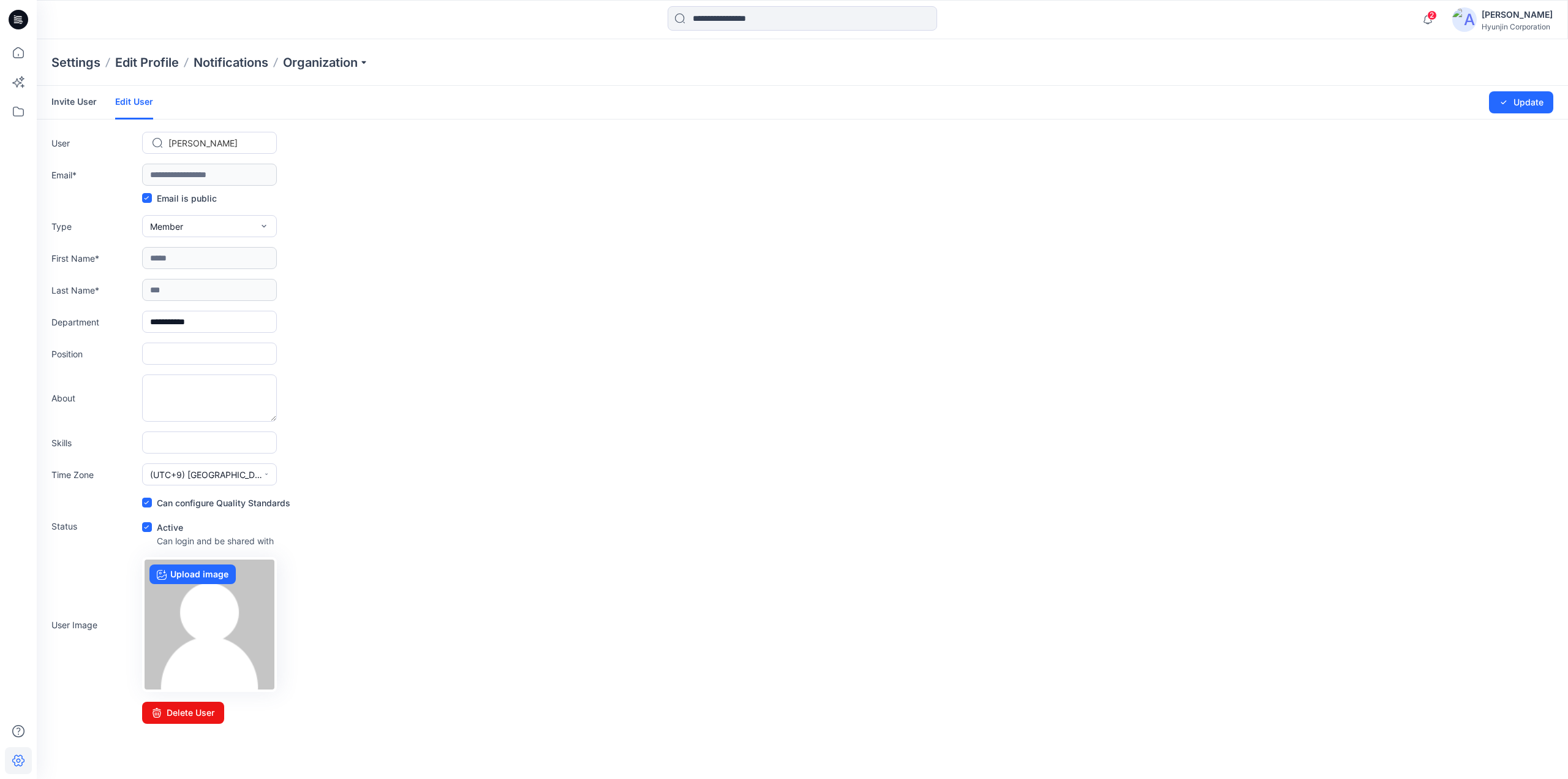
click at [23, 18] on icon at bounding box center [18, 19] width 19 height 19
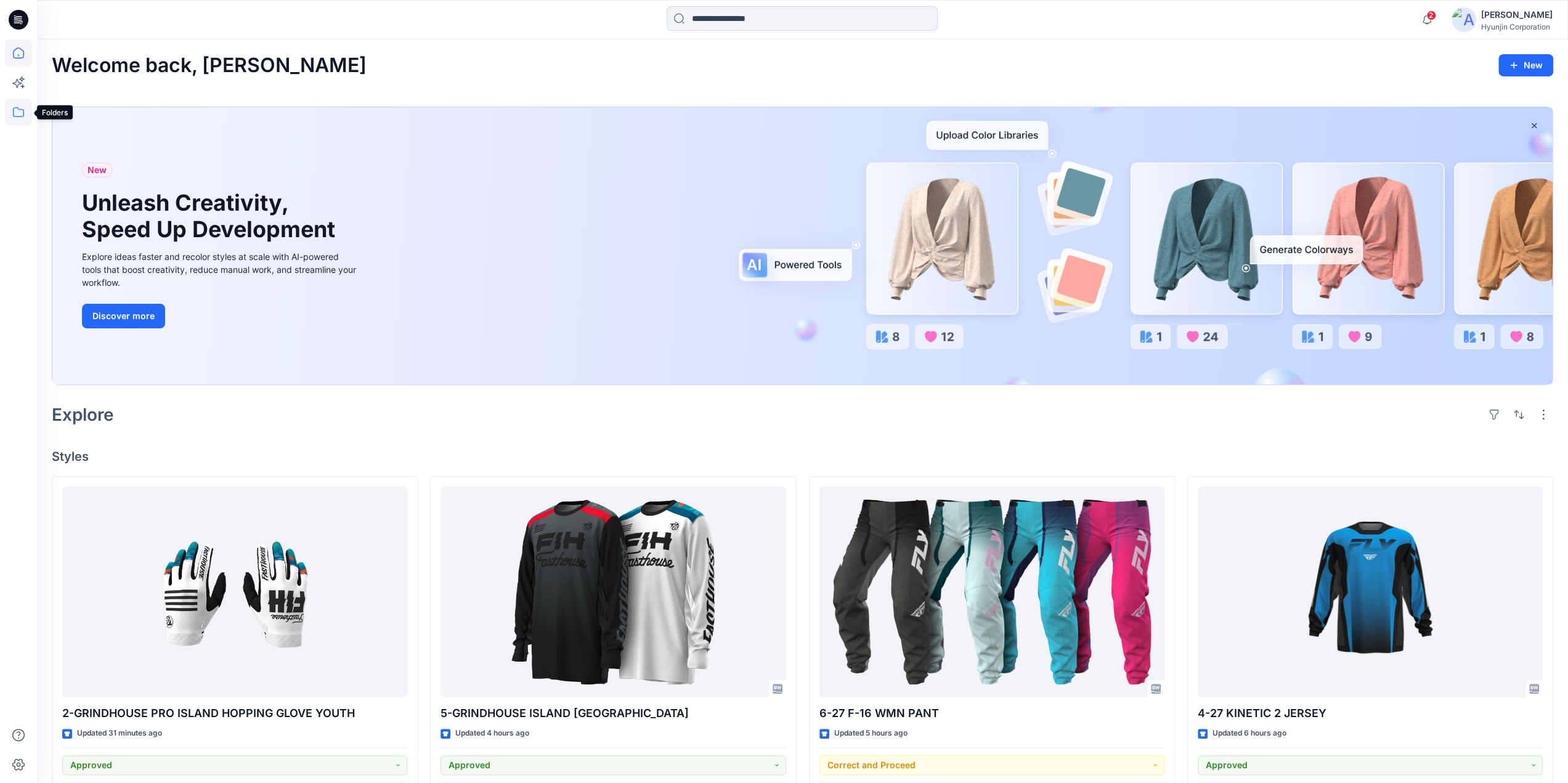
click at [17, 111] on icon at bounding box center [18, 112] width 27 height 27
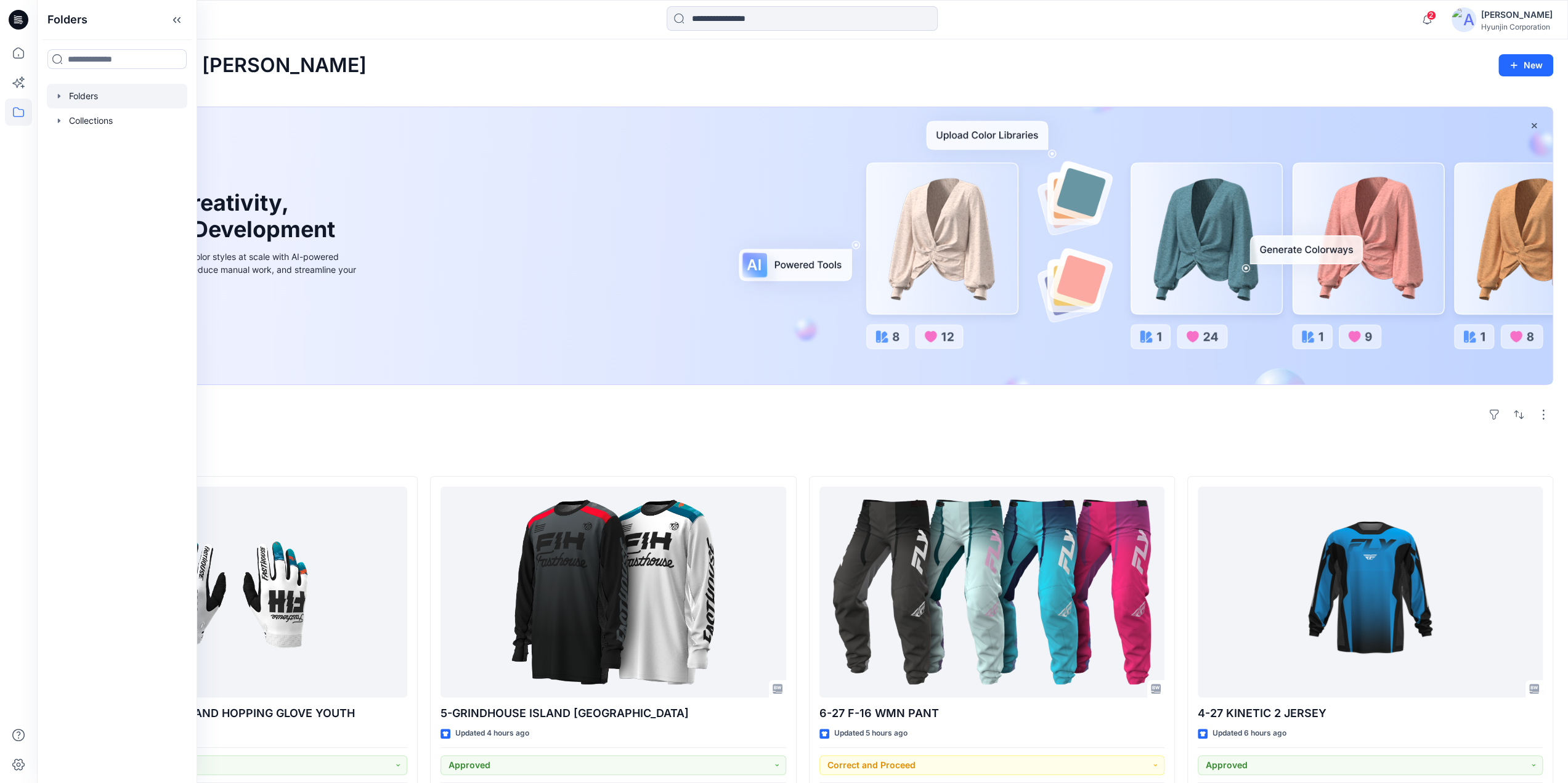
click at [82, 104] on div at bounding box center [117, 96] width 141 height 24
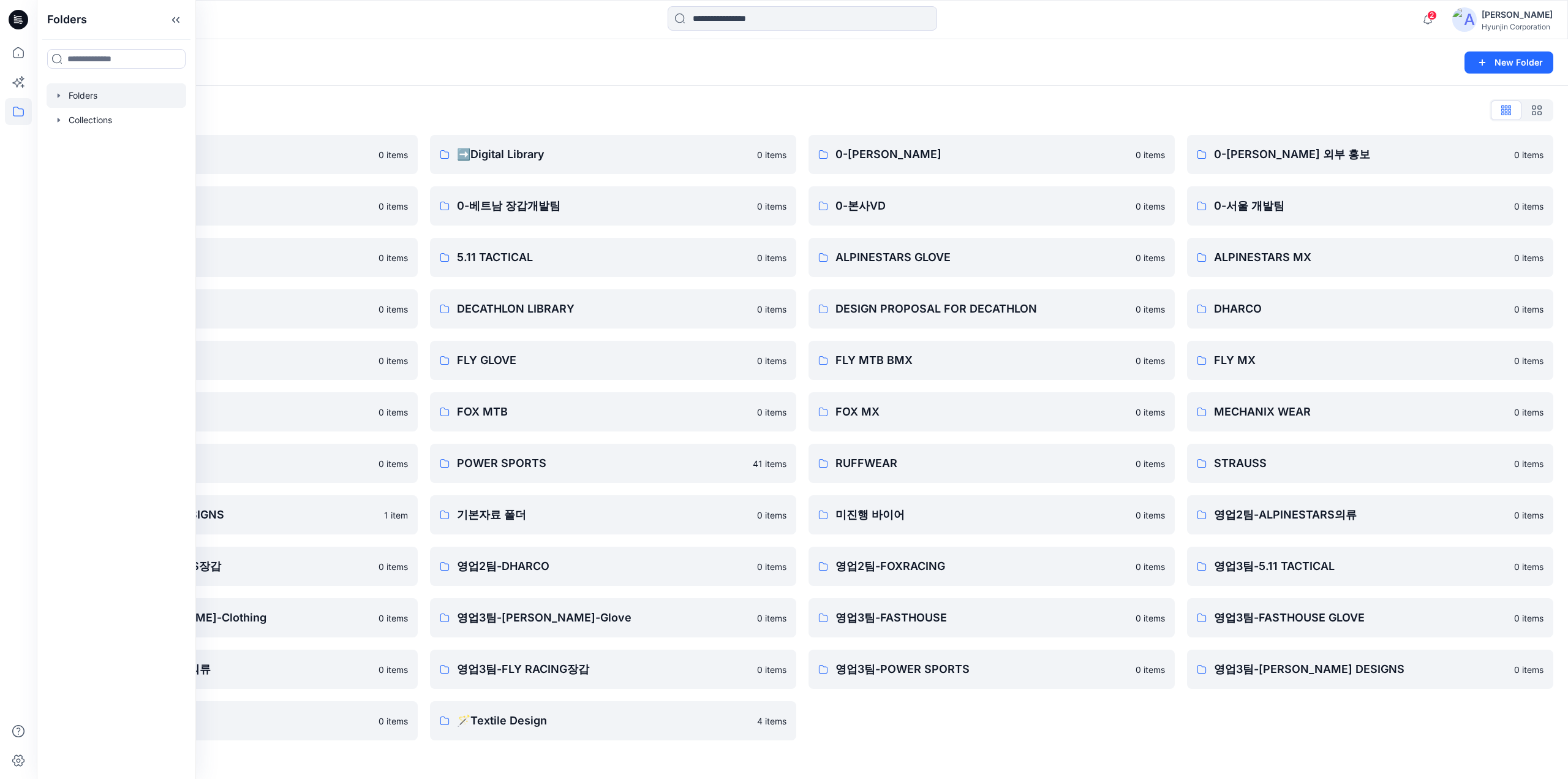
click at [1009, 719] on div "0-HYUNJIN 0 items 0-본사VD 0 items ALPINESTARS GLOVE 0 items DESIGN PROPOSAL FOR …" at bounding box center [992, 437] width 366 height 605
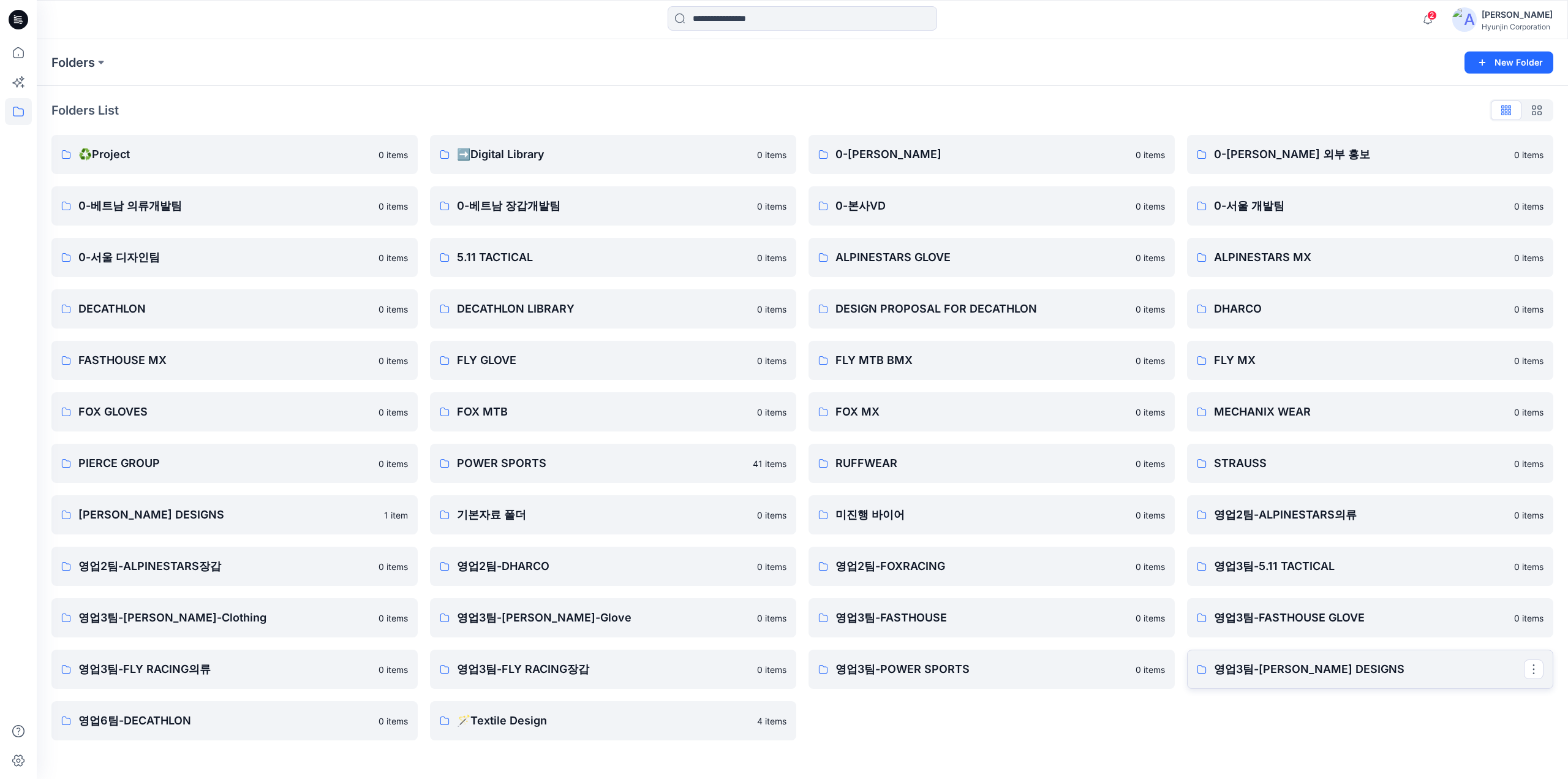
click at [1336, 673] on p "영업3팀-[PERSON_NAME] DESIGNS" at bounding box center [1369, 669] width 310 height 17
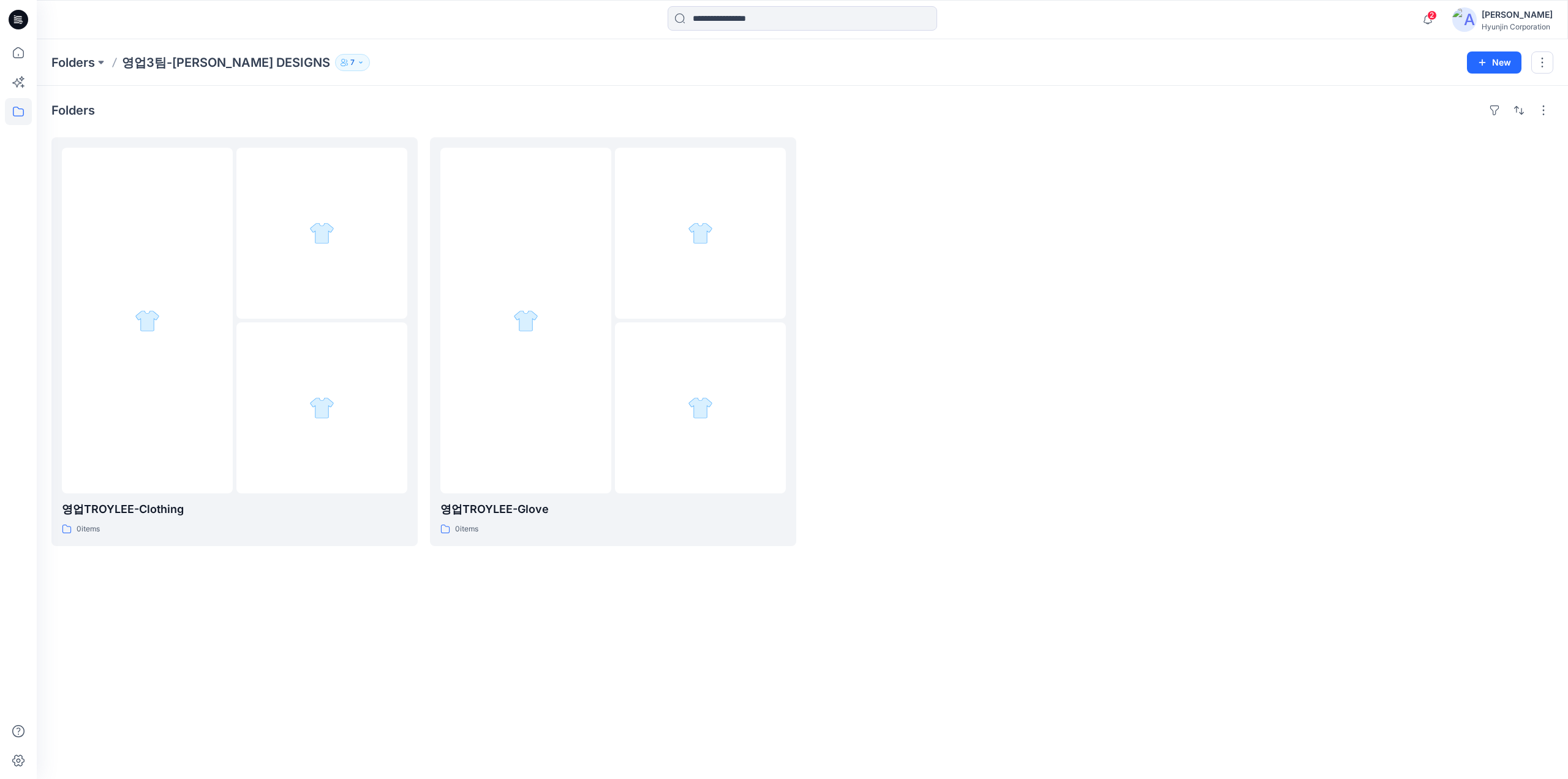
click at [335, 64] on button "7" at bounding box center [353, 63] width 35 height 17
click at [455, 99] on icon "Manage Users" at bounding box center [455, 97] width 10 height 10
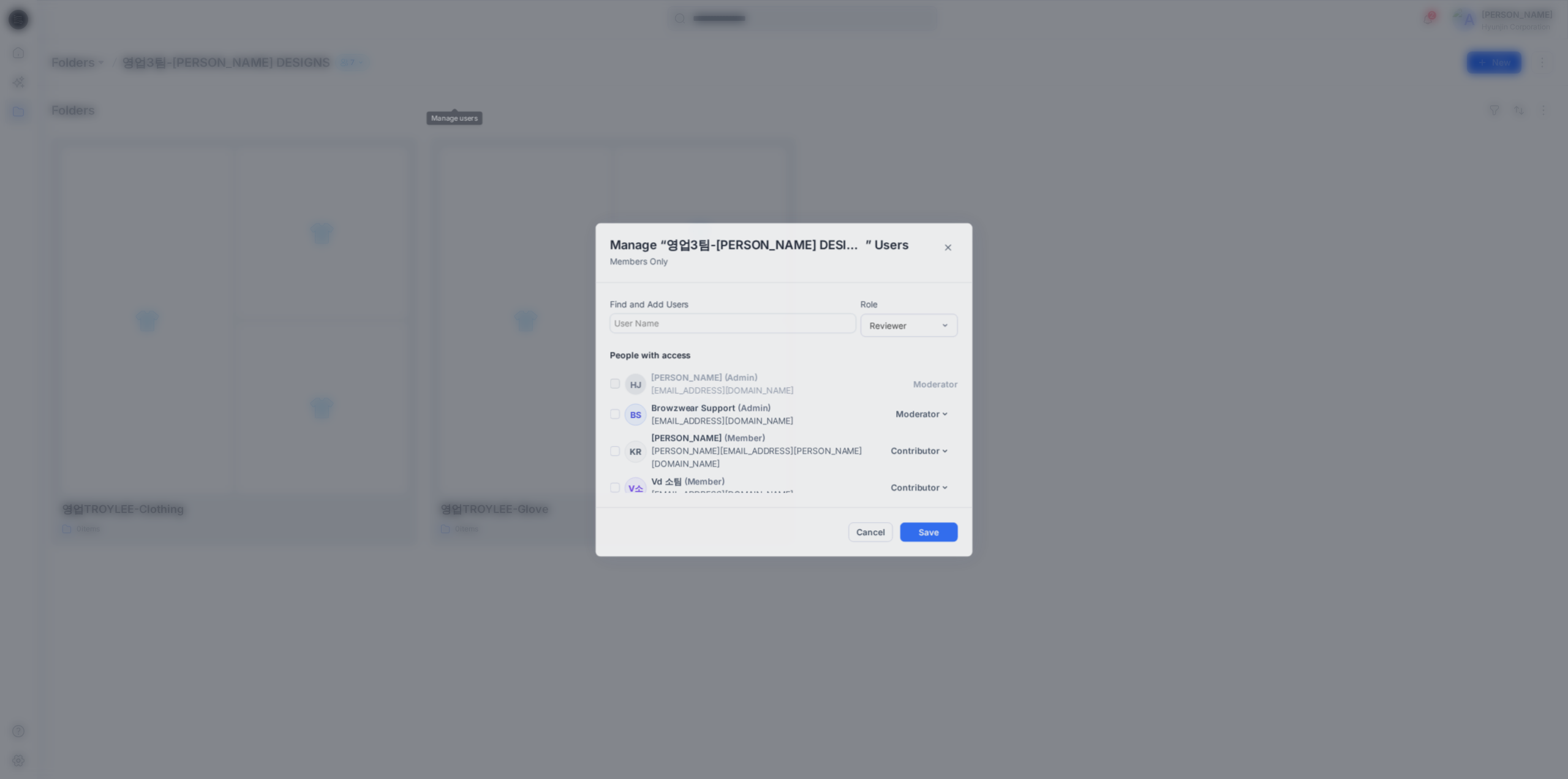
scroll to position [87, 0]
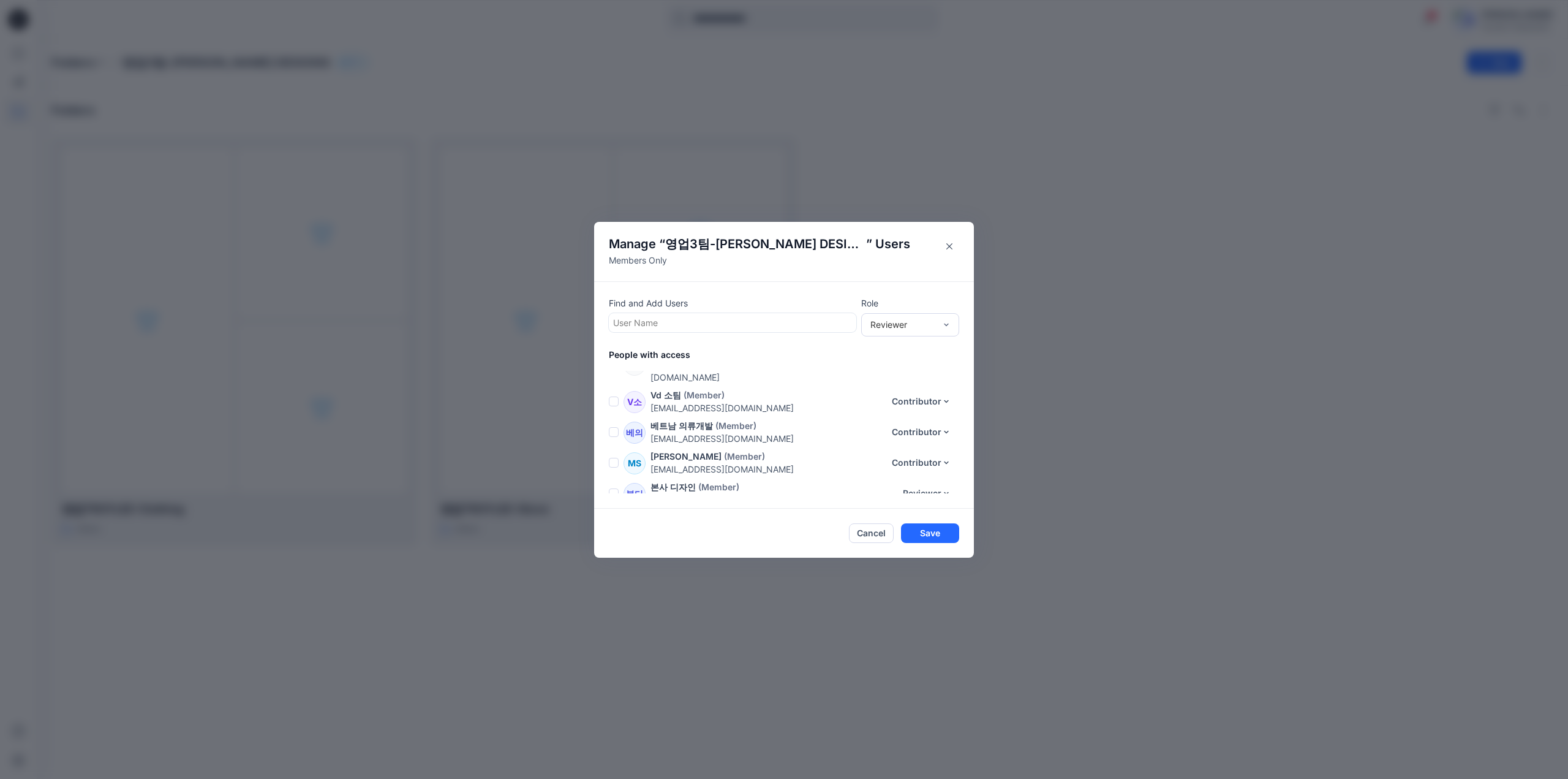
click at [615, 458] on span at bounding box center [614, 463] width 10 height 10
click at [885, 311] on icon "button" at bounding box center [880, 311] width 8 height 8
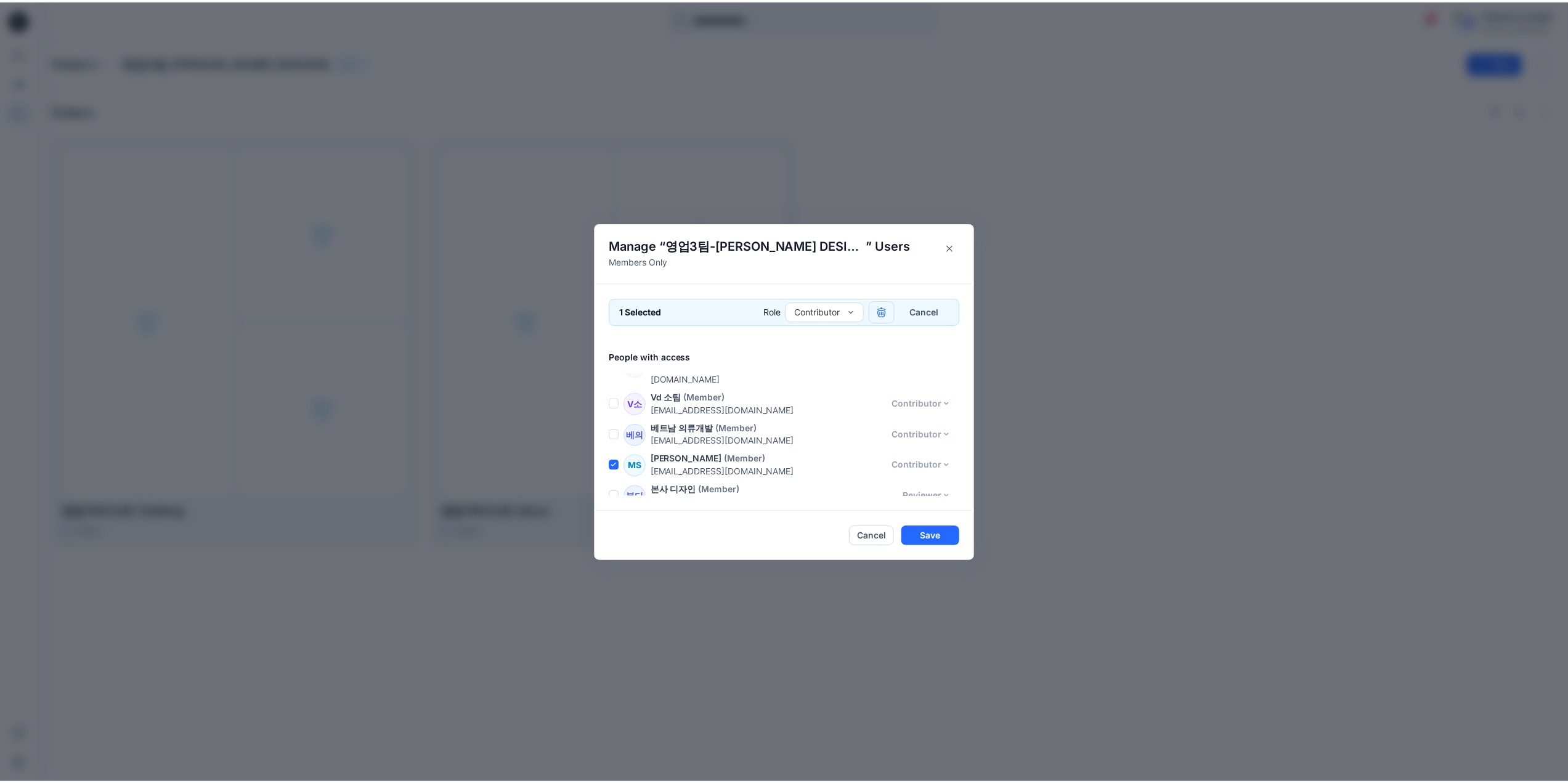
scroll to position [57, 0]
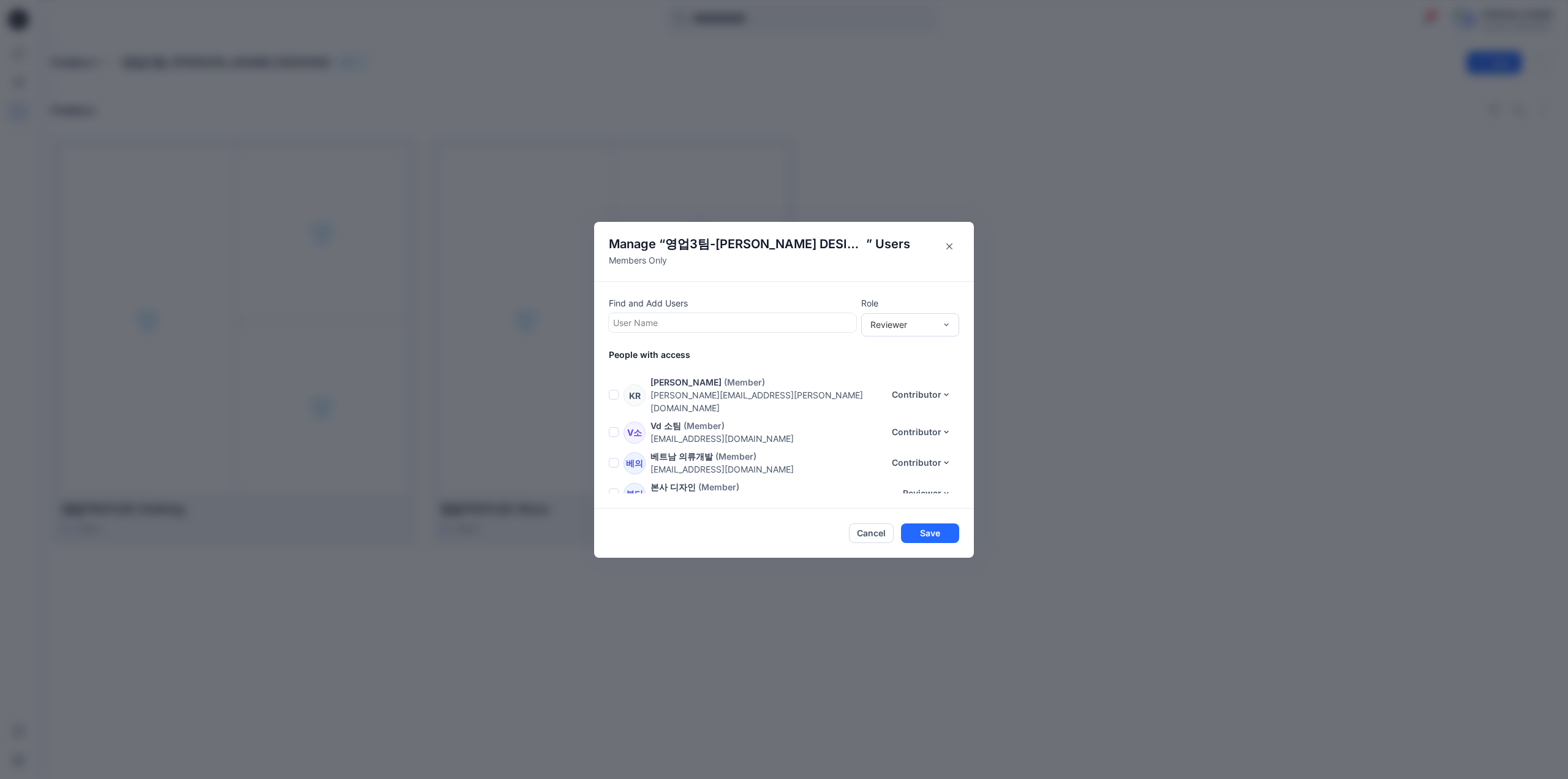
click at [750, 316] on div at bounding box center [733, 323] width 239 height 15
type input "*"
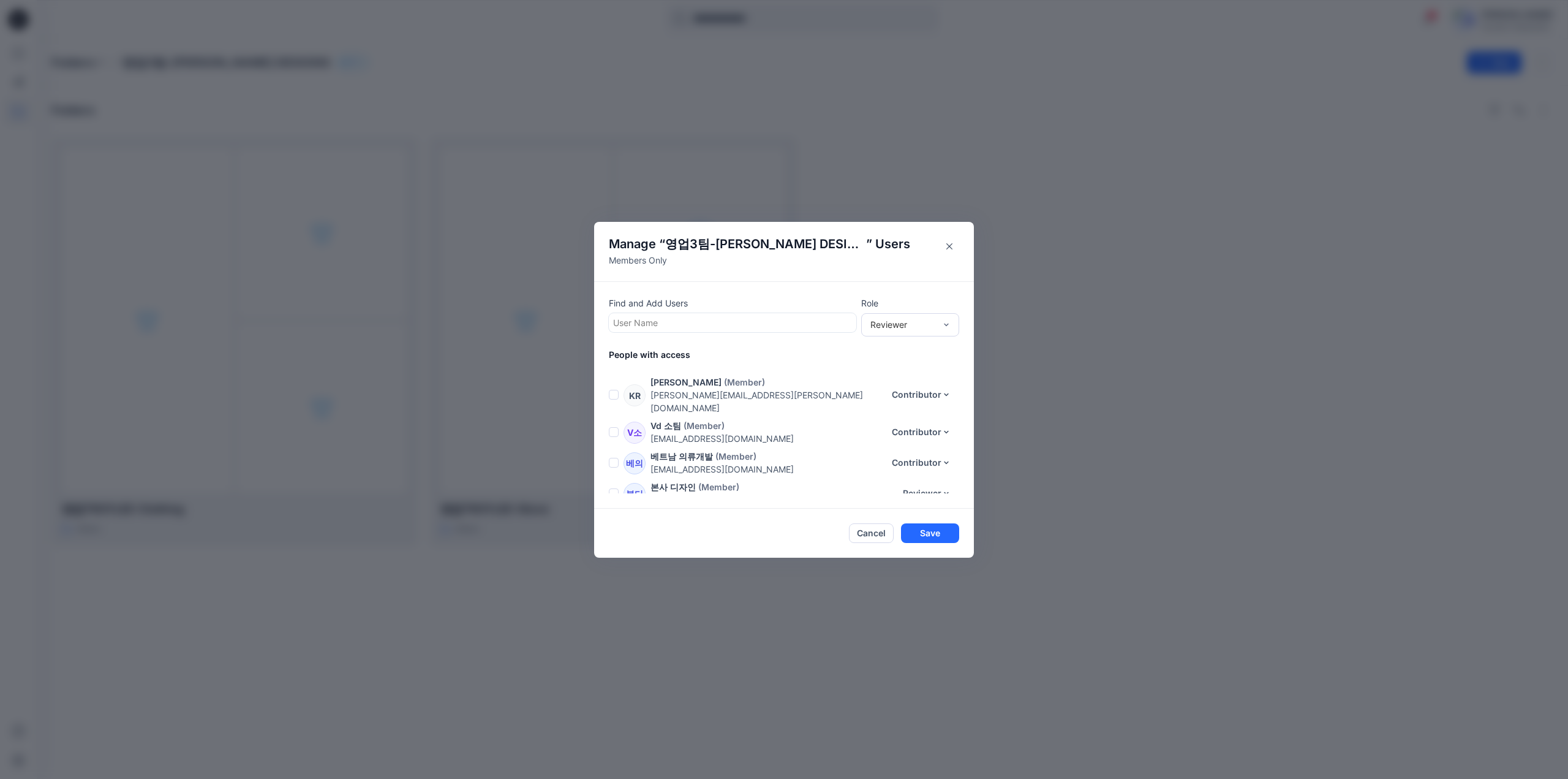
click at [747, 323] on div at bounding box center [733, 323] width 239 height 15
type input "**"
click at [728, 353] on div "JS Jenna Seo" at bounding box center [732, 353] width 233 height 17
click at [920, 316] on div "Reviewer" at bounding box center [910, 323] width 98 height 23
click at [893, 391] on div "Moderator" at bounding box center [910, 390] width 93 height 22
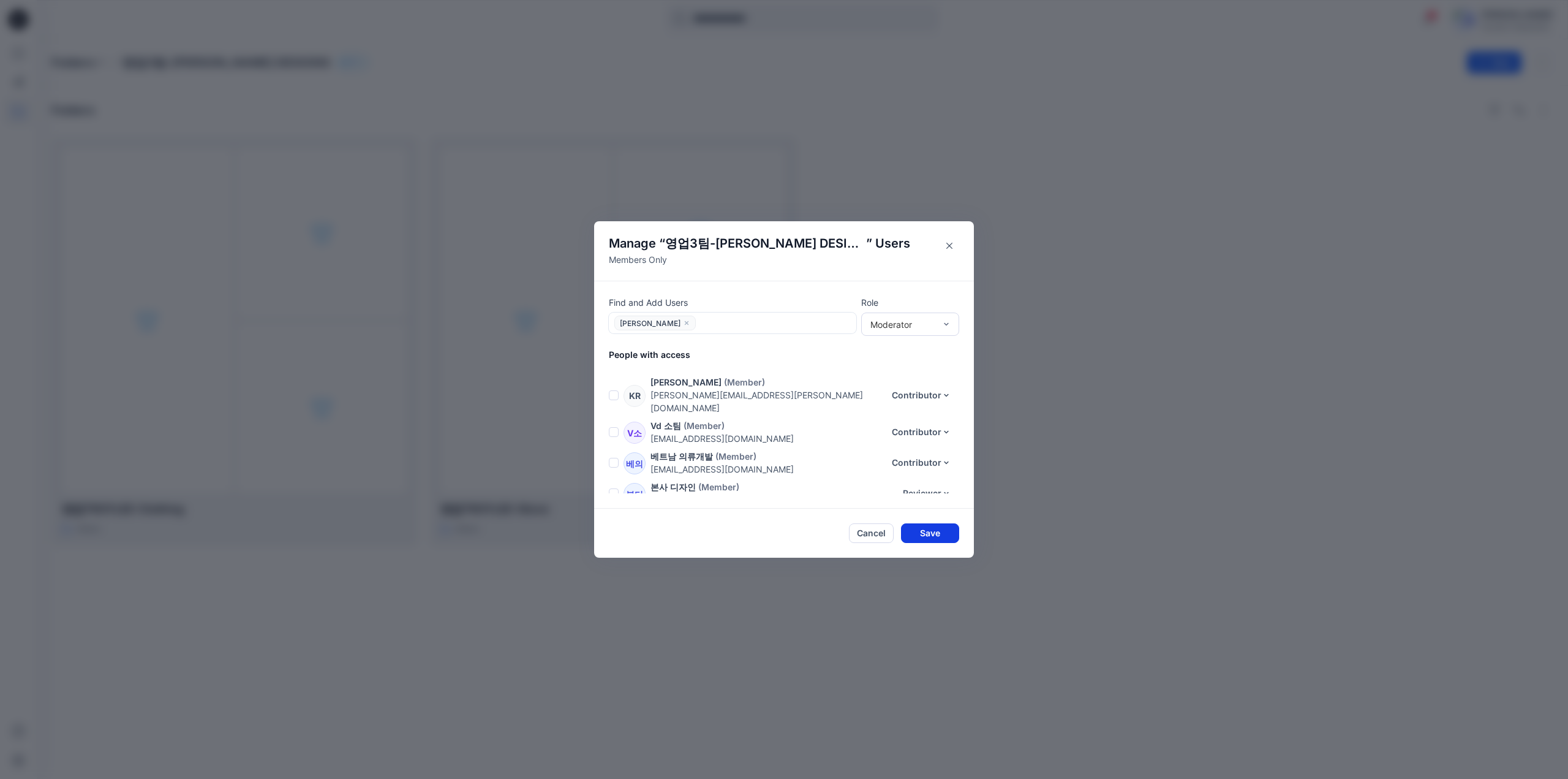
click at [929, 535] on button "Save" at bounding box center [930, 533] width 58 height 19
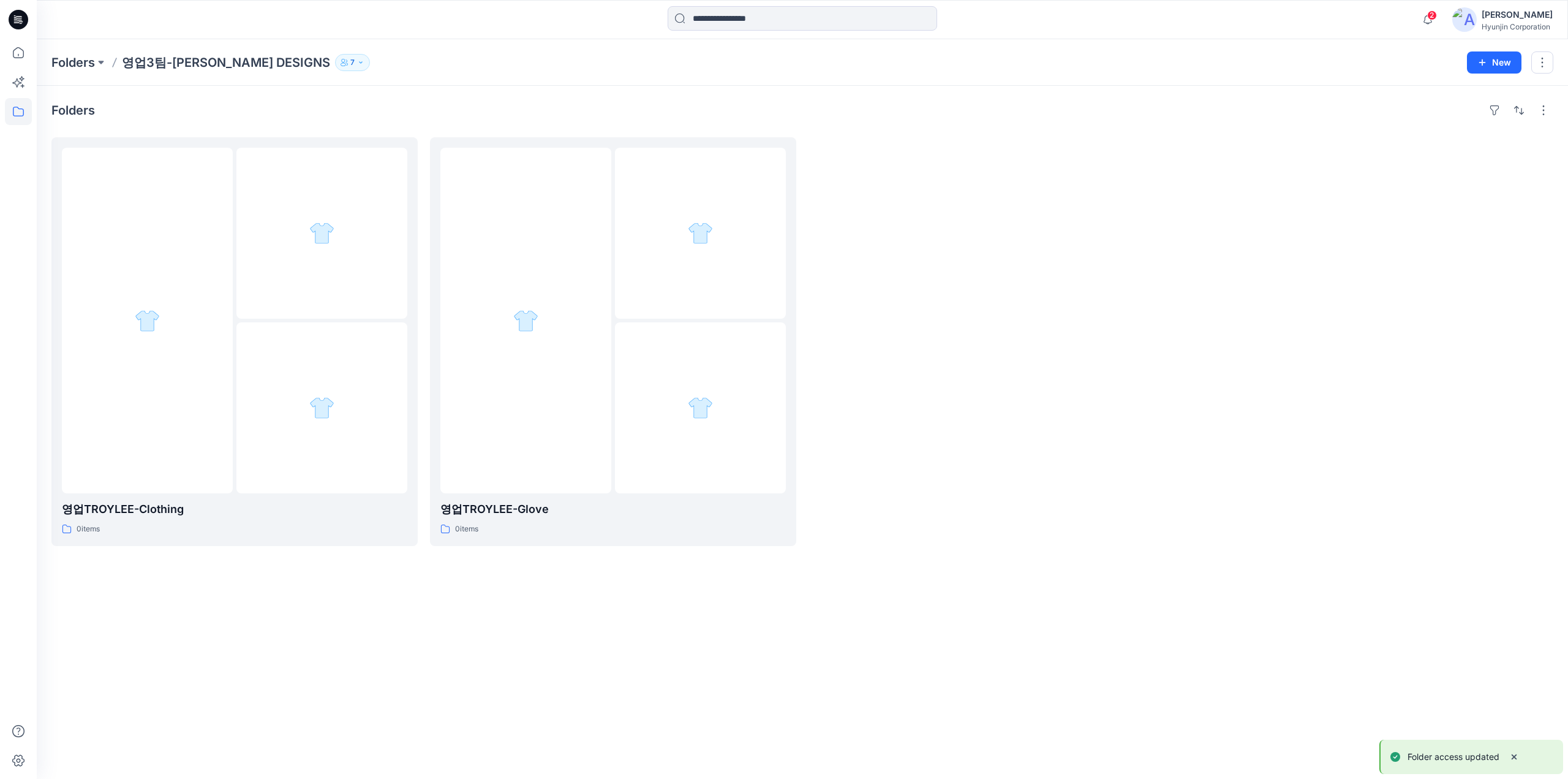
click at [922, 518] on div at bounding box center [992, 342] width 366 height 409
click at [22, 26] on icon at bounding box center [18, 19] width 19 height 19
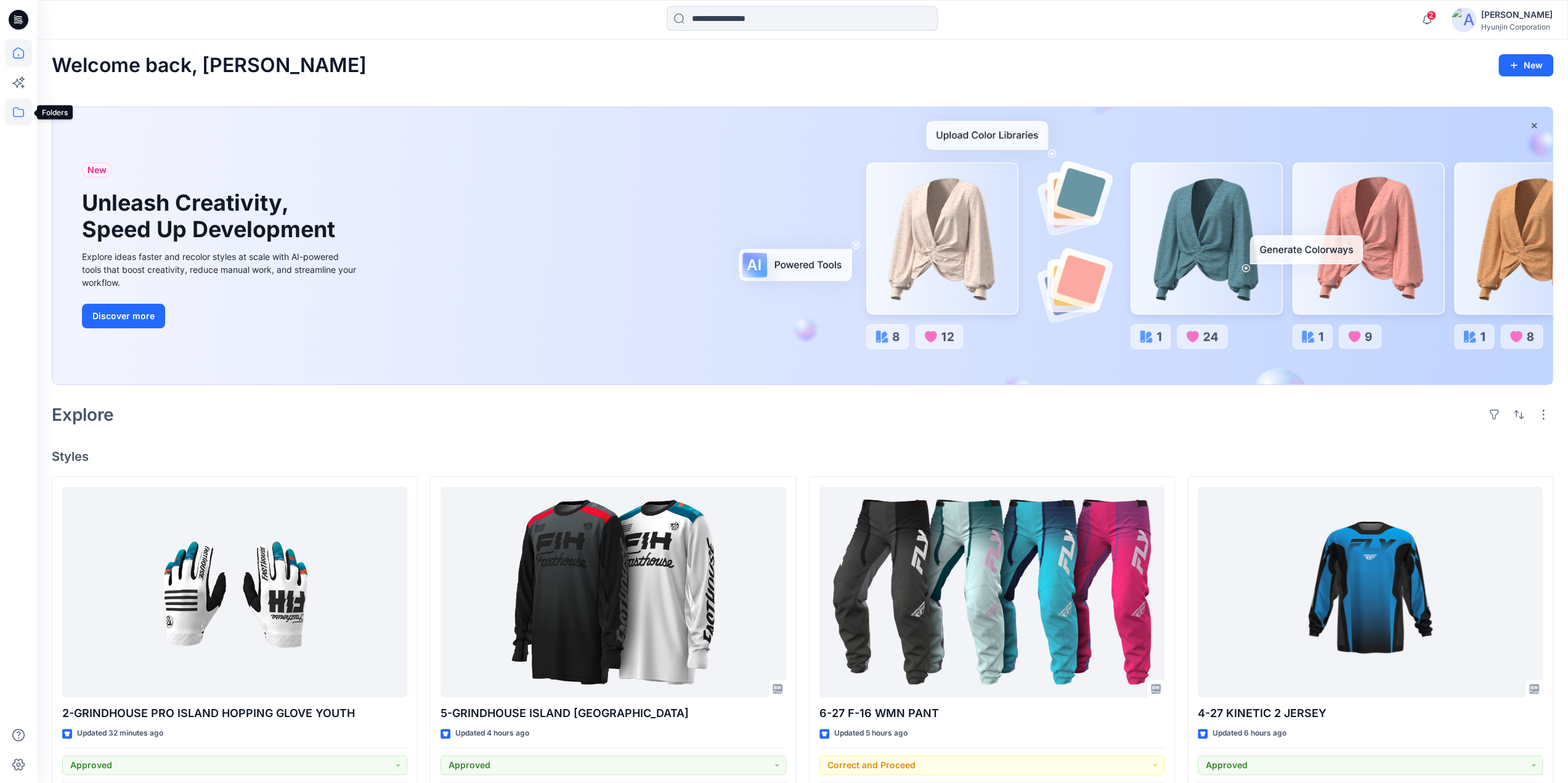
click at [13, 108] on icon at bounding box center [18, 112] width 11 height 10
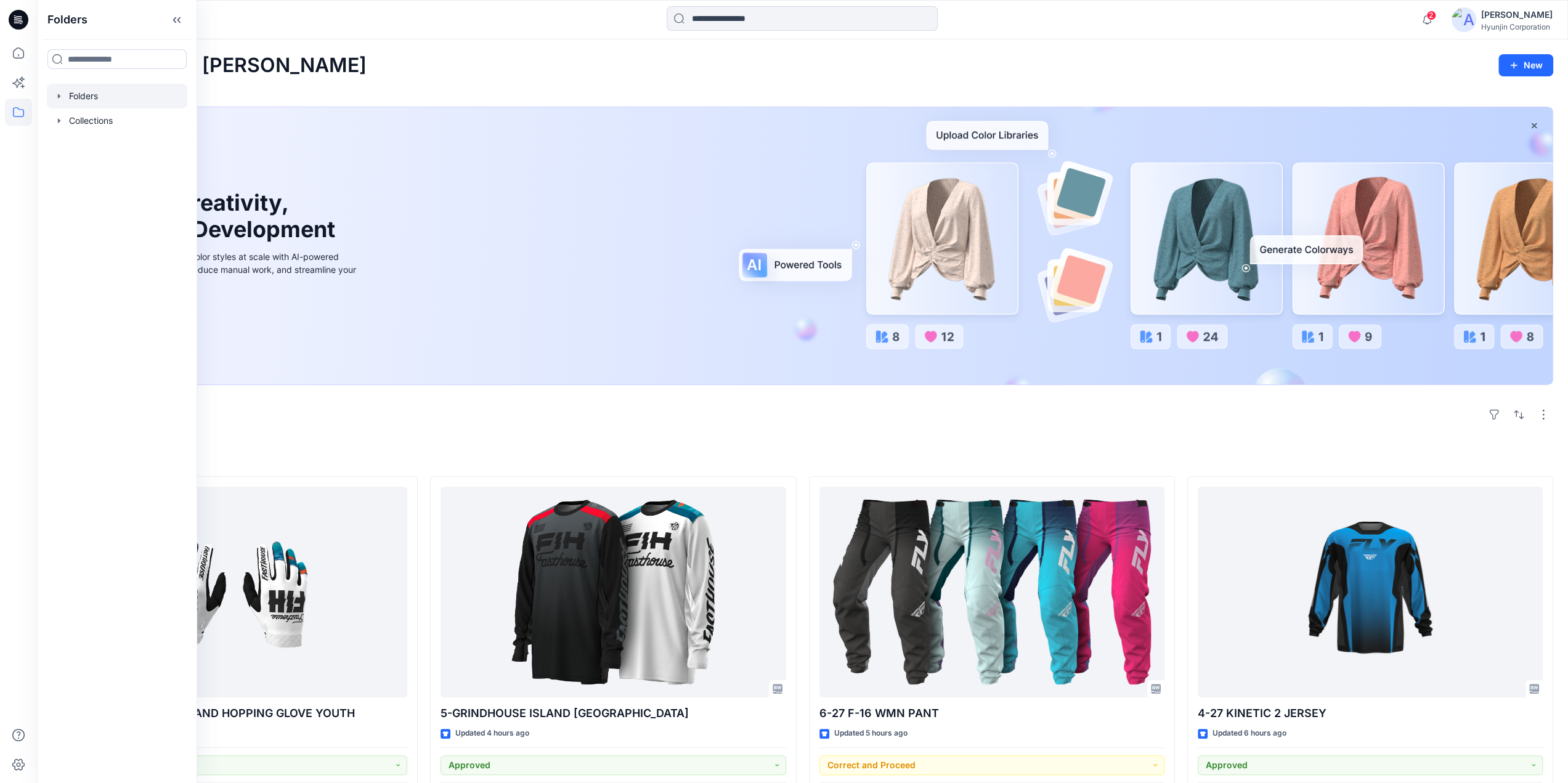
click at [85, 99] on div at bounding box center [117, 96] width 141 height 24
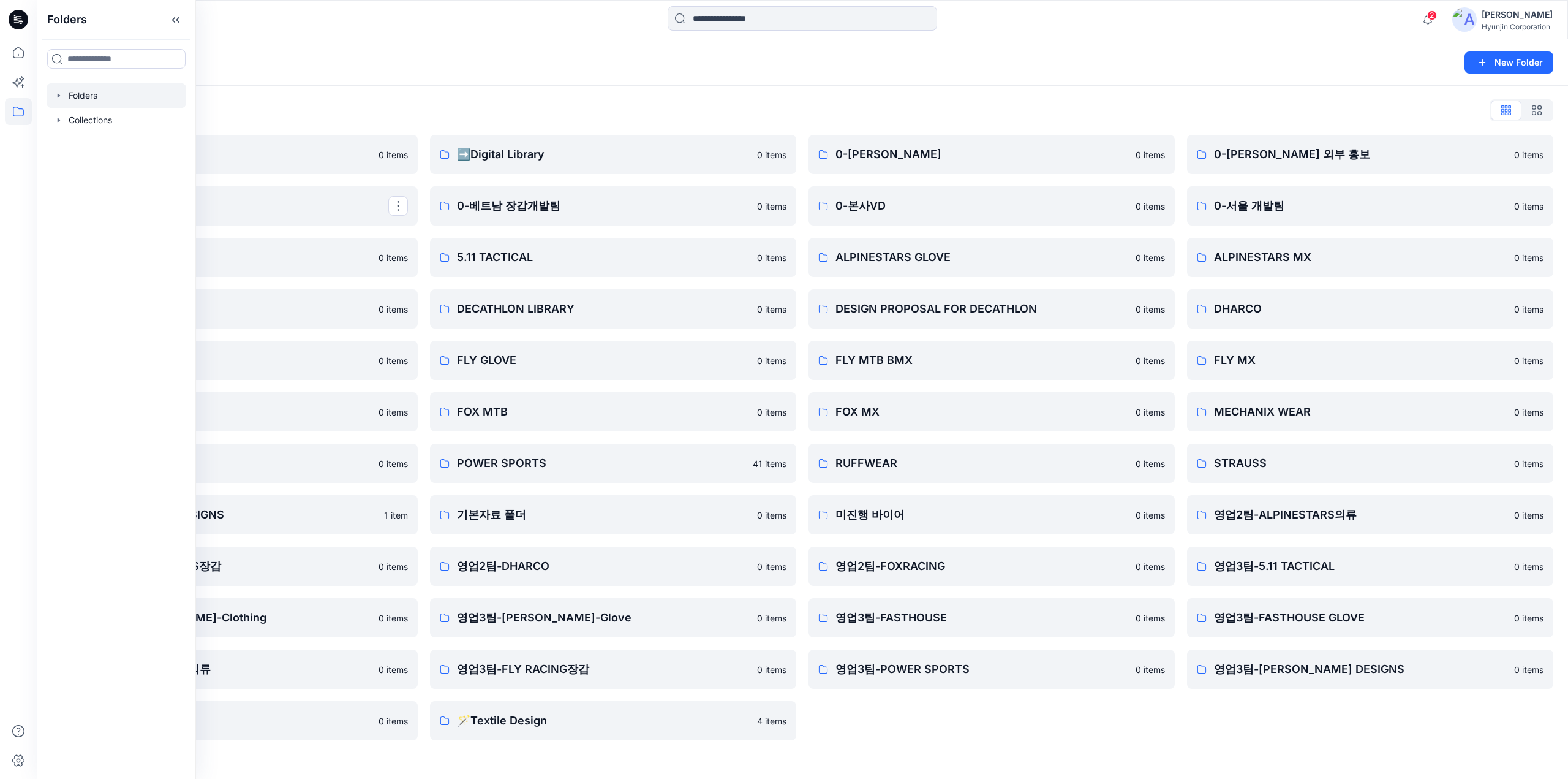
click at [953, 747] on div "Folders List ♻️Project 0 items 0-베트남 의류개발팀 0-서울 디자인팀 0 items DECATHLON 0 items …" at bounding box center [802, 420] width 1531 height 669
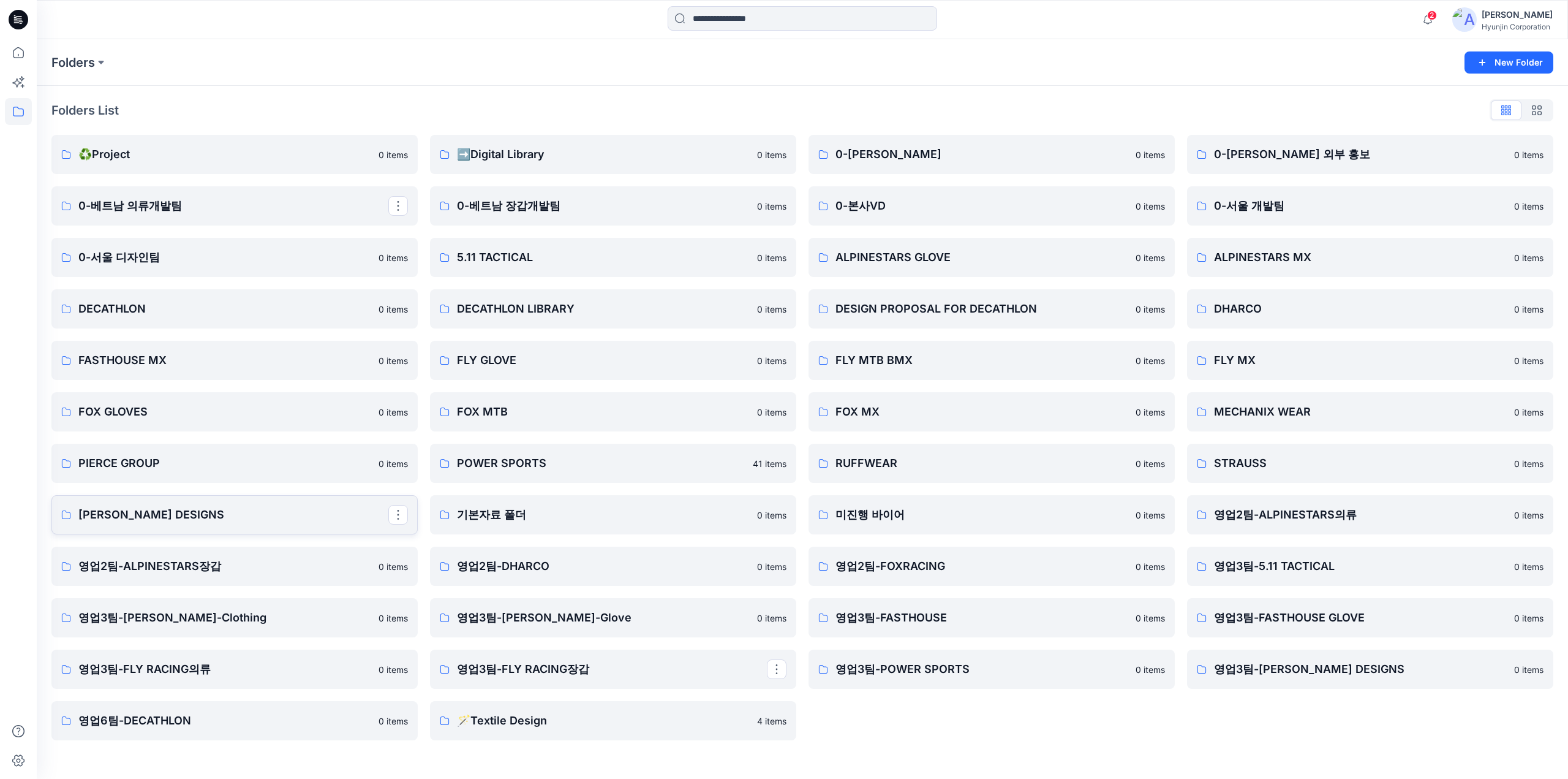
click at [205, 503] on link "[PERSON_NAME] DESIGNS" at bounding box center [234, 515] width 366 height 39
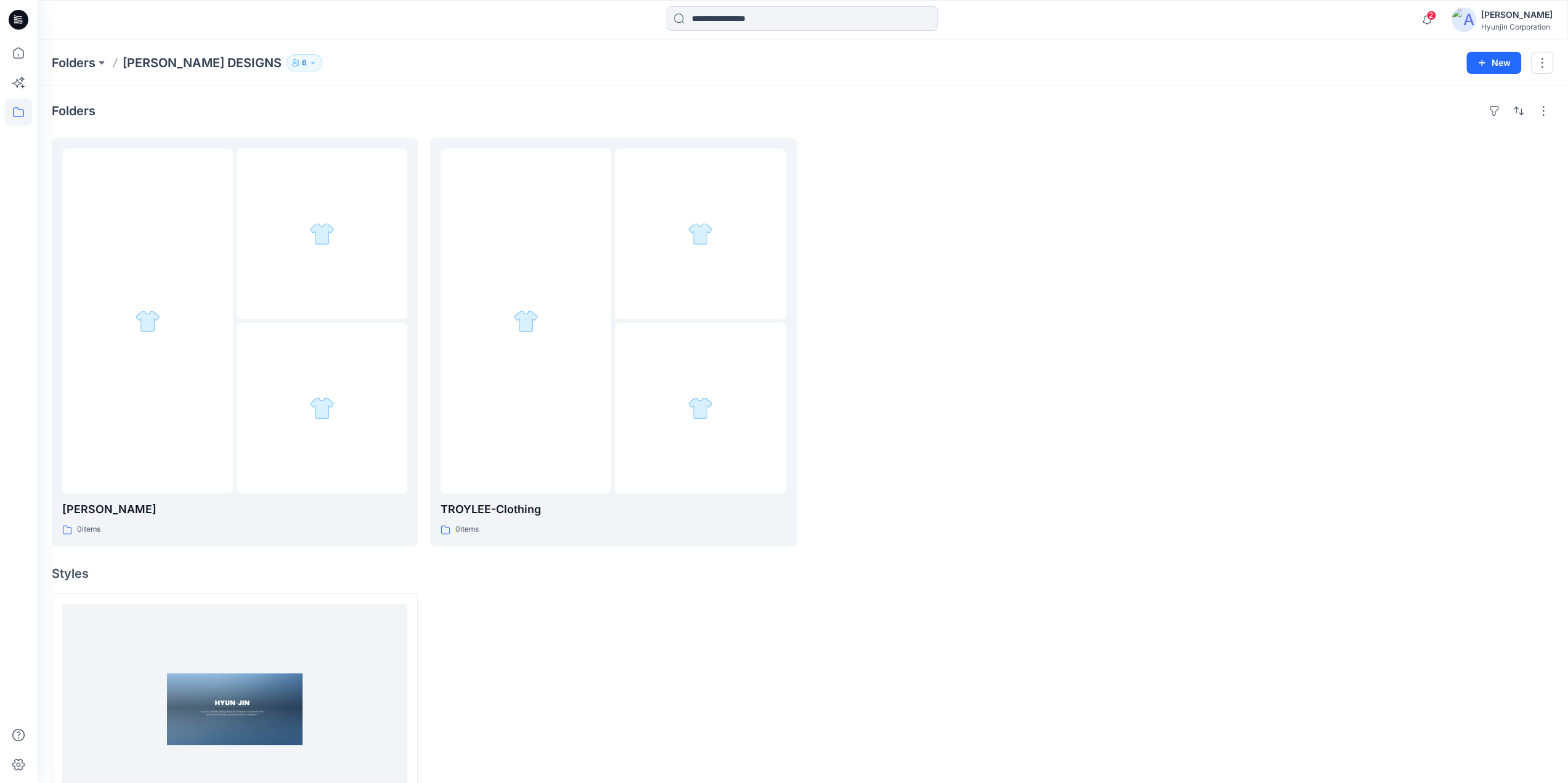
click at [287, 66] on button "6" at bounding box center [304, 63] width 36 height 17
click at [413, 99] on icon "Manage Users" at bounding box center [410, 98] width 10 height 10
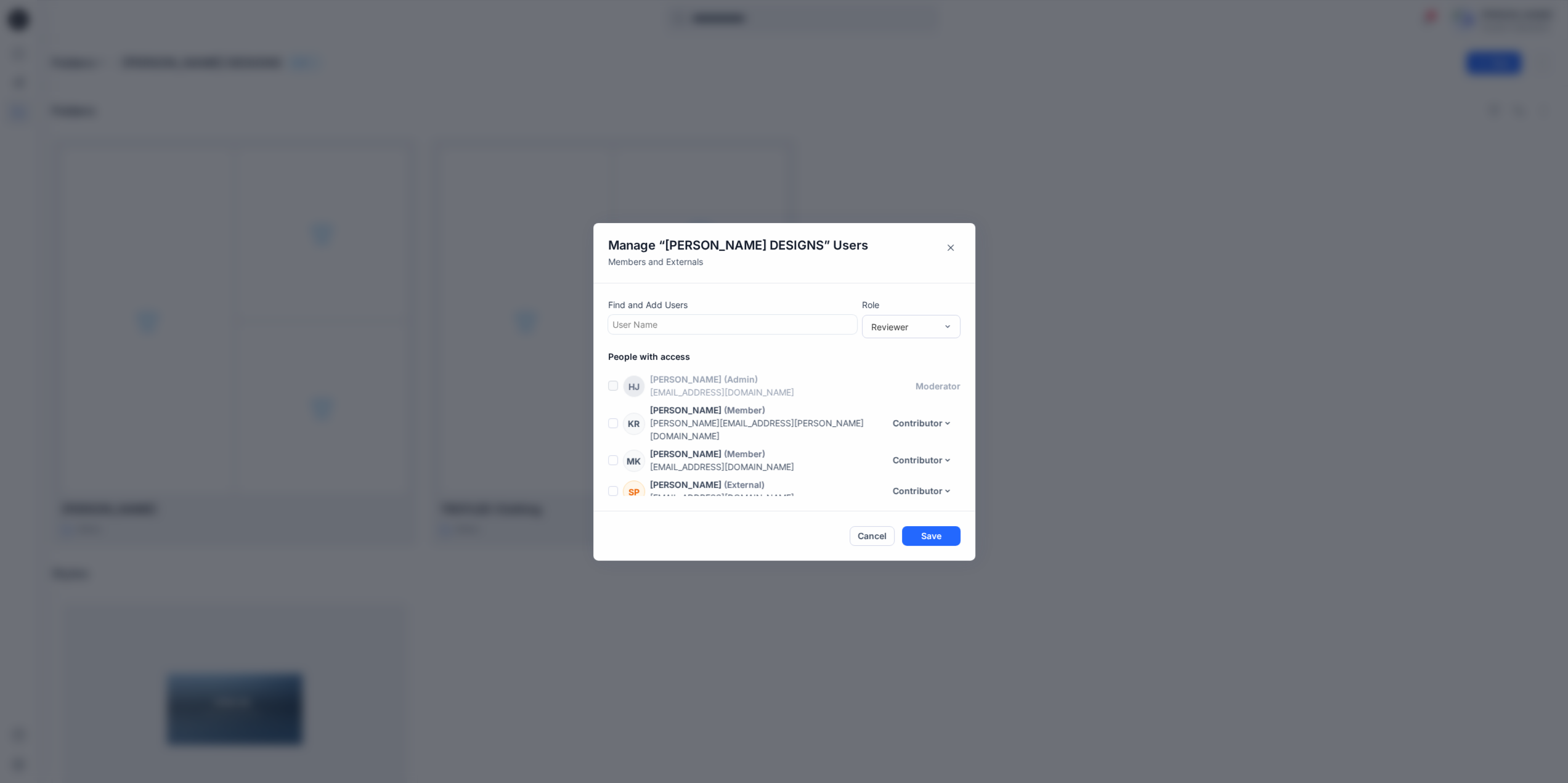
scroll to position [57, 0]
click at [742, 330] on div at bounding box center [733, 324] width 241 height 15
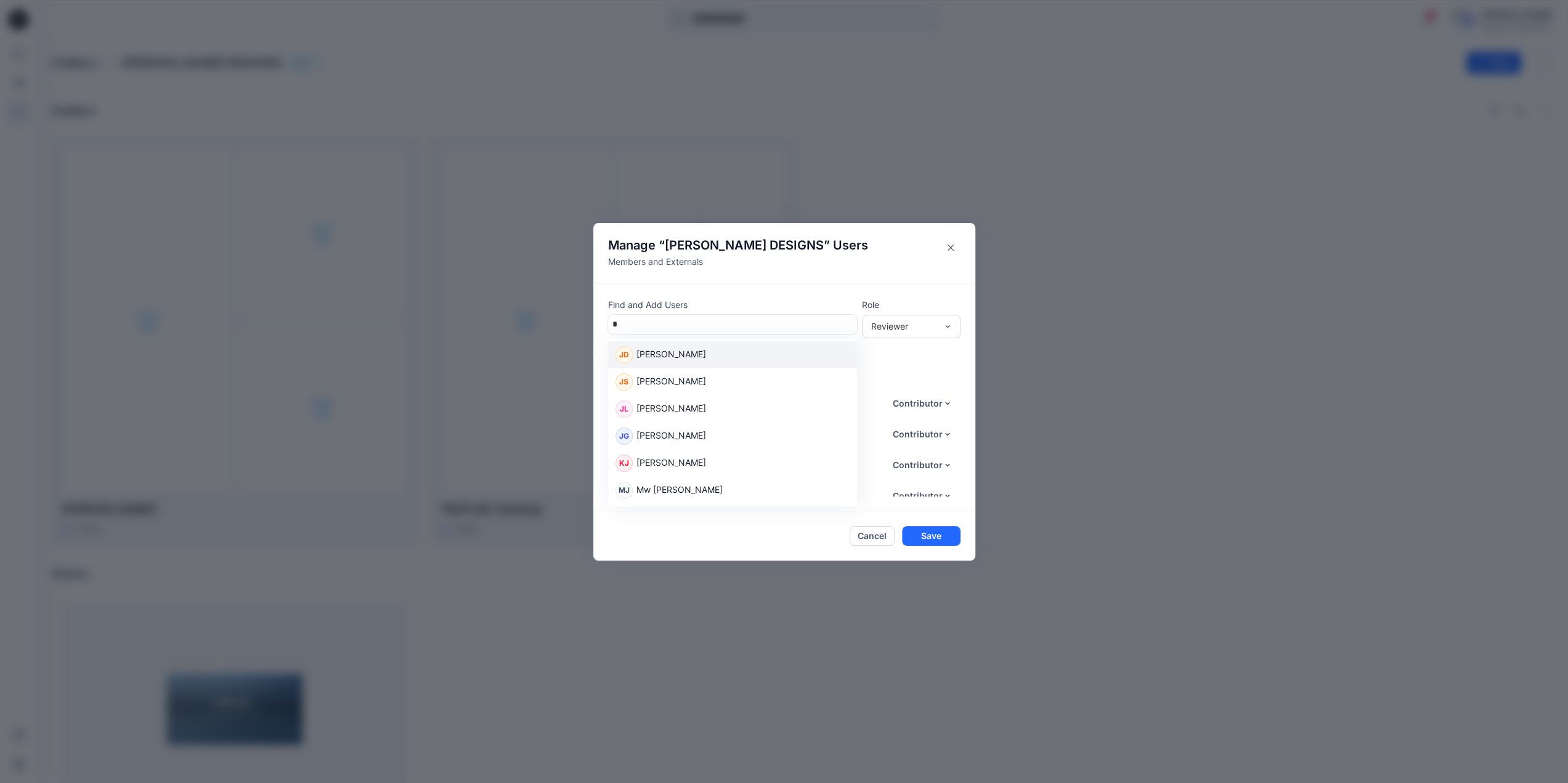
type input "**"
click at [732, 339] on div "JS Jenna Seo JL Jeongeun Lee MJ Mw Josephine Jeon" at bounding box center [732, 381] width 249 height 86
click at [664, 349] on p "Jenna Seo" at bounding box center [671, 355] width 70 height 16
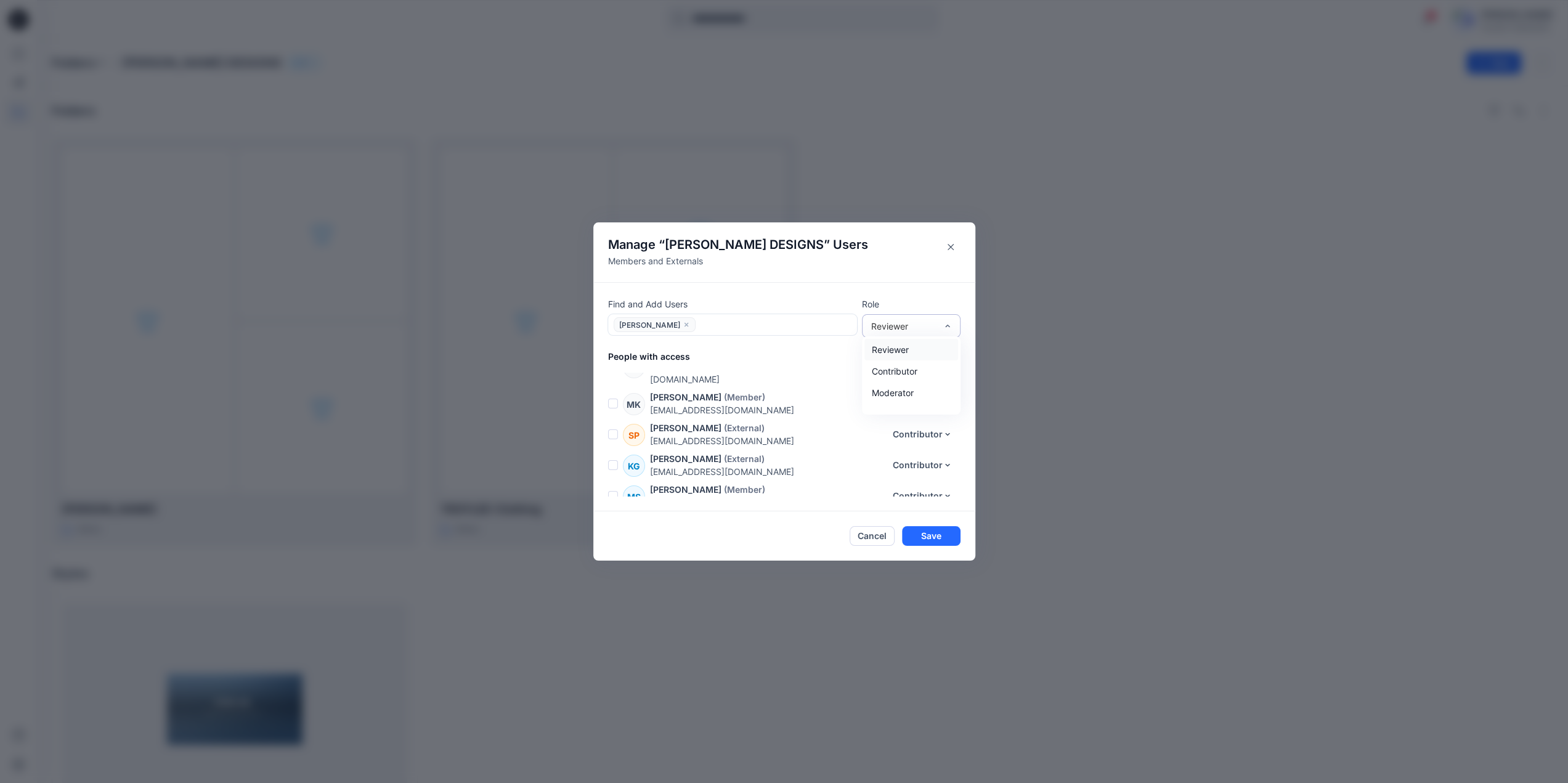
click at [909, 321] on div "Reviewer" at bounding box center [904, 326] width 65 height 13
click at [896, 393] on div "Moderator" at bounding box center [911, 392] width 94 height 22
click at [933, 536] on button "Save" at bounding box center [932, 536] width 59 height 20
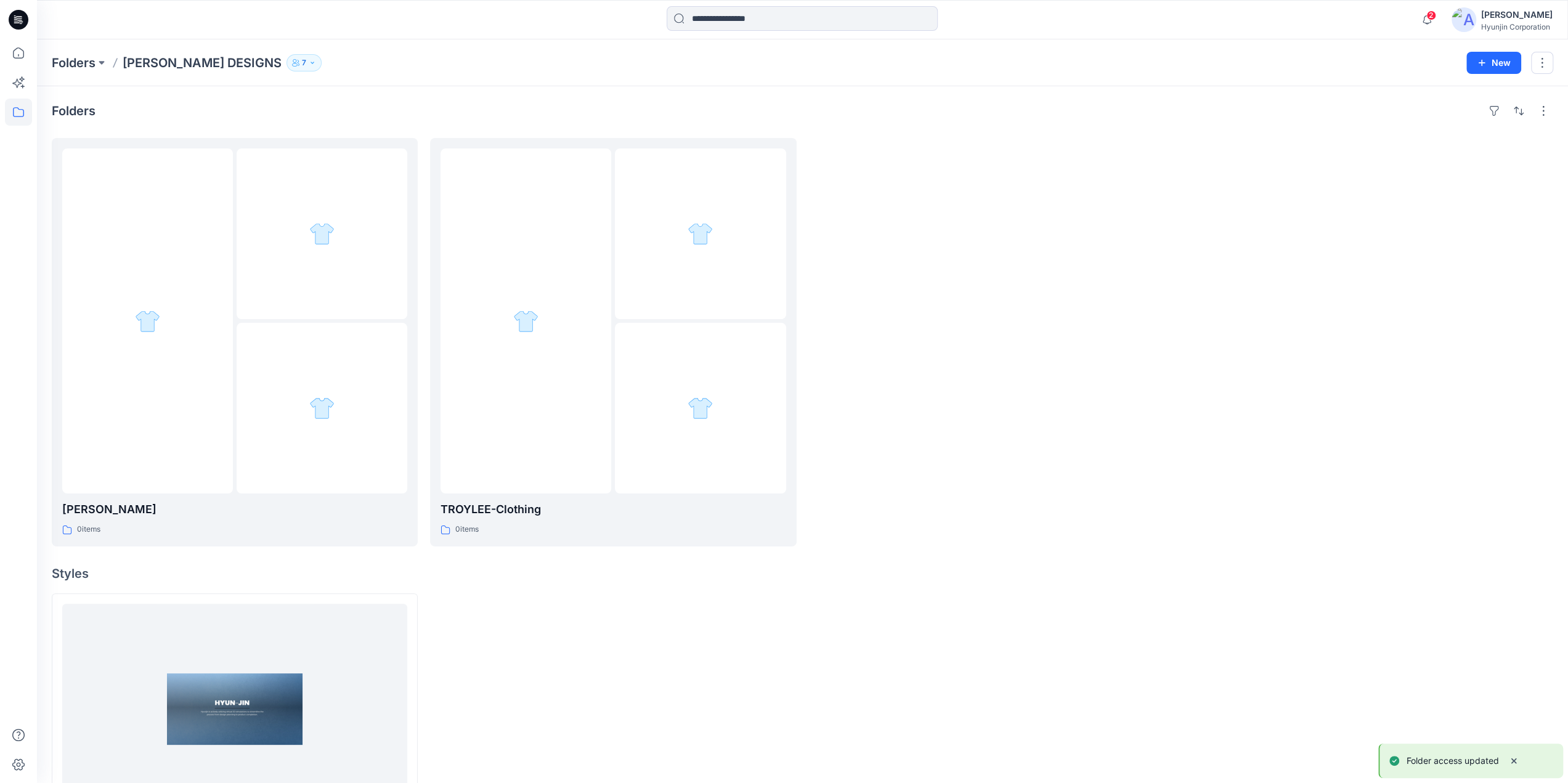
click at [292, 64] on icon "button" at bounding box center [296, 63] width 8 height 8
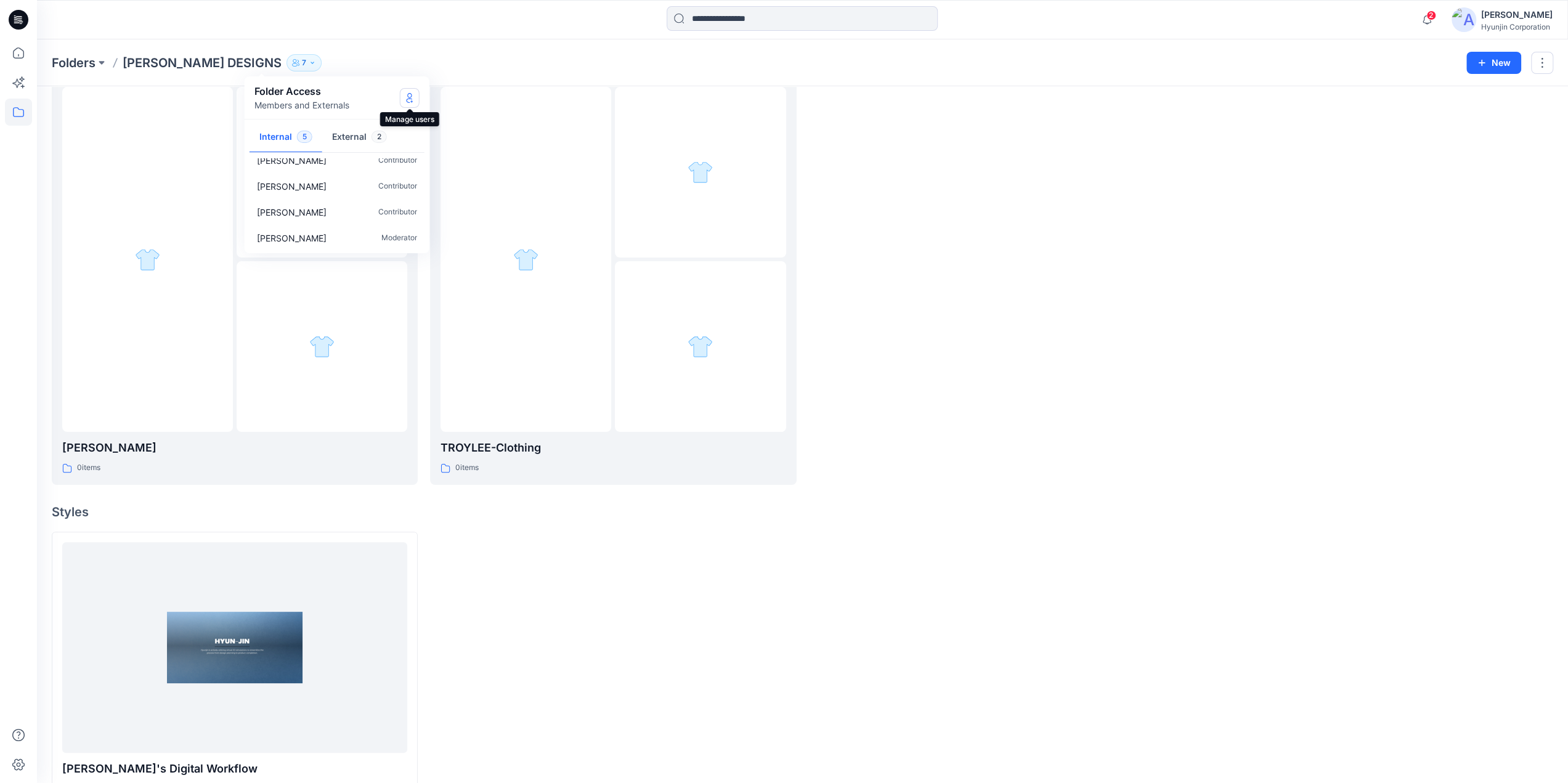
click at [411, 99] on icon "Manage Users" at bounding box center [408, 100] width 6 height 5
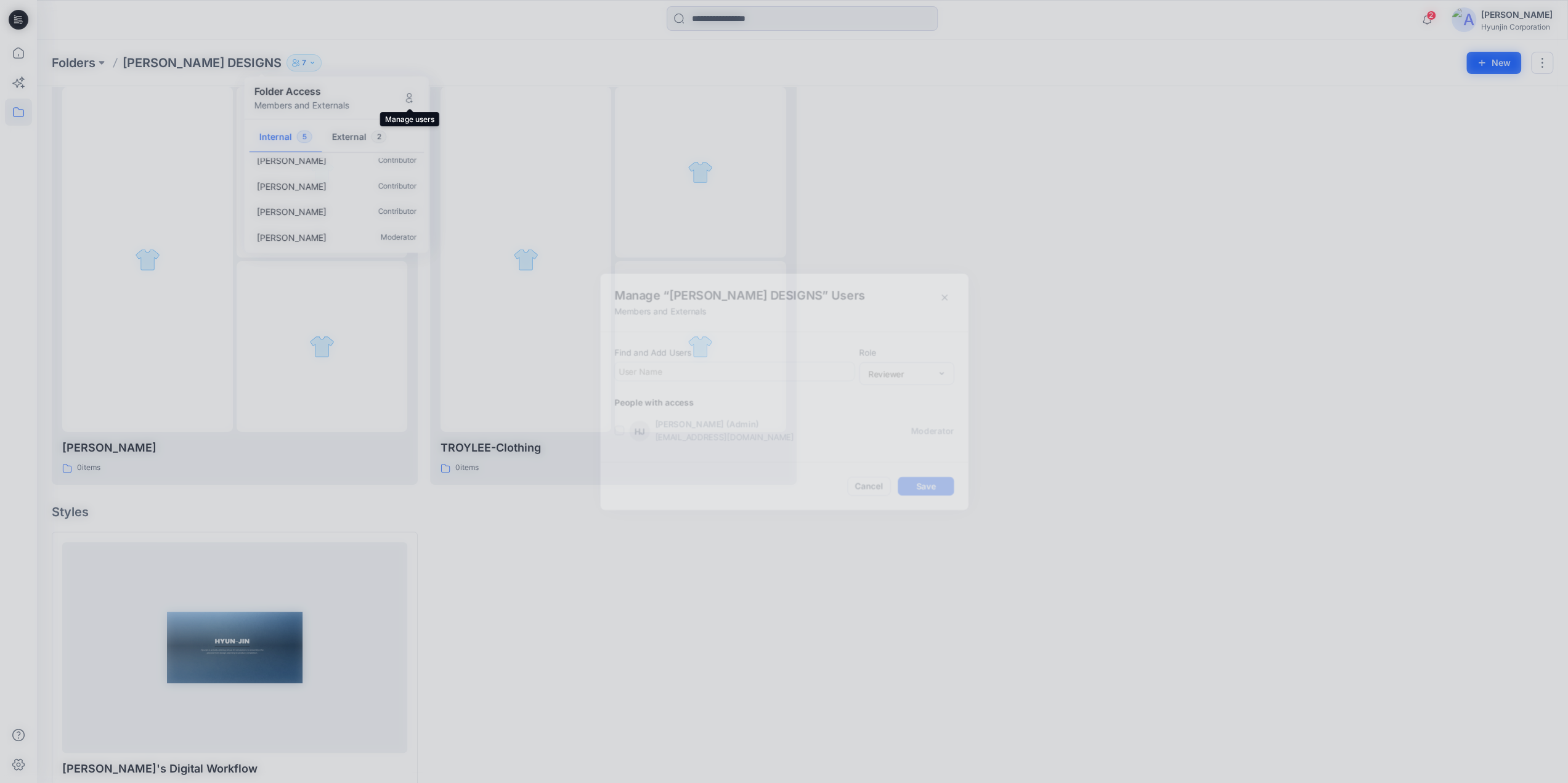
scroll to position [87, 0]
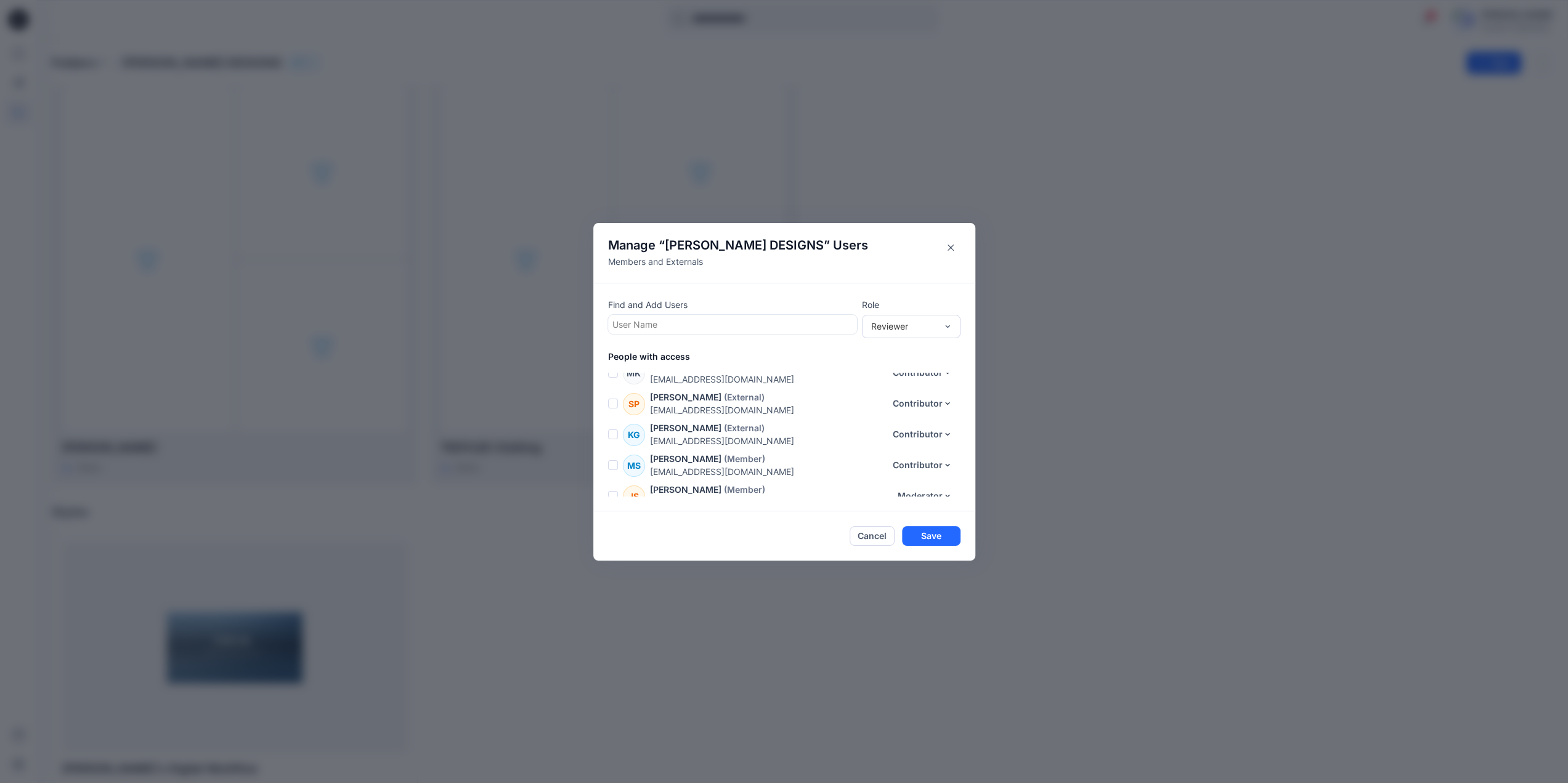
click at [618, 460] on span at bounding box center [613, 465] width 10 height 10
click at [887, 308] on icon "button" at bounding box center [882, 312] width 10 height 10
click at [937, 533] on button "Save" at bounding box center [932, 536] width 59 height 20
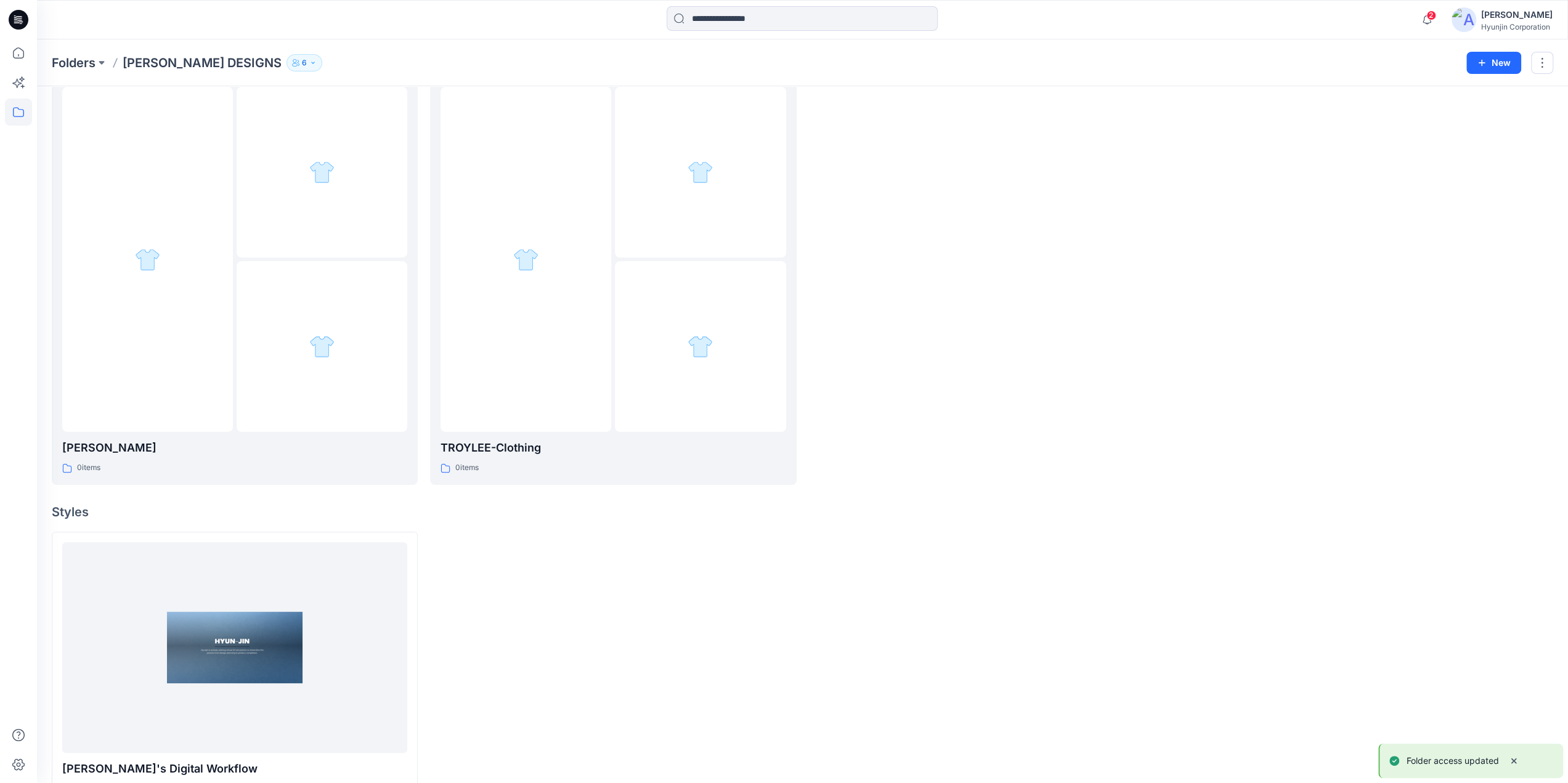
scroll to position [11, 0]
click at [8, 117] on icon at bounding box center [18, 112] width 27 height 27
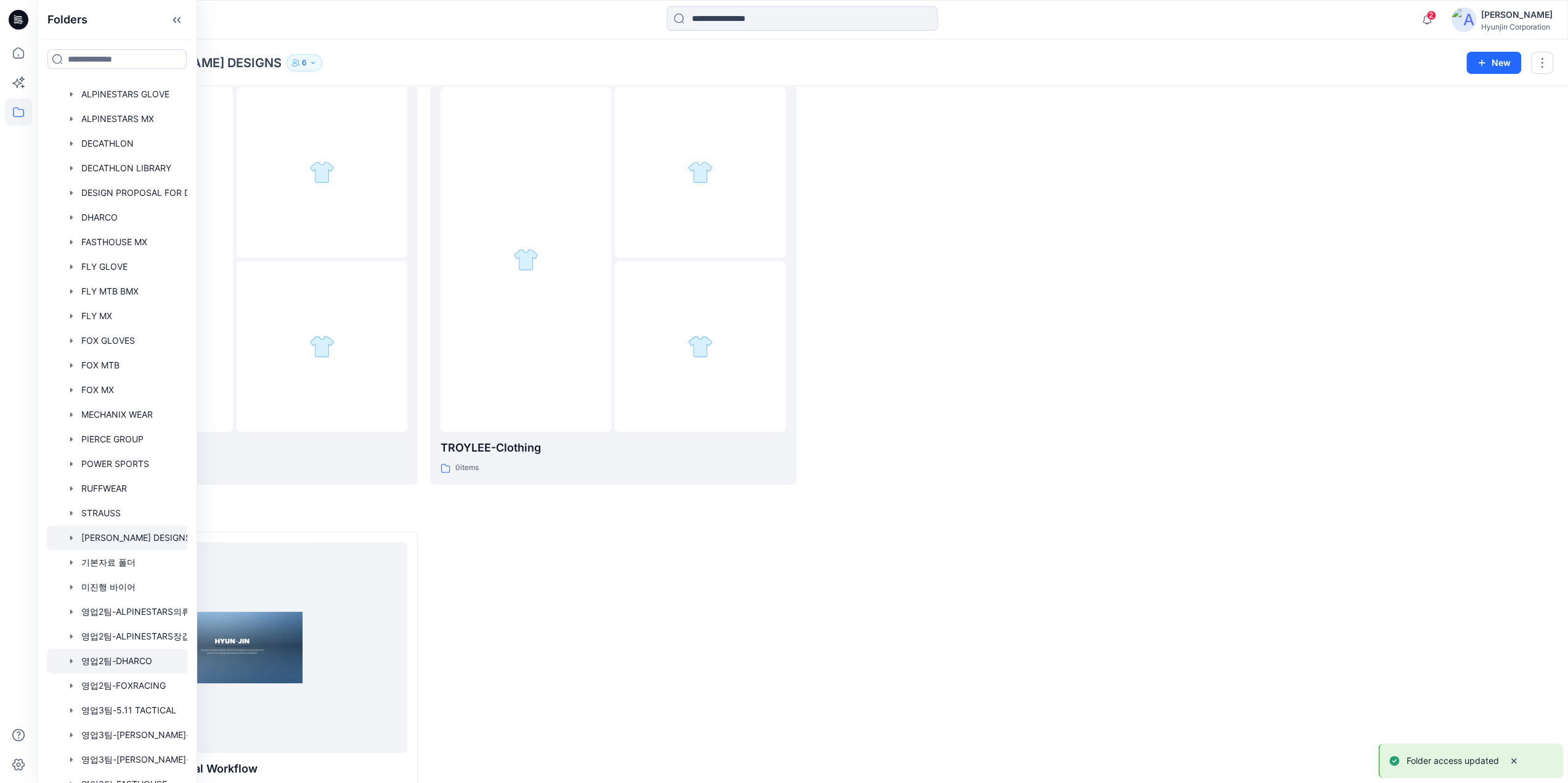
scroll to position [485, 0]
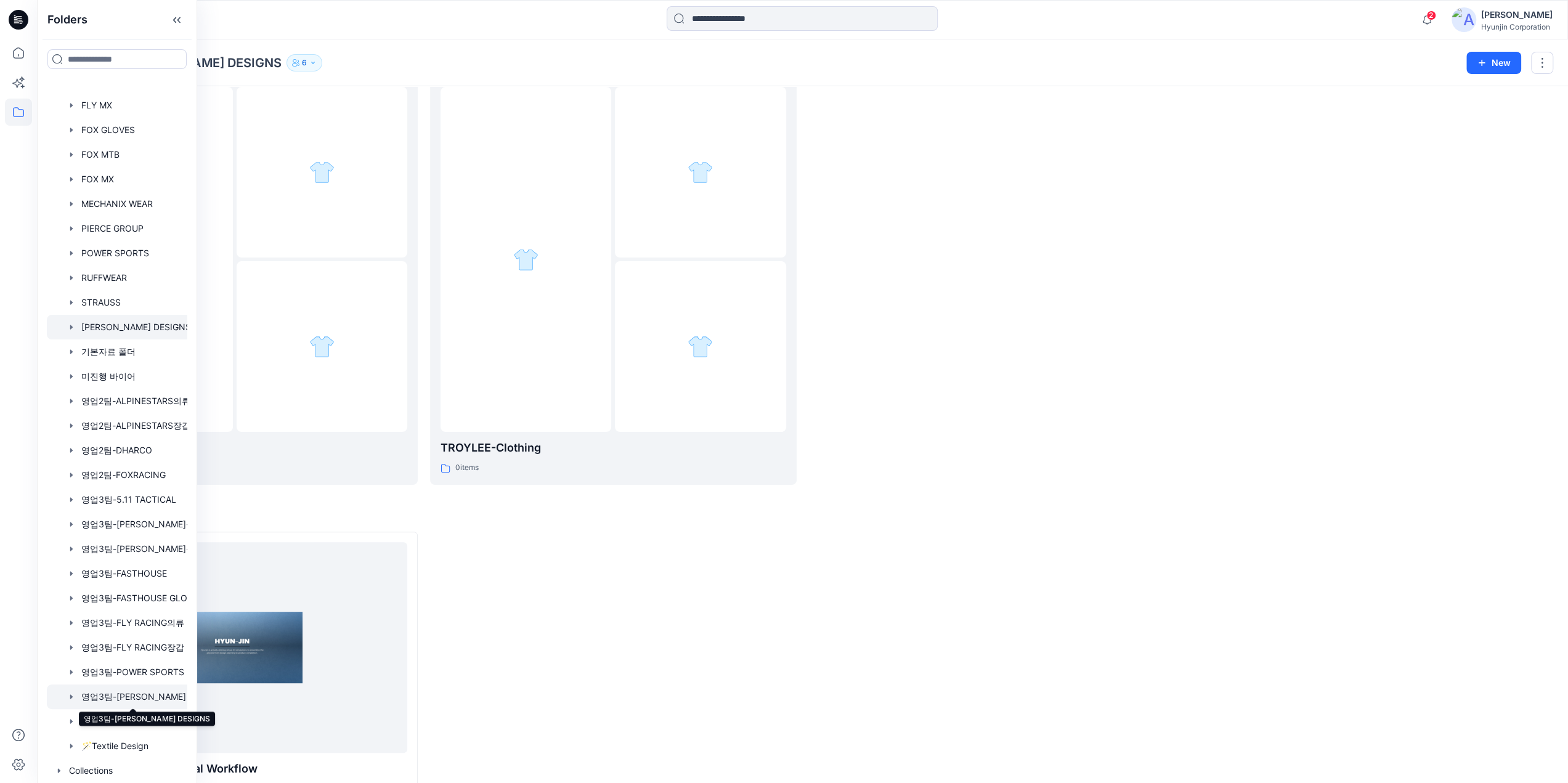
click at [159, 692] on div at bounding box center [133, 696] width 173 height 24
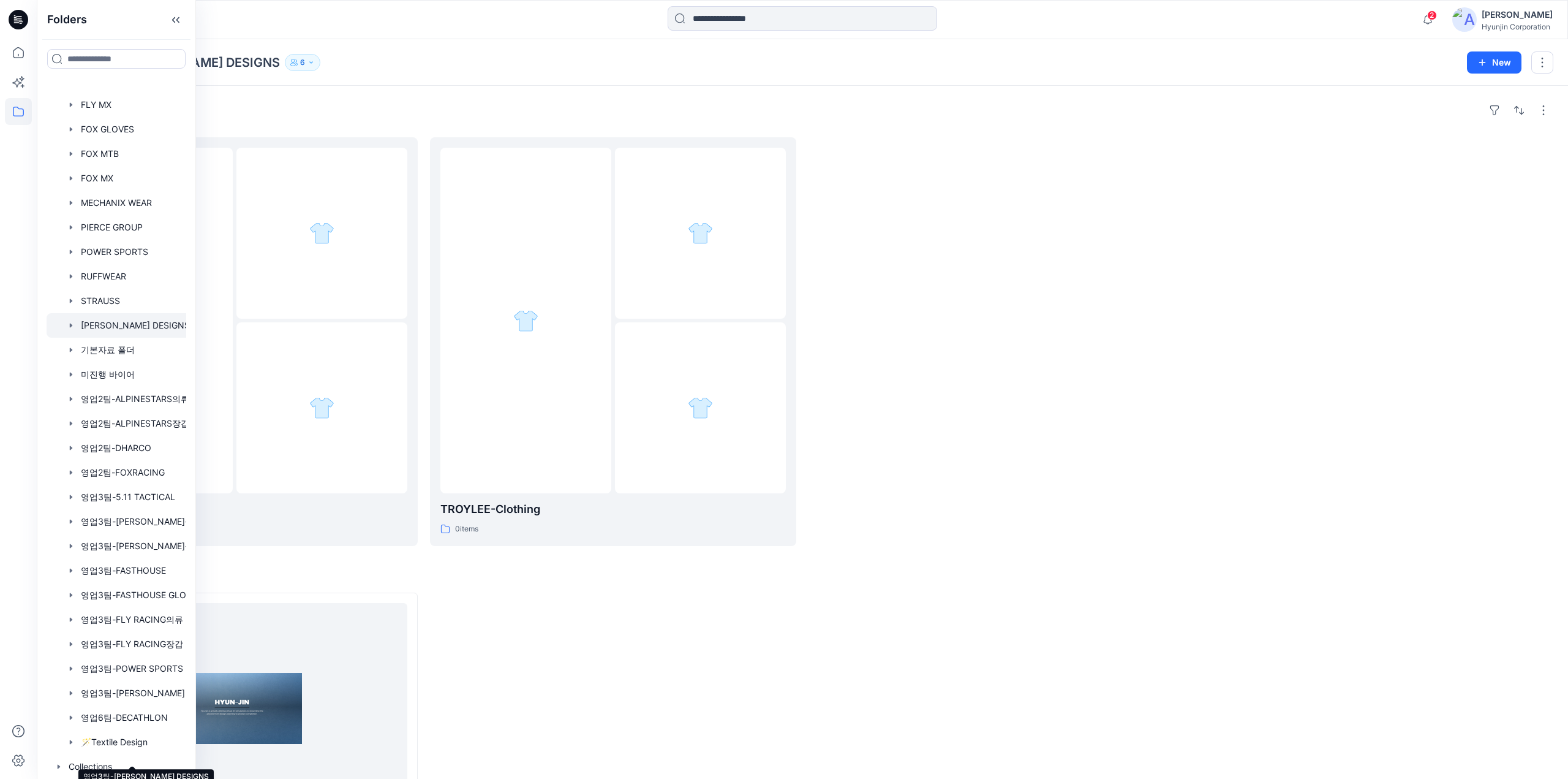
scroll to position [63, 0]
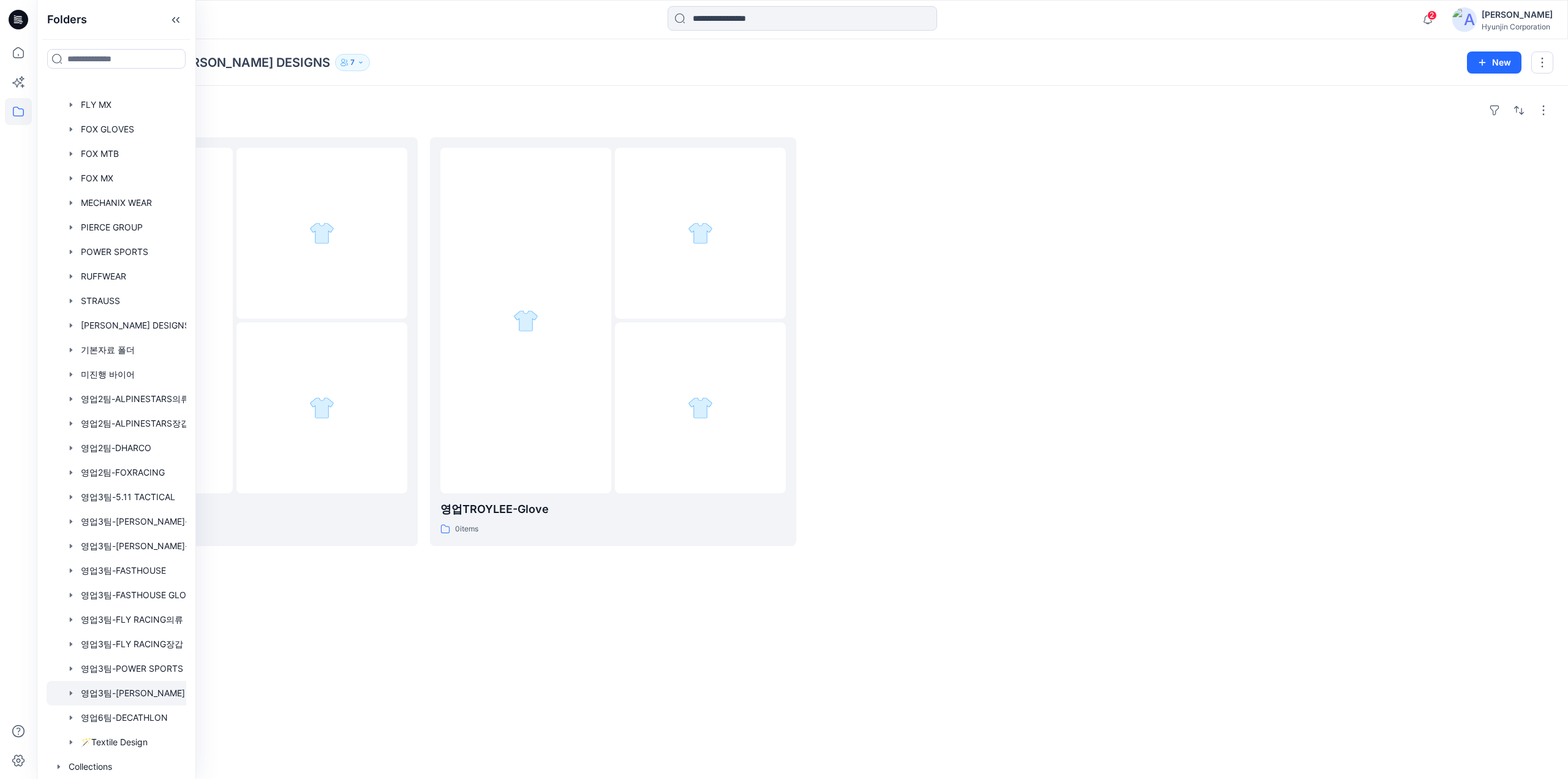
click at [304, 73] on div "Folders 영업3팀-TROY LEE DESIGNS 7 Folder Access Members Only Browzwear Support Mo…" at bounding box center [802, 62] width 1531 height 47
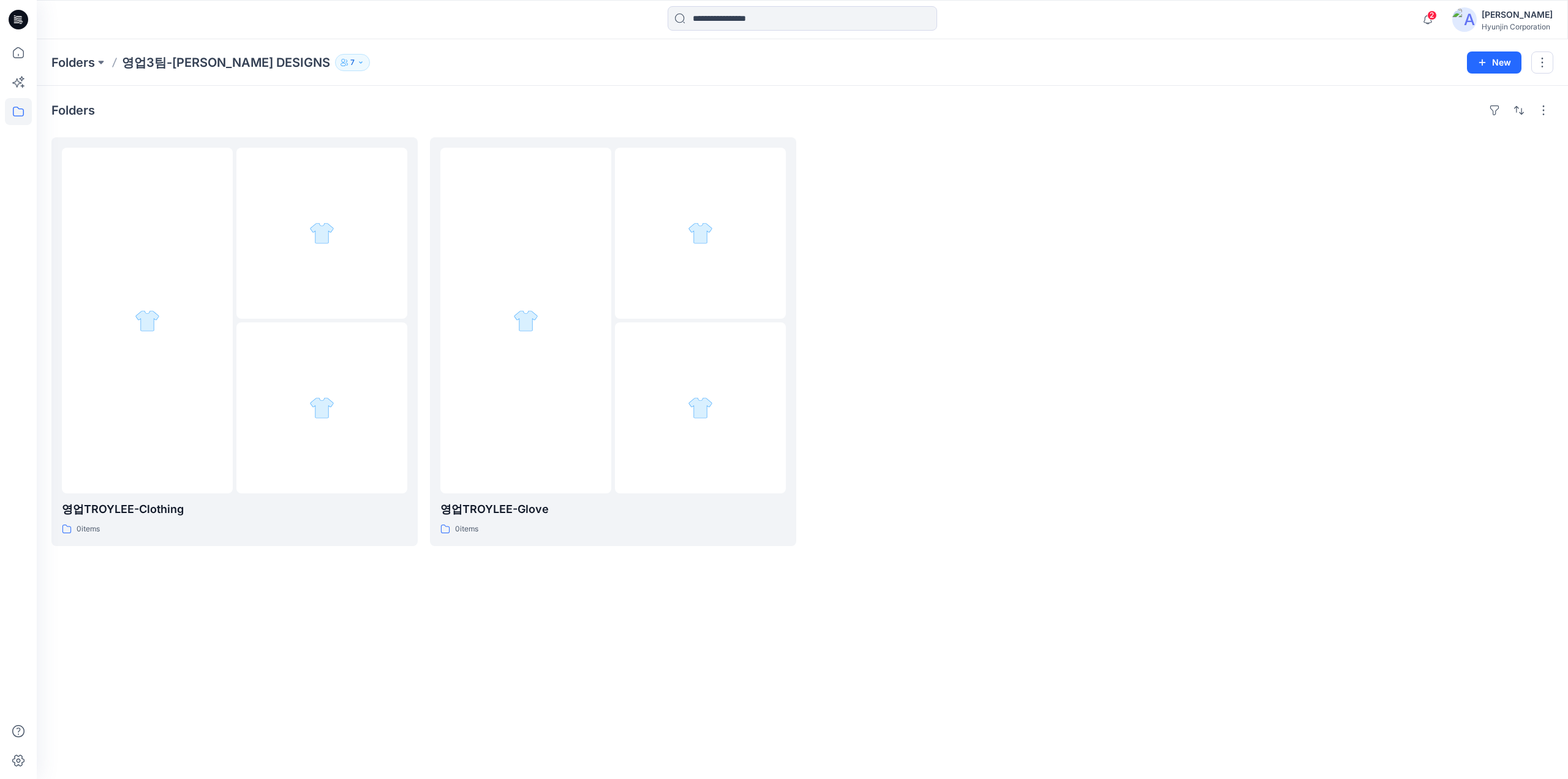
click at [350, 59] on p "7" at bounding box center [353, 62] width 4 height 13
click at [1135, 317] on div at bounding box center [992, 342] width 366 height 409
click at [11, 18] on icon at bounding box center [18, 19] width 19 height 19
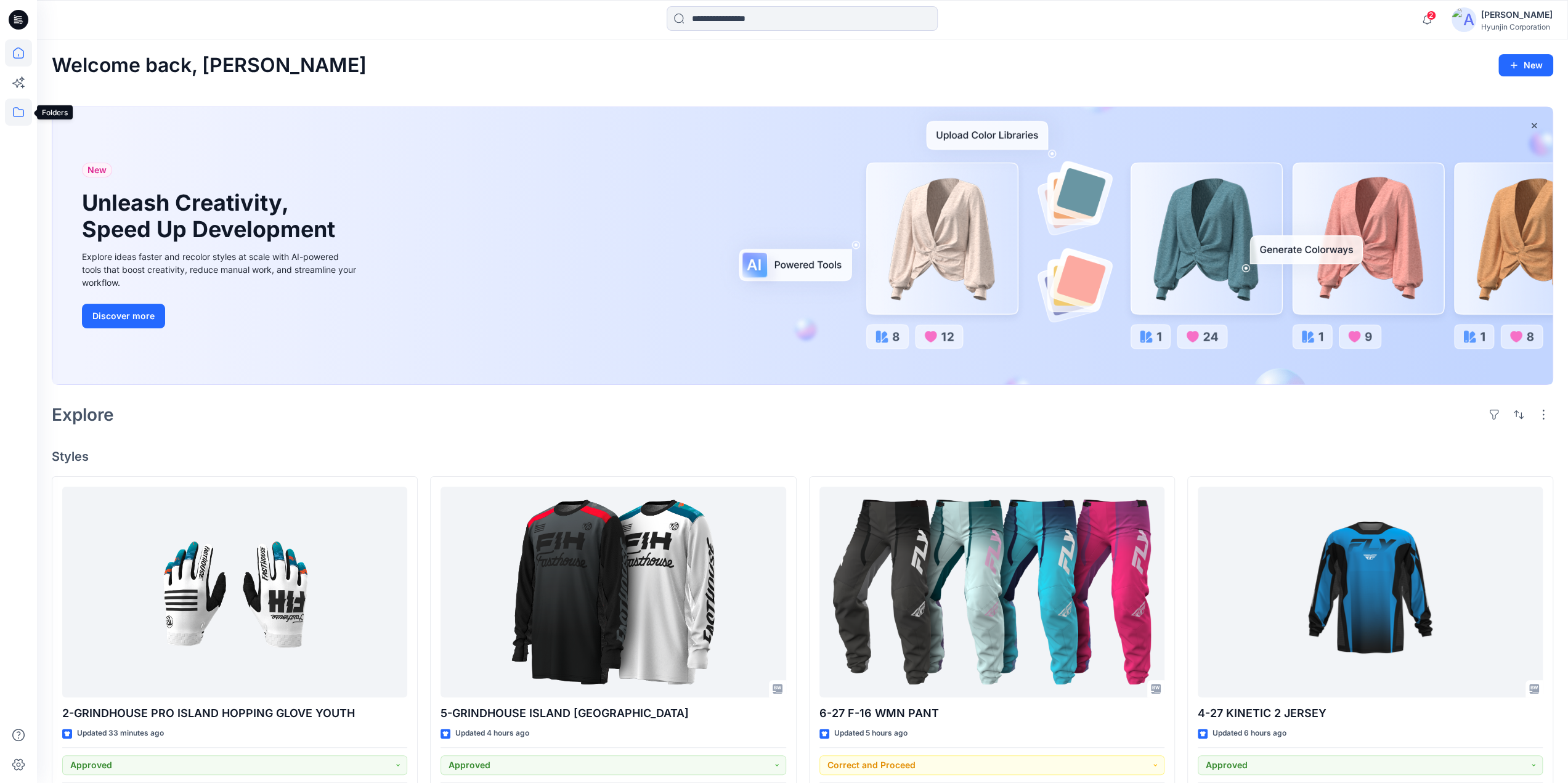
click at [10, 116] on icon at bounding box center [18, 112] width 27 height 27
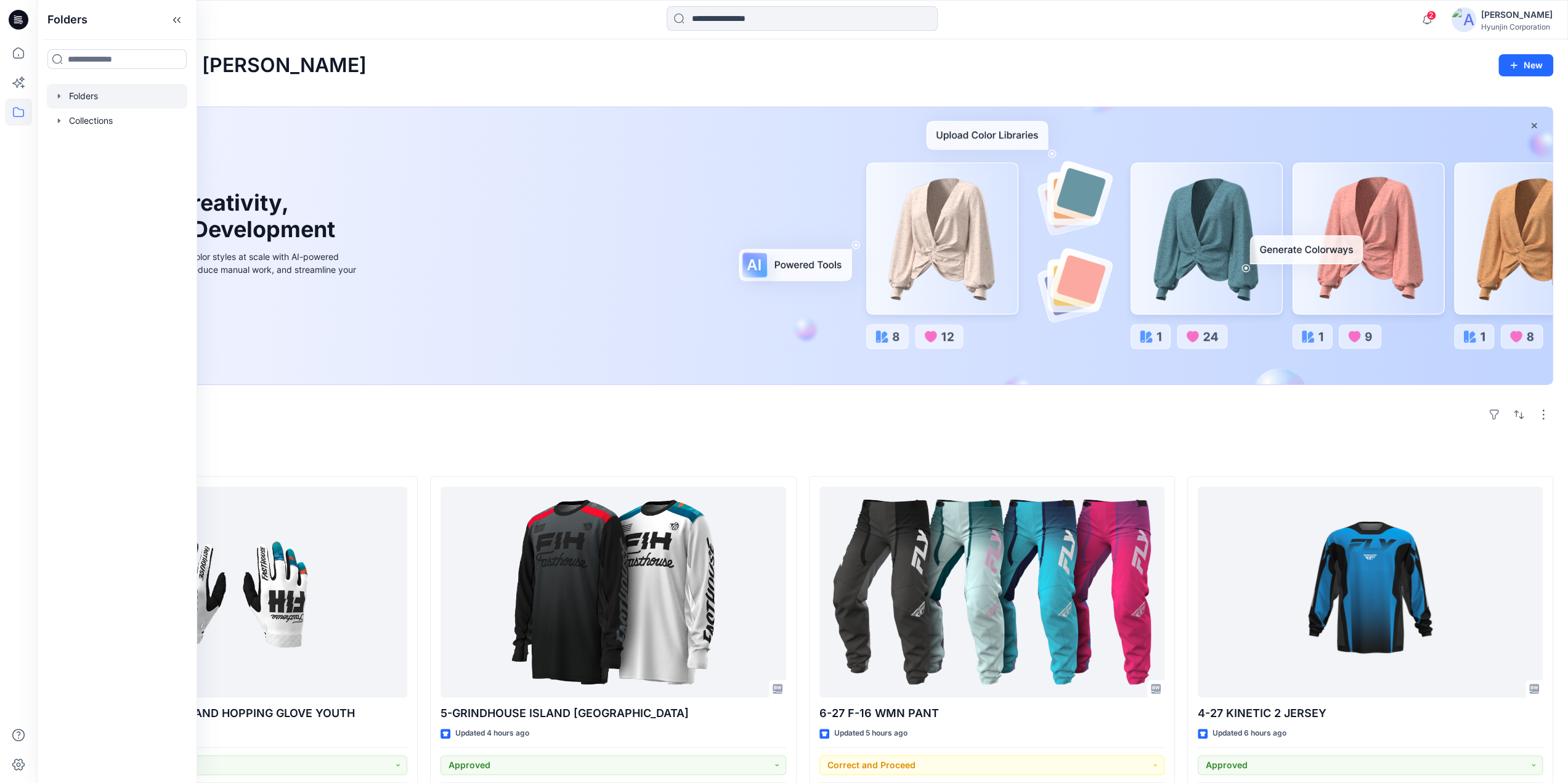
click at [112, 105] on div at bounding box center [117, 96] width 141 height 24
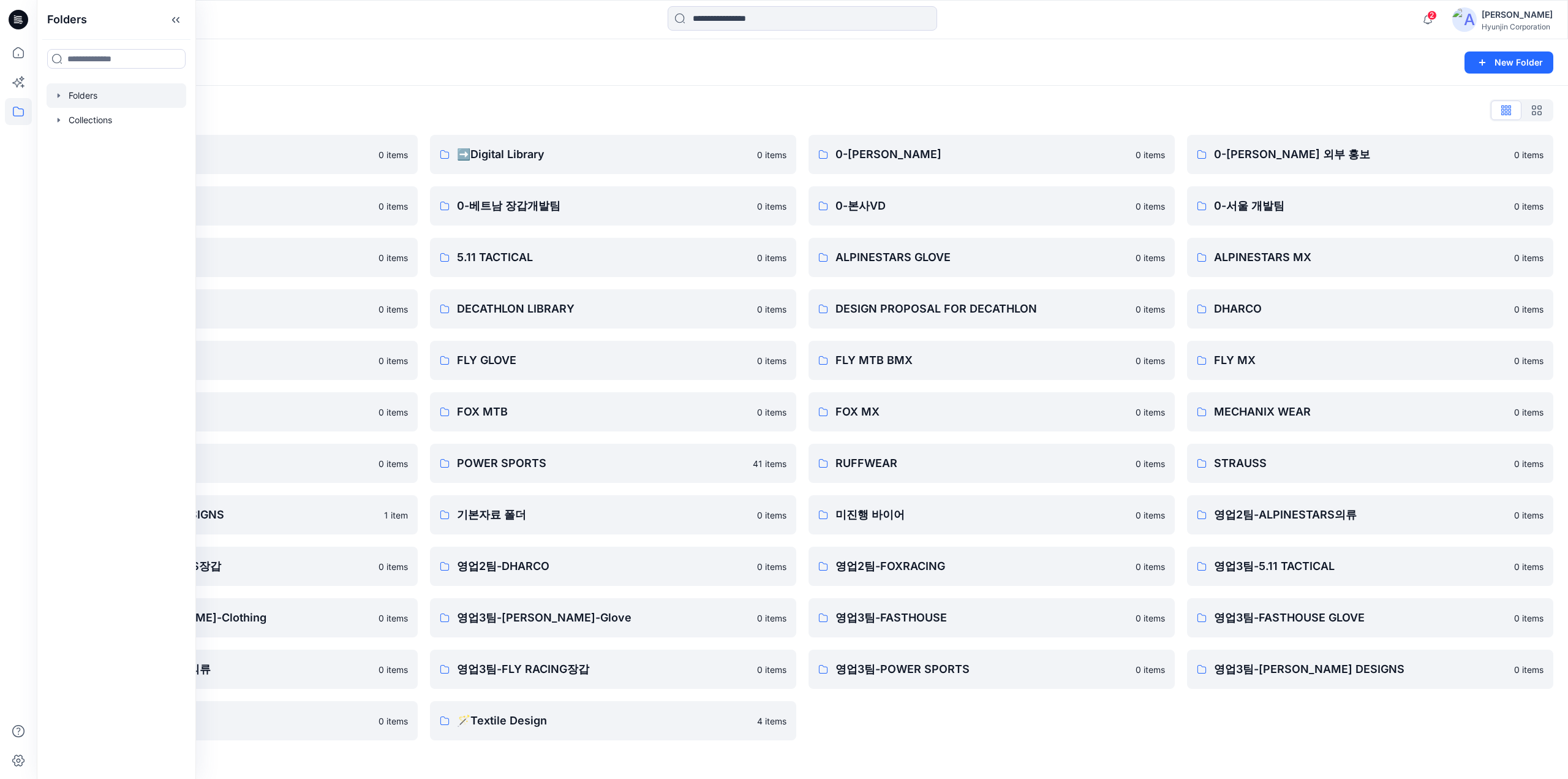
click at [1037, 710] on div "0-HYUNJIN 0 items 0-본사VD 0 items ALPINESTARS GLOVE 0 items DESIGN PROPOSAL FOR …" at bounding box center [992, 437] width 366 height 605
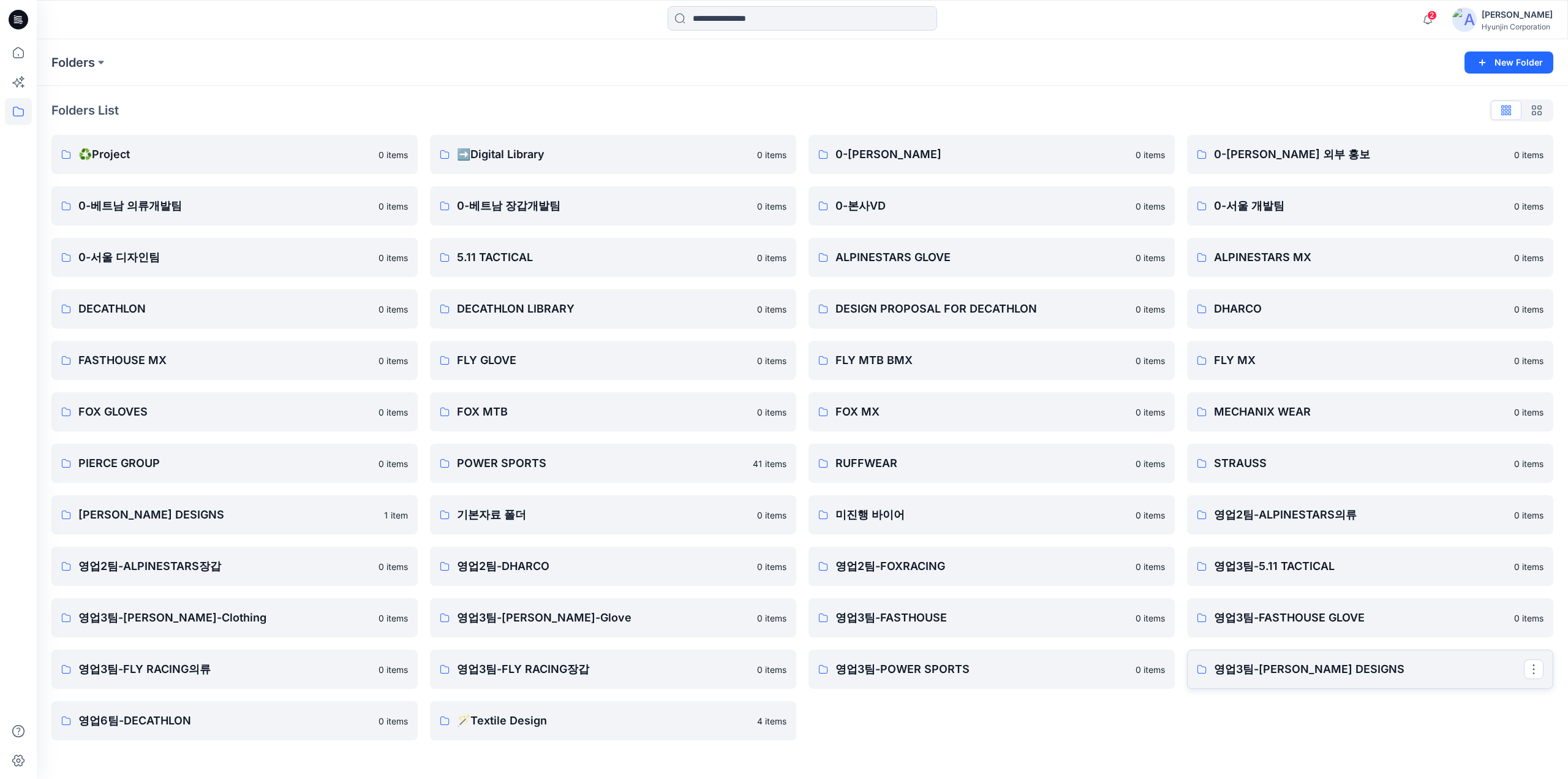
click at [1276, 682] on link "영업3팀-[PERSON_NAME] DESIGNS" at bounding box center [1370, 669] width 366 height 39
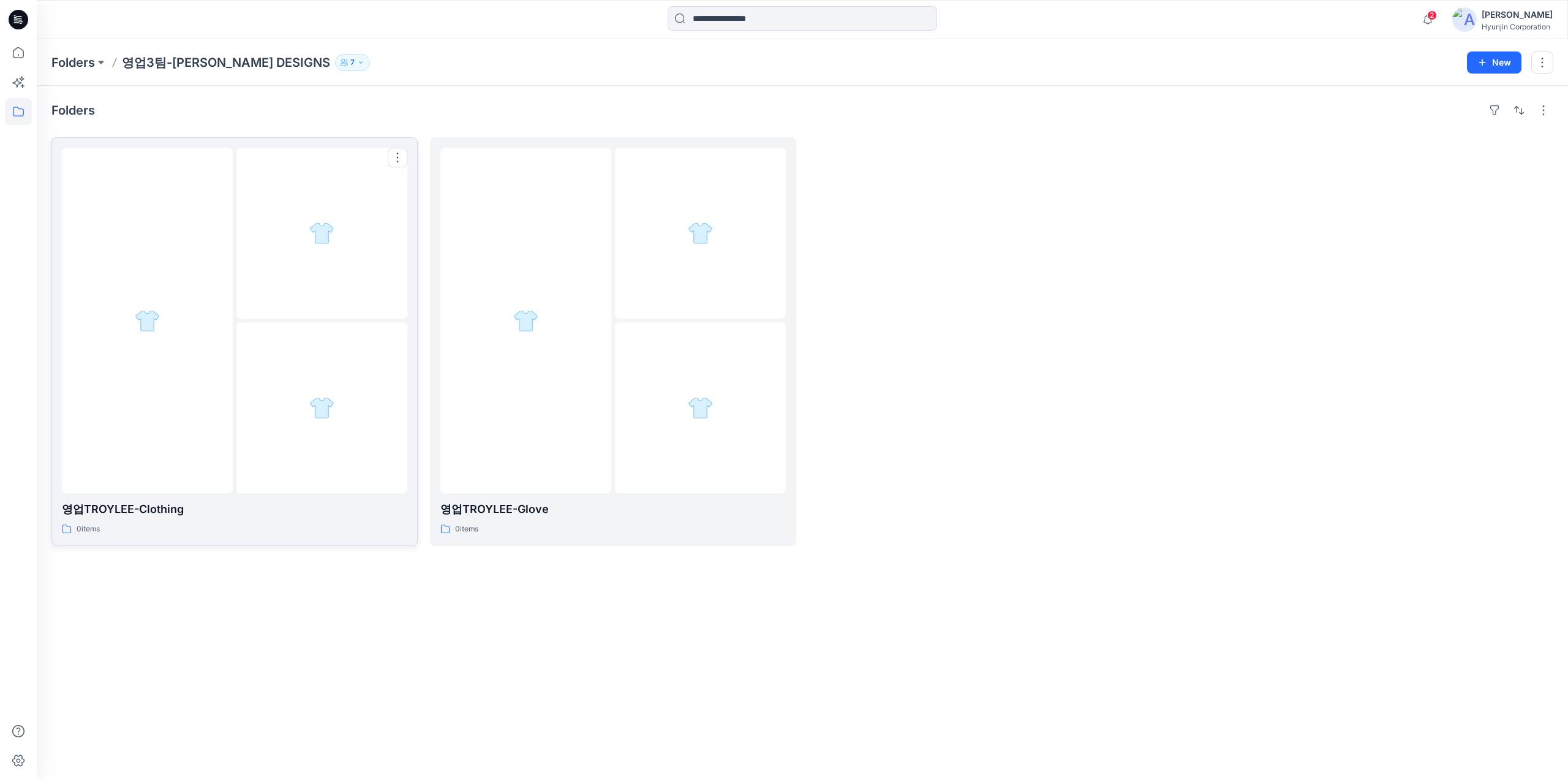
click at [381, 377] on div at bounding box center [322, 408] width 171 height 171
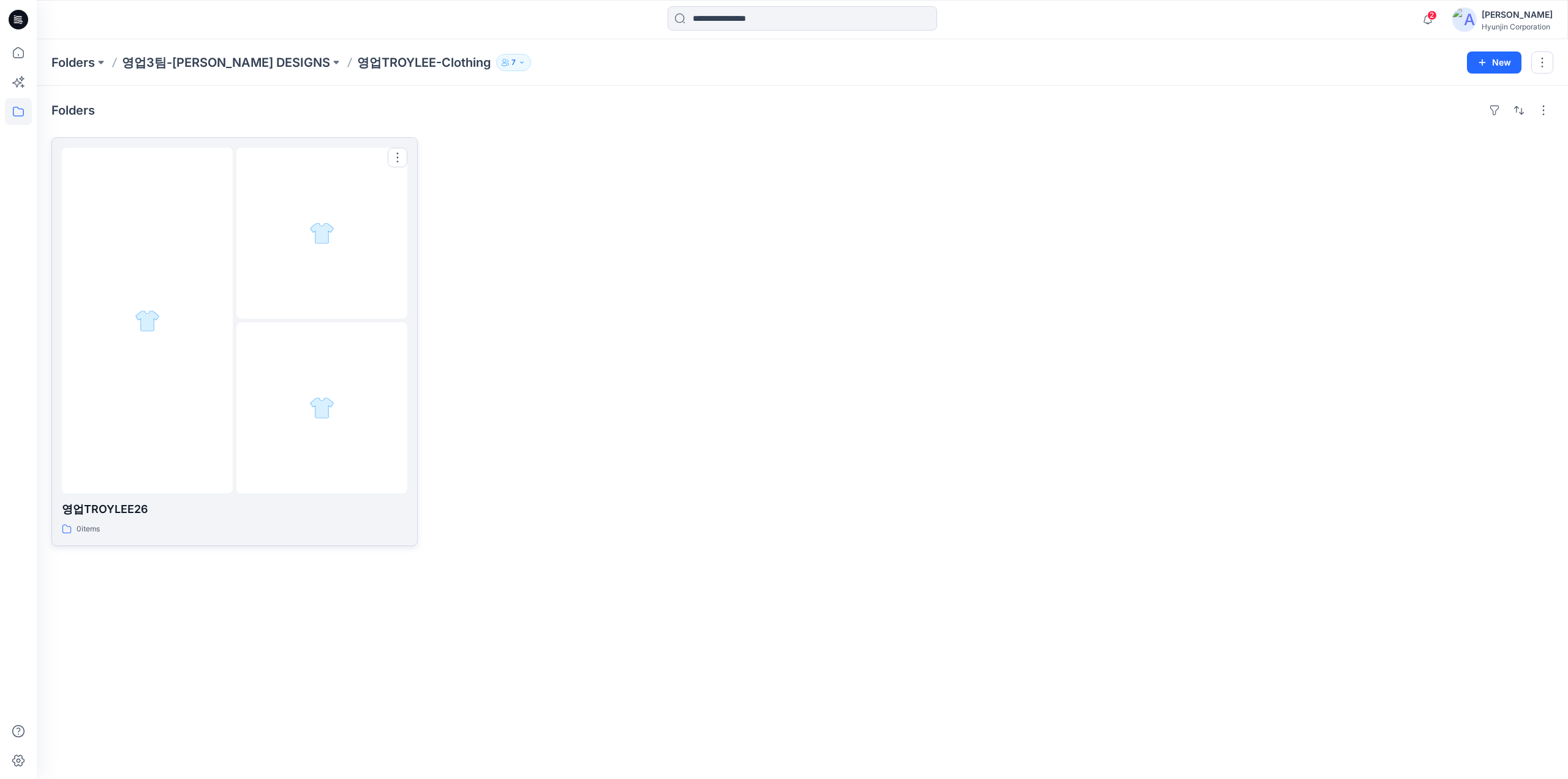
click at [300, 351] on div at bounding box center [322, 408] width 171 height 171
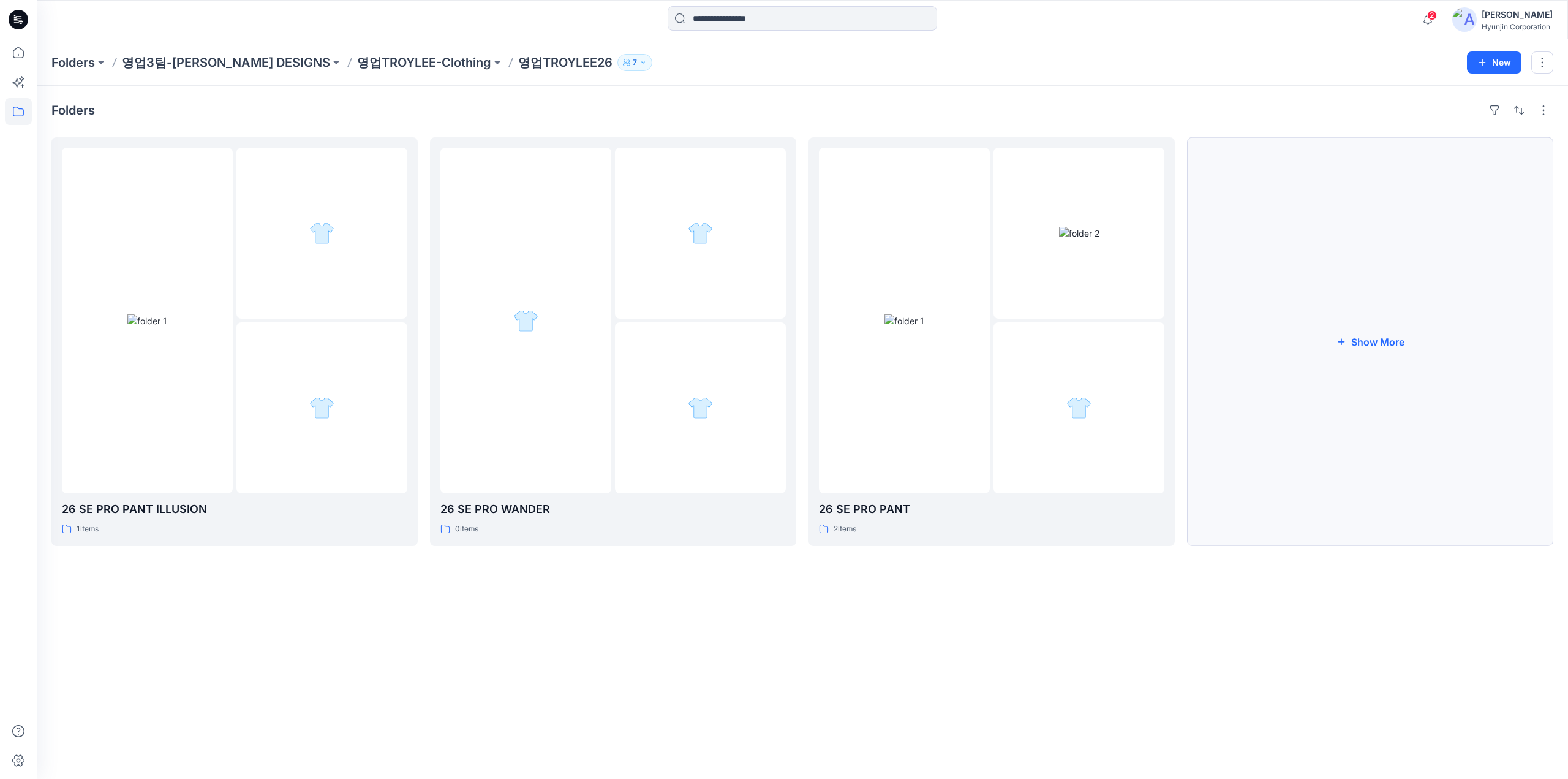
click at [1398, 416] on button "Show More" at bounding box center [1370, 342] width 366 height 409
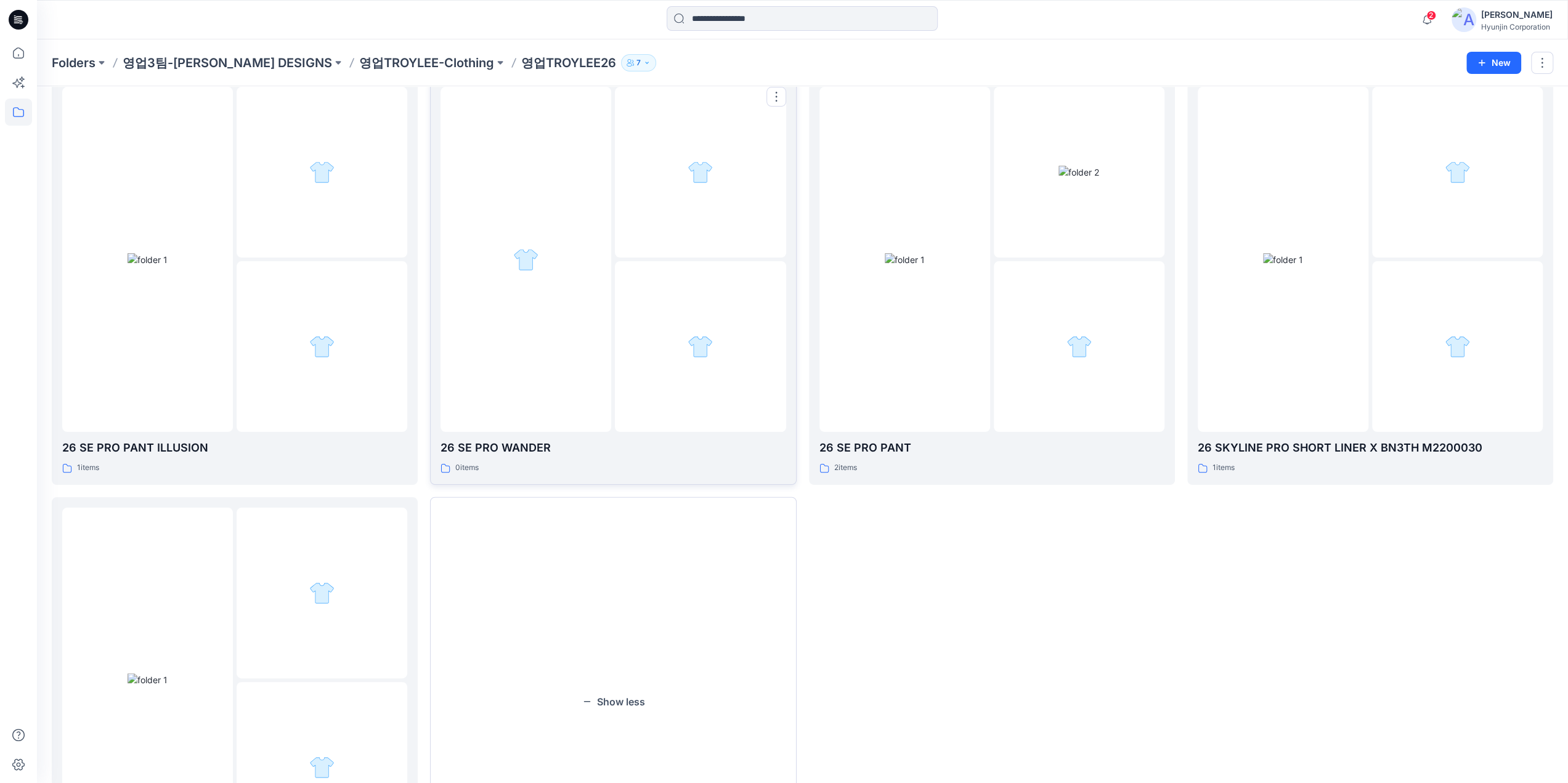
click at [571, 292] on div at bounding box center [526, 259] width 171 height 345
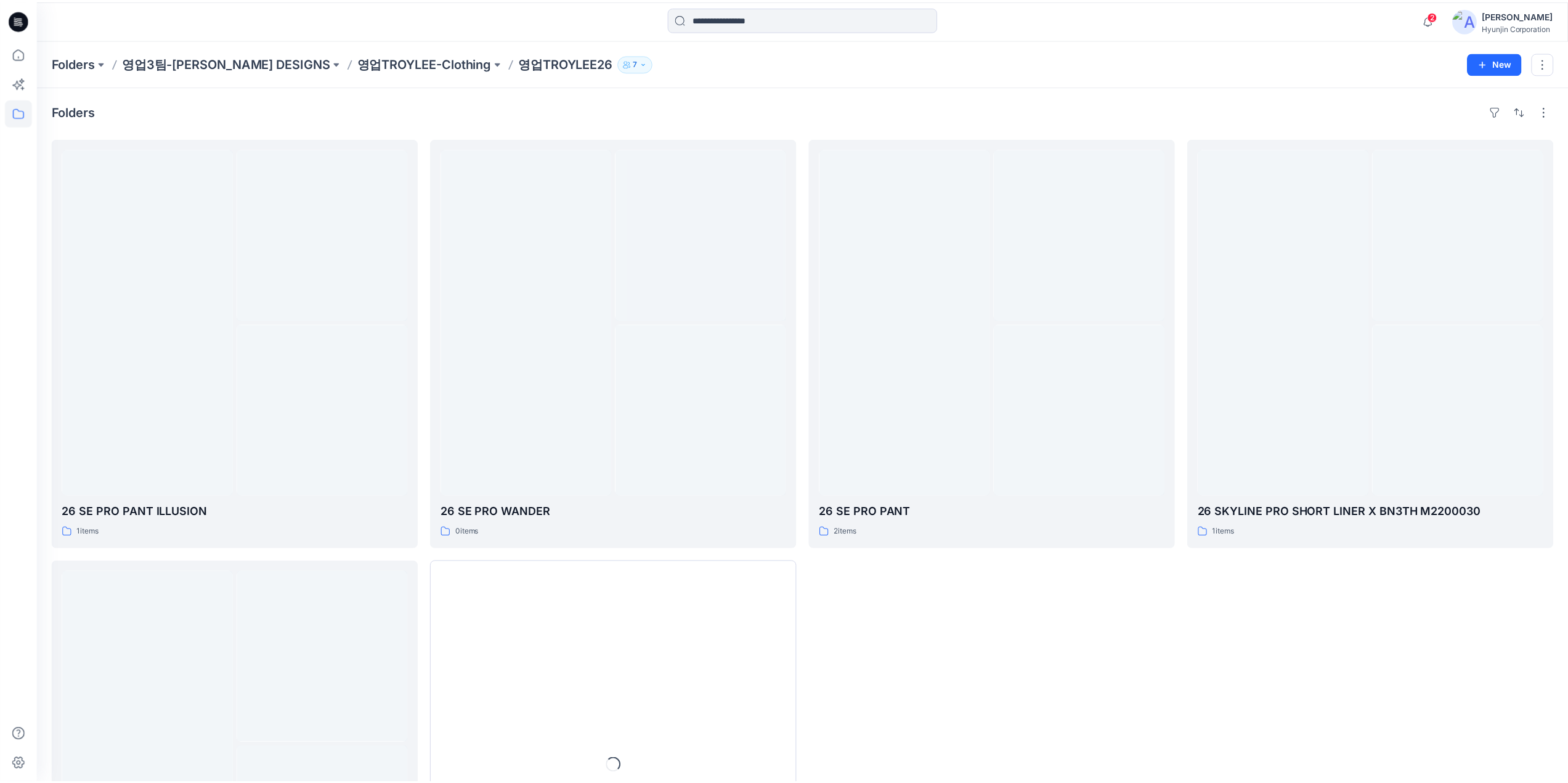
scroll to position [62, 0]
